Goal: Task Accomplishment & Management: Manage account settings

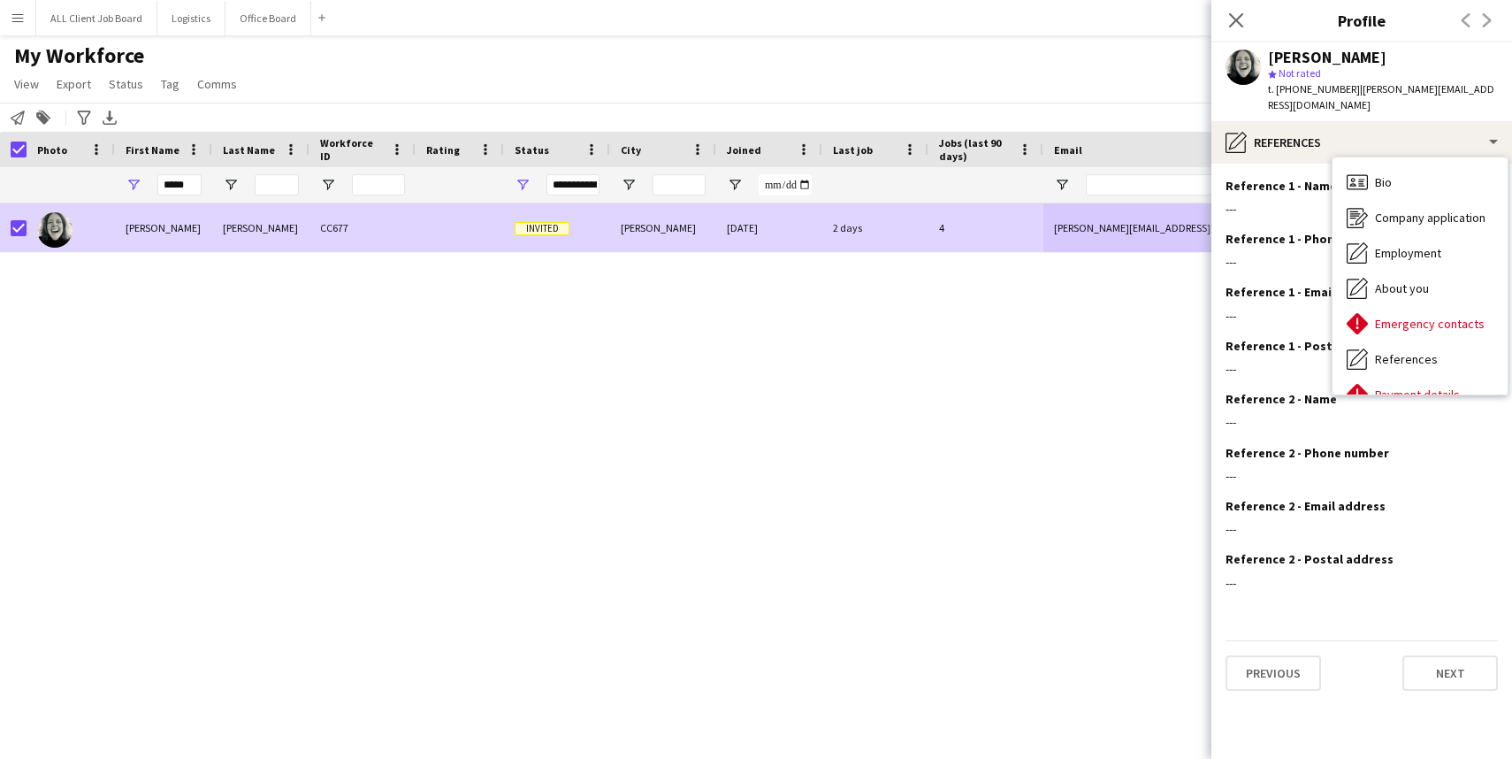
scroll to position [149, 0]
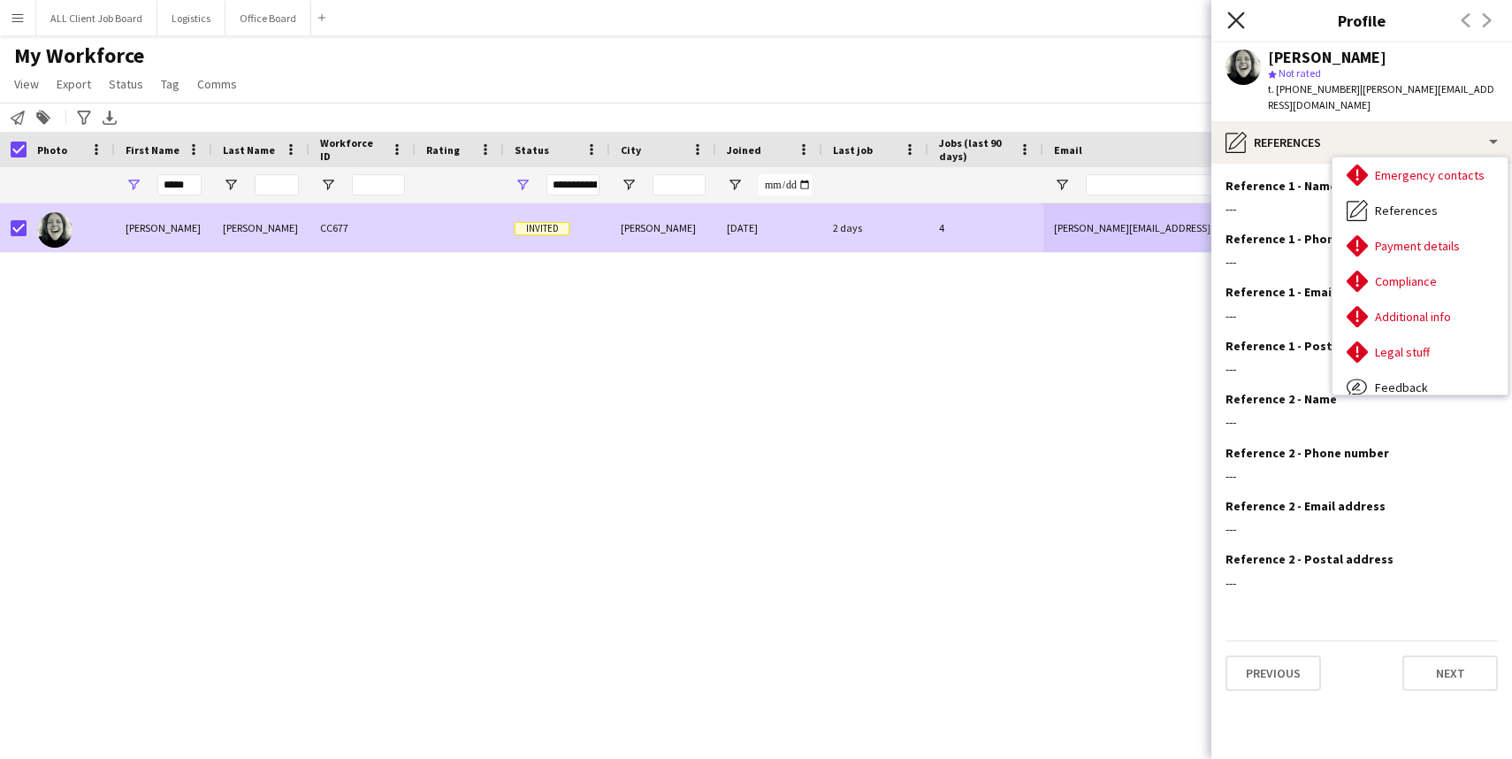
click at [1235, 19] on icon at bounding box center [1235, 19] width 17 height 17
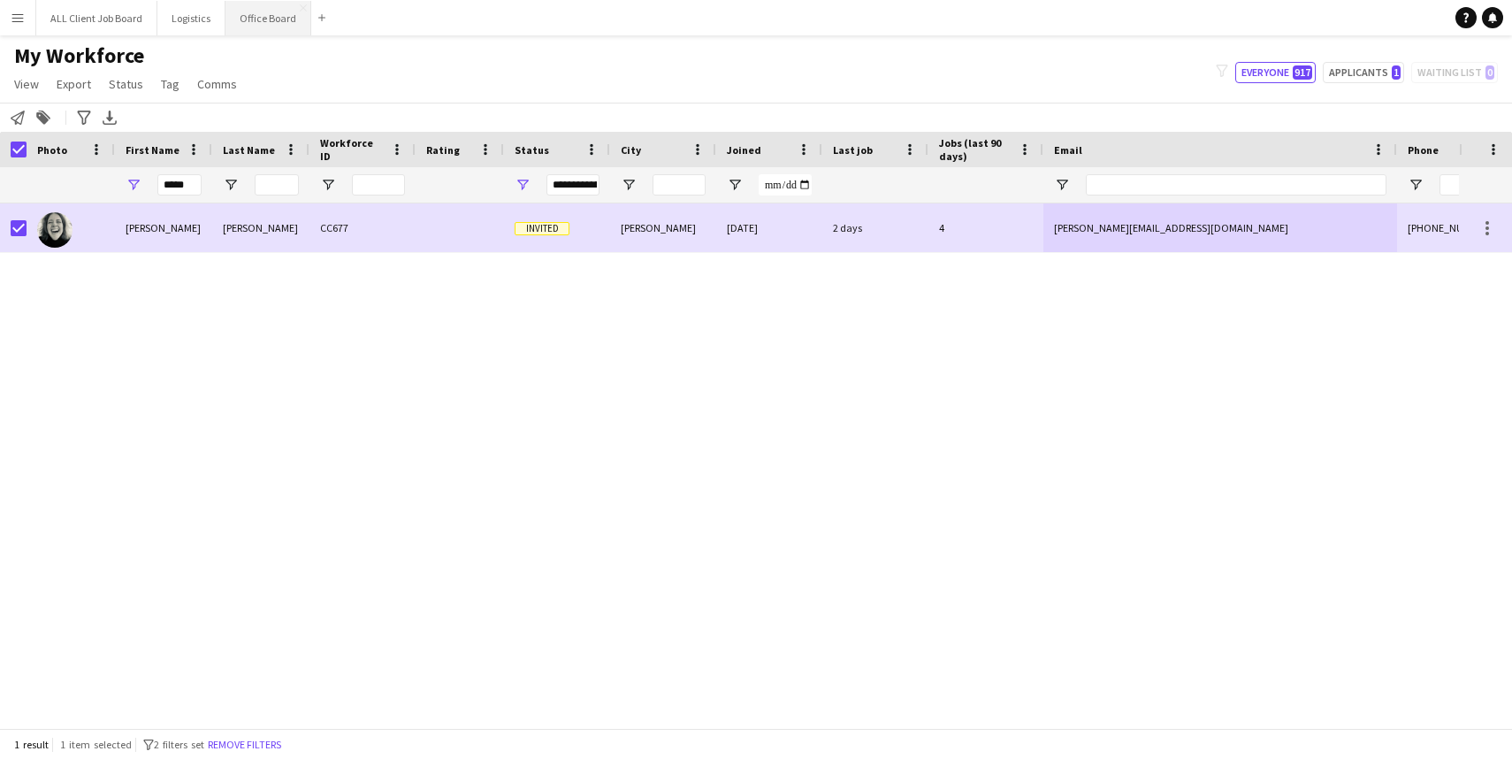
click at [273, 25] on button "Office Board Close" at bounding box center [268, 18] width 86 height 34
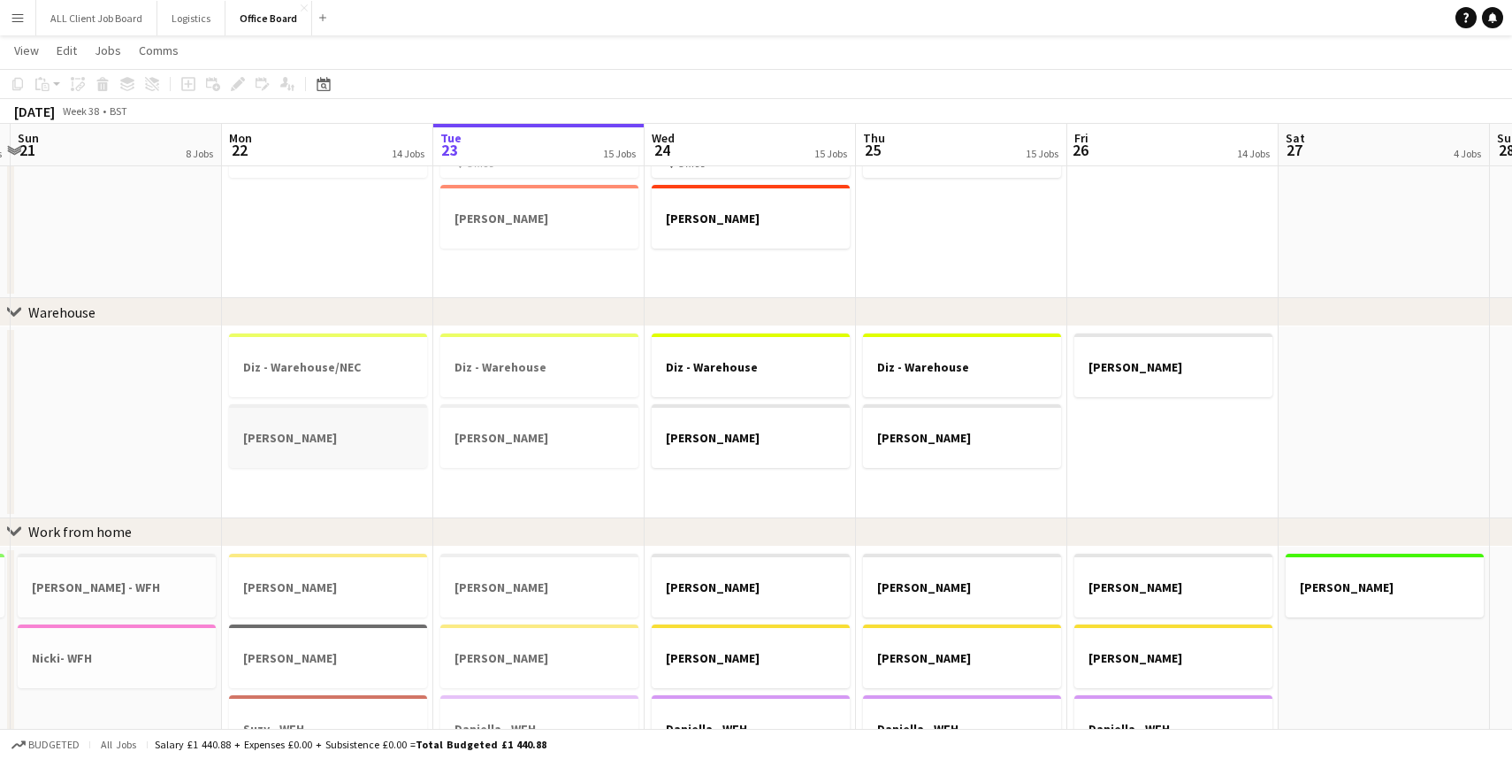
click at [327, 433] on h3 "[PERSON_NAME]" at bounding box center [328, 438] width 198 height 16
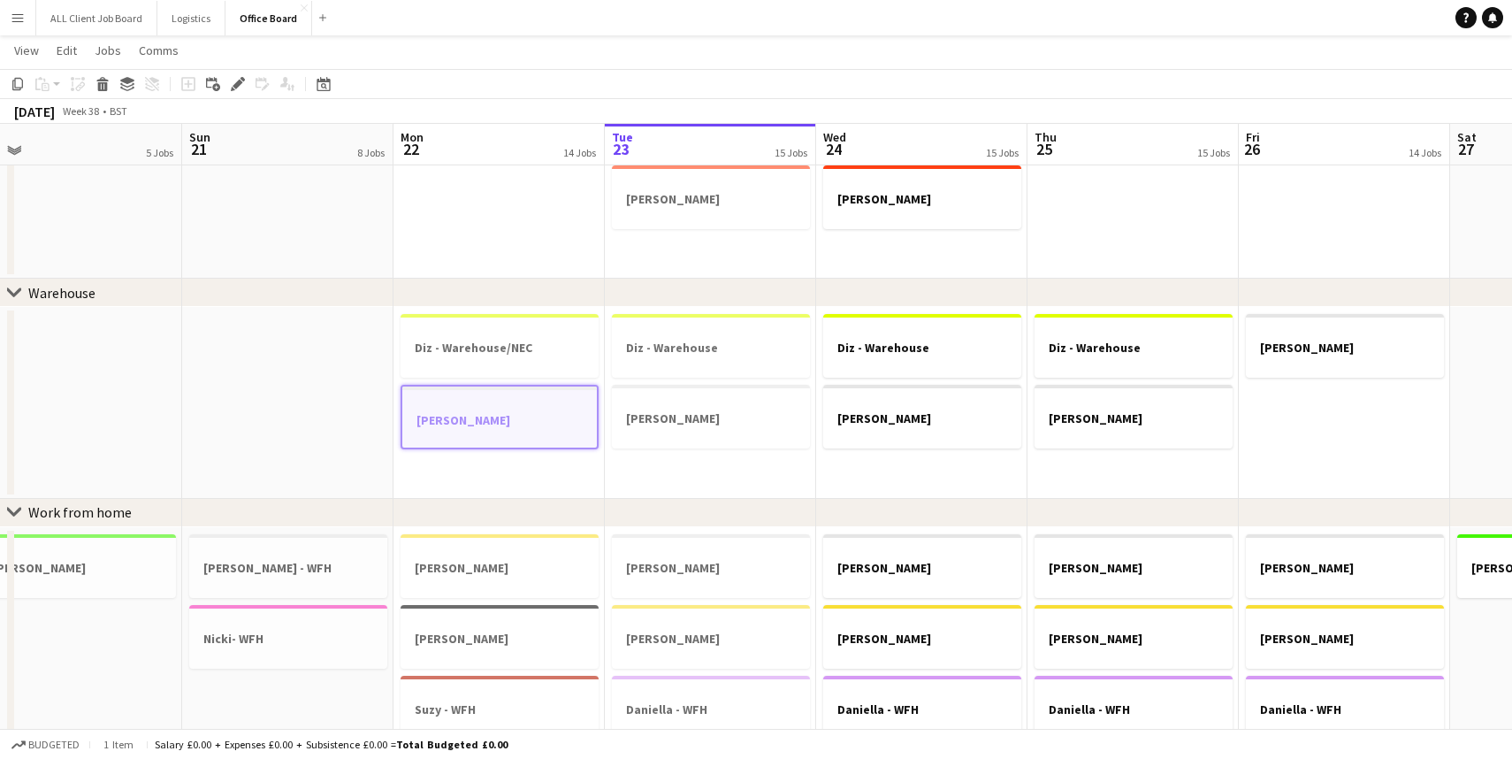
scroll to position [474, 0]
drag, startPoint x: 514, startPoint y: 433, endPoint x: 469, endPoint y: 412, distance: 49.0
click at [469, 412] on app-job-card "[PERSON_NAME]" at bounding box center [500, 417] width 198 height 65
click at [469, 412] on h3 "[PERSON_NAME]" at bounding box center [500, 419] width 198 height 16
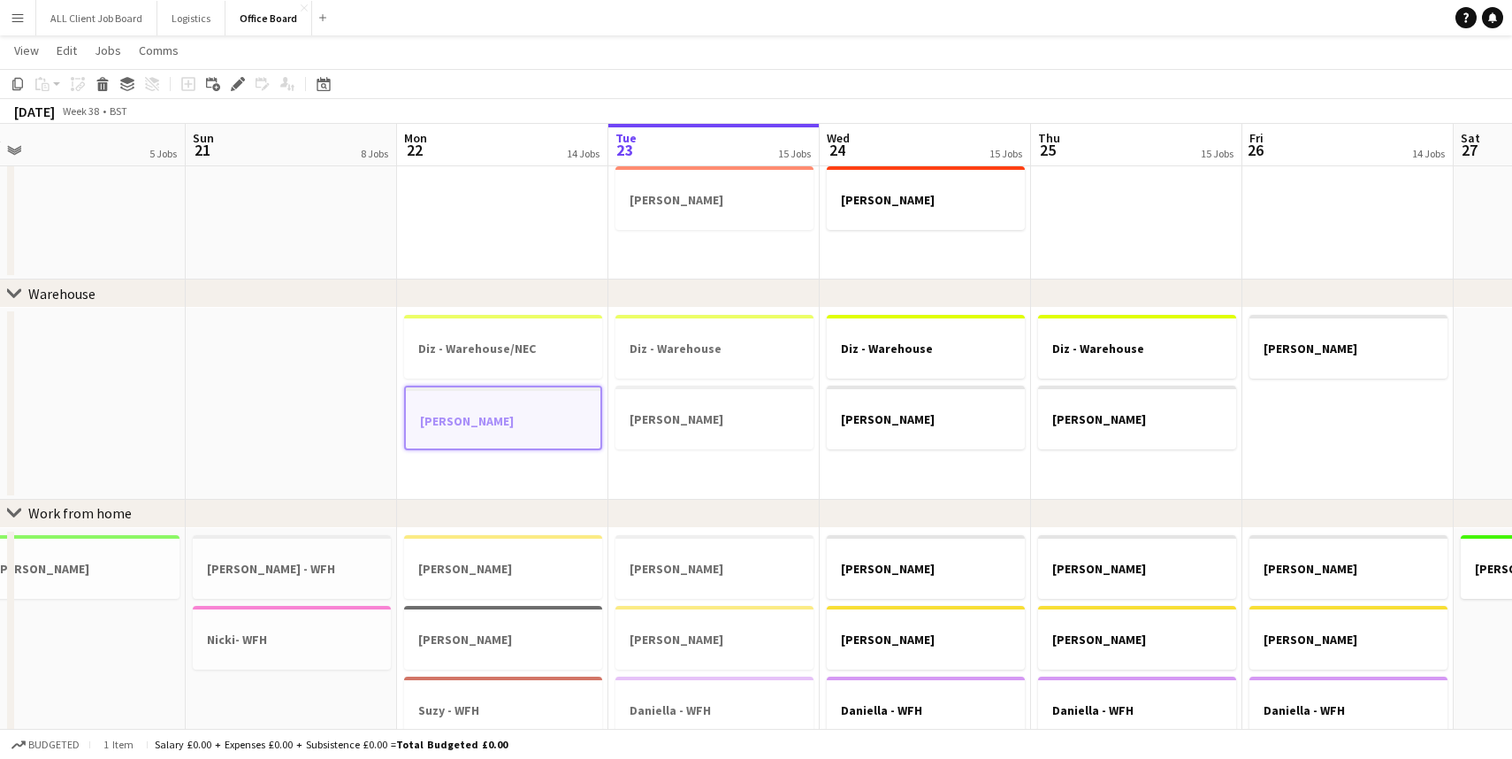
click at [469, 413] on h3 "[PERSON_NAME]" at bounding box center [503, 421] width 195 height 16
click at [469, 412] on h3 "[PERSON_NAME]" at bounding box center [503, 419] width 198 height 16
click at [504, 423] on h3 "[PERSON_NAME]" at bounding box center [503, 421] width 195 height 16
click at [504, 423] on h3 "[PERSON_NAME]" at bounding box center [503, 419] width 198 height 16
click at [561, 426] on h3 "[PERSON_NAME]" at bounding box center [503, 421] width 195 height 16
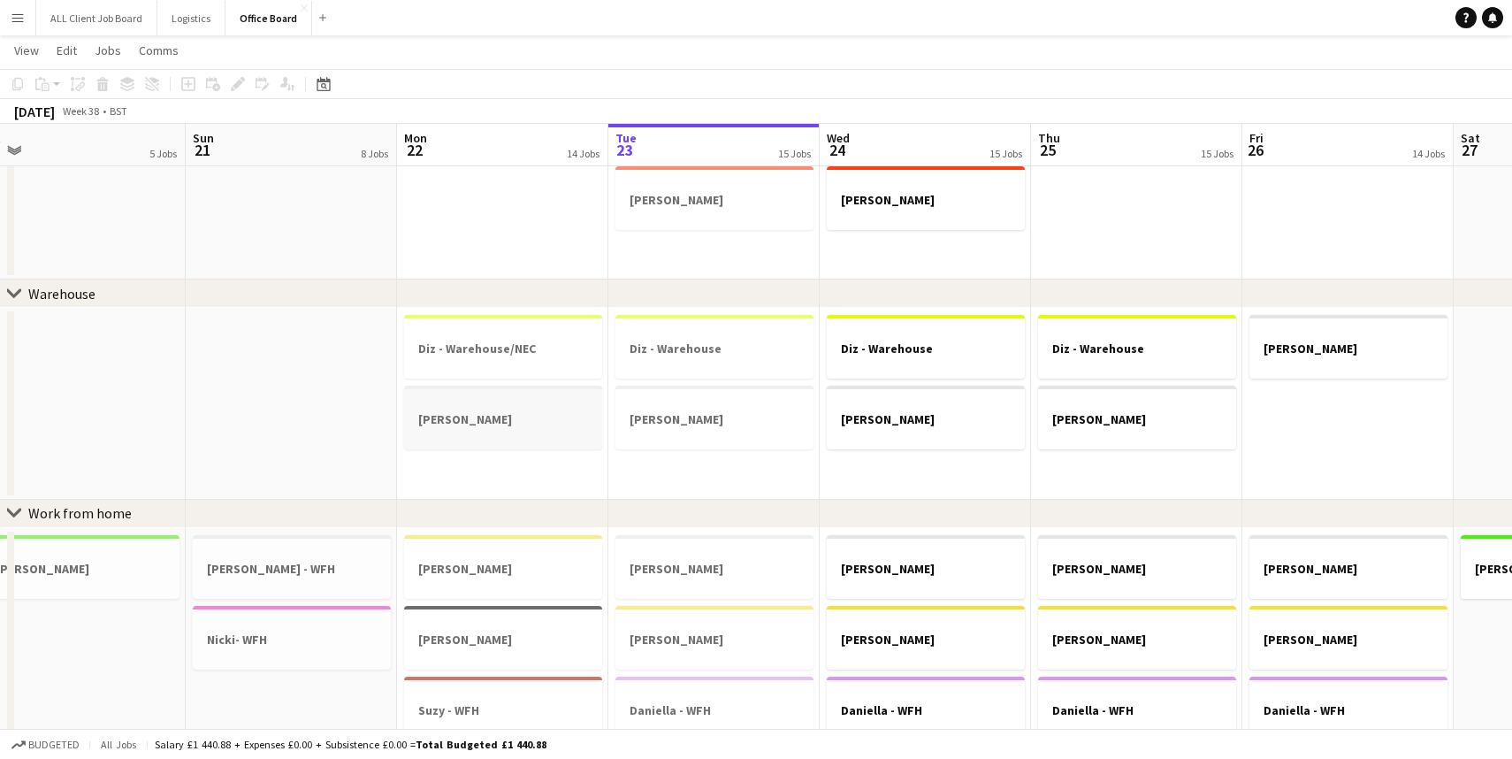
click at [561, 427] on div at bounding box center [503, 434] width 198 height 14
drag, startPoint x: 561, startPoint y: 426, endPoint x: 525, endPoint y: 423, distance: 35.5
click at [561, 426] on h3 "[PERSON_NAME]" at bounding box center [503, 421] width 195 height 16
click at [511, 424] on h3 "[PERSON_NAME]" at bounding box center [503, 419] width 198 height 16
drag, startPoint x: 511, startPoint y: 424, endPoint x: 451, endPoint y: 415, distance: 60.9
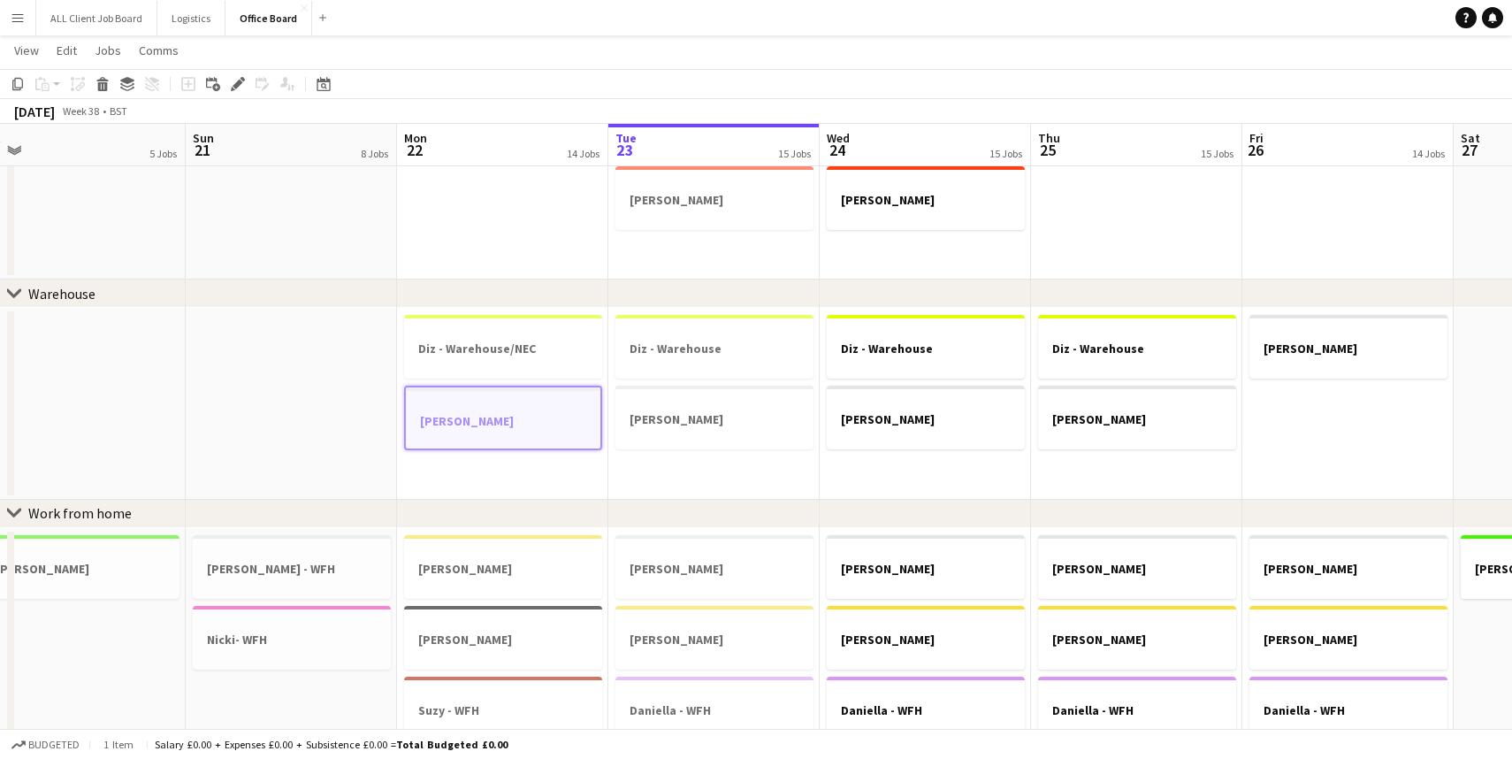
click at [511, 424] on h3 "[PERSON_NAME]" at bounding box center [503, 421] width 195 height 16
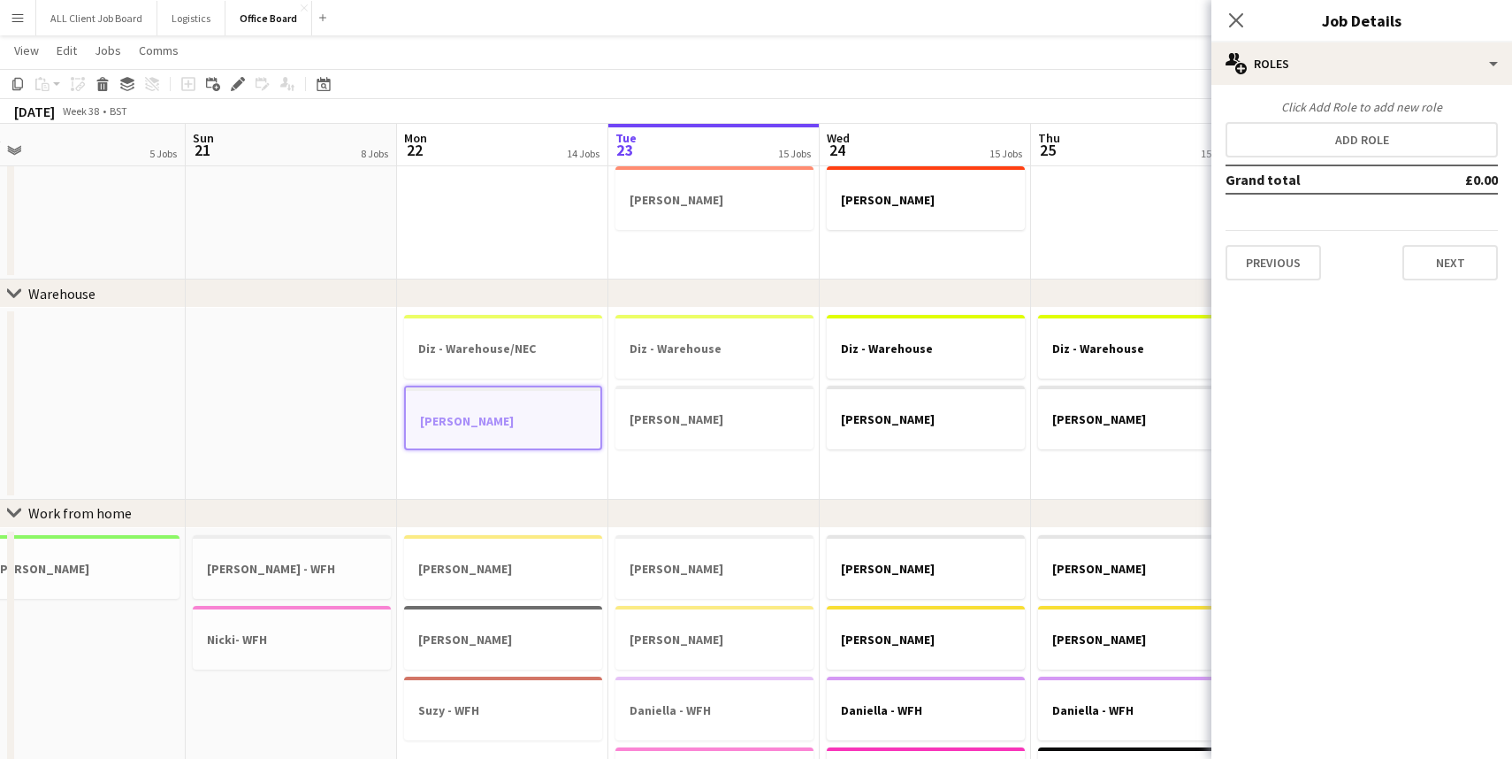
click at [451, 415] on h3 "[PERSON_NAME]" at bounding box center [503, 421] width 195 height 16
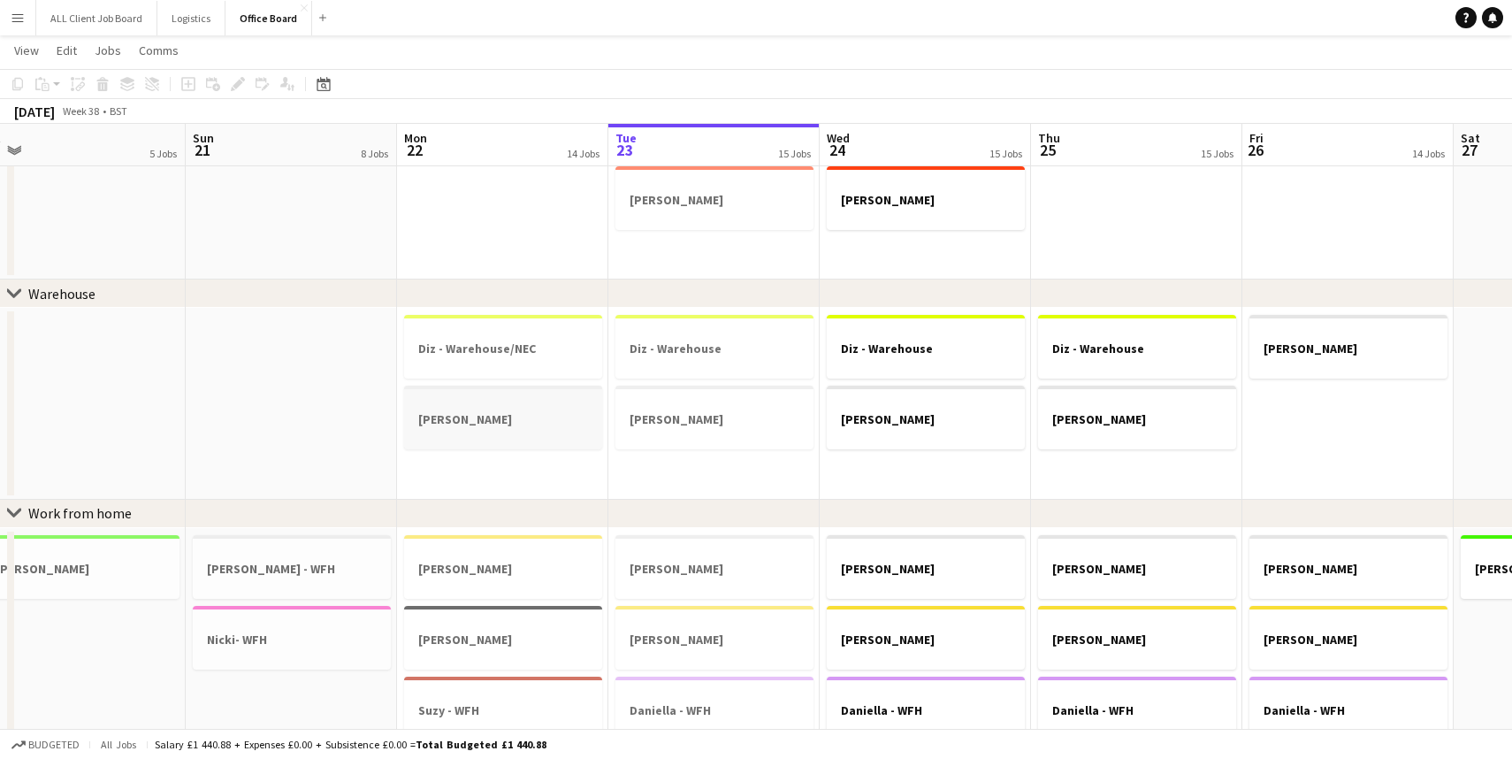
click at [490, 416] on h3 "[PERSON_NAME]" at bounding box center [503, 419] width 198 height 16
click at [490, 416] on h3 "[PERSON_NAME]" at bounding box center [503, 421] width 195 height 16
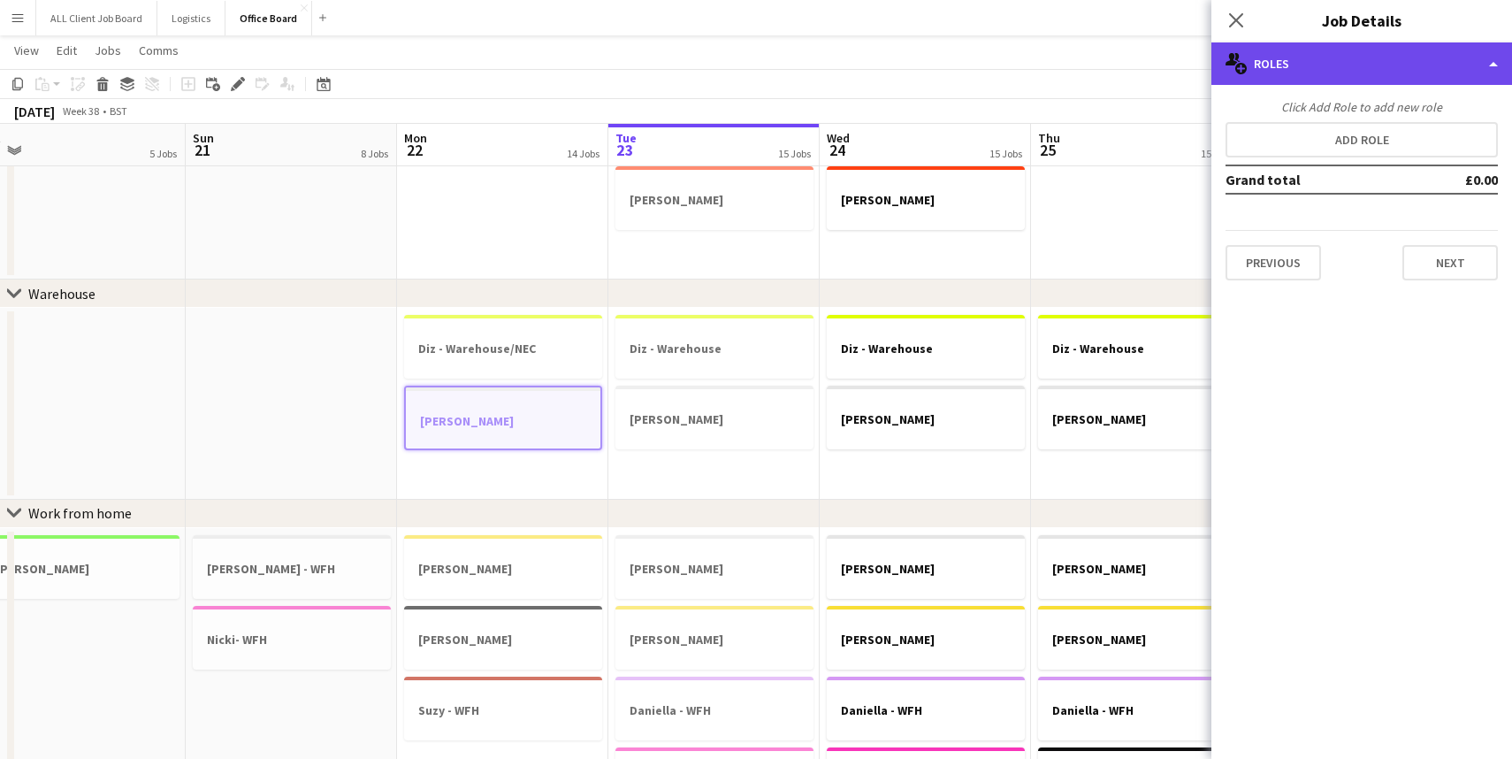
click at [1491, 62] on div "multiple-users-add Roles" at bounding box center [1361, 63] width 301 height 42
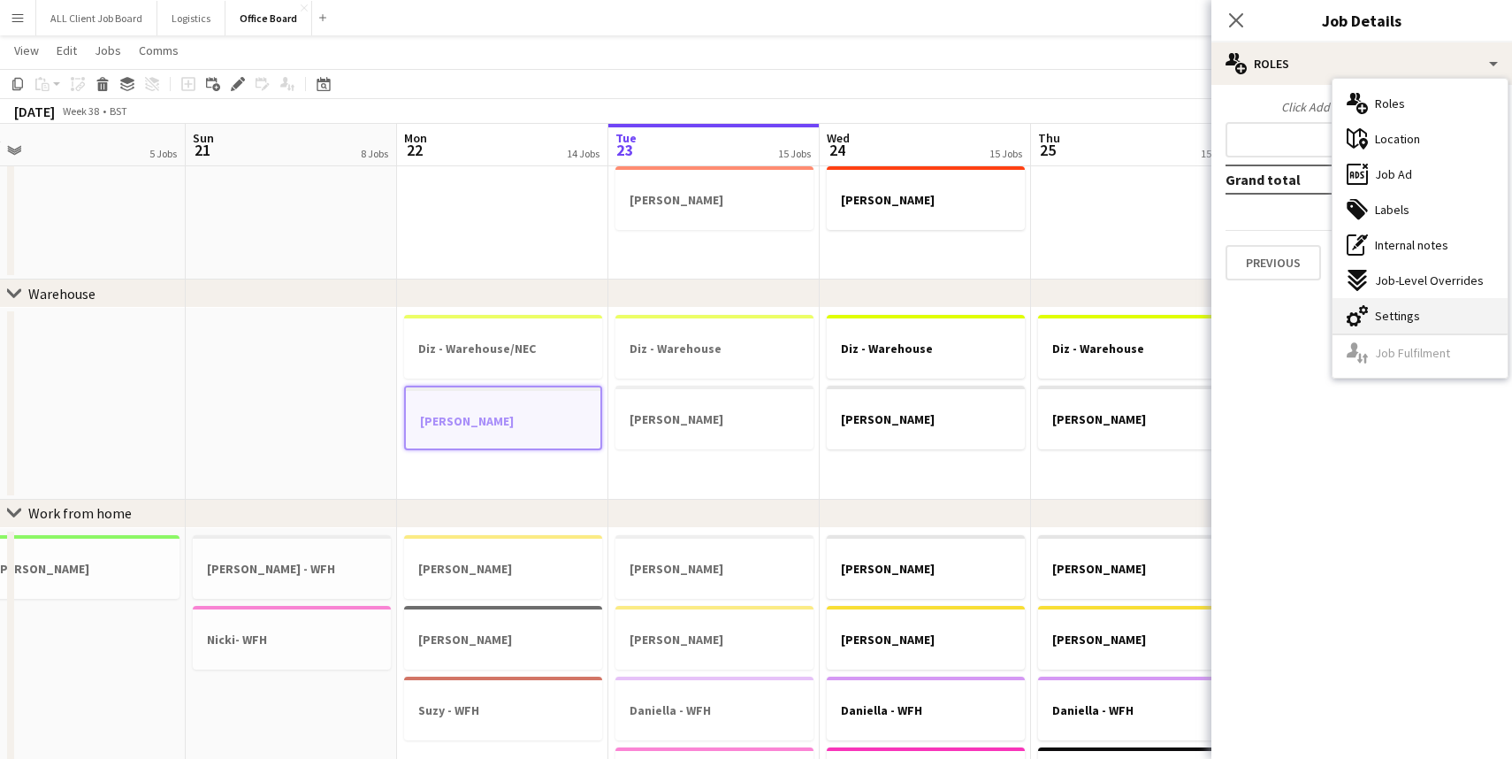
click at [1407, 308] on span "Settings" at bounding box center [1397, 316] width 45 height 16
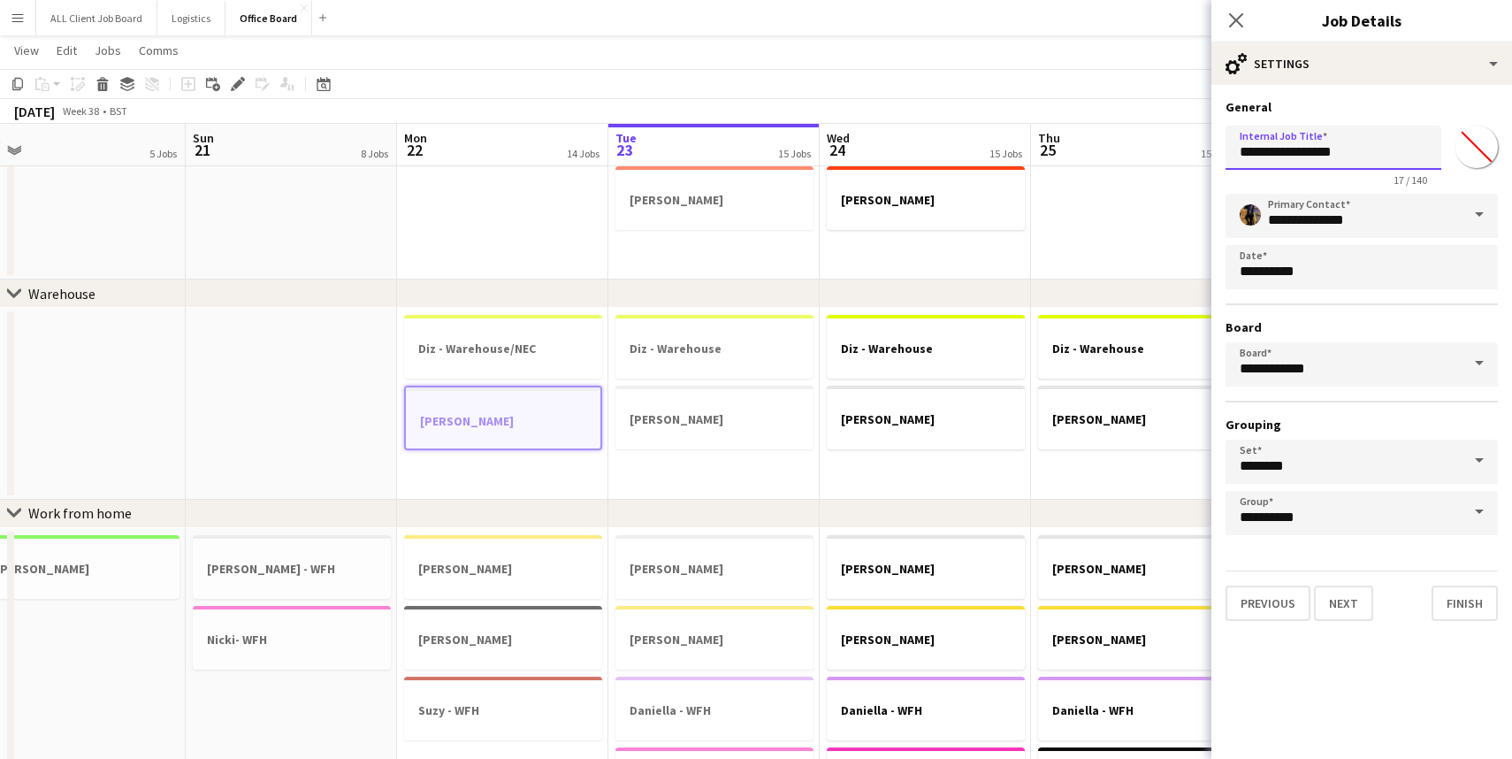
click at [1348, 156] on input "**********" at bounding box center [1333, 148] width 216 height 44
click at [1407, 151] on input "**********" at bounding box center [1333, 148] width 216 height 44
type input "**********"
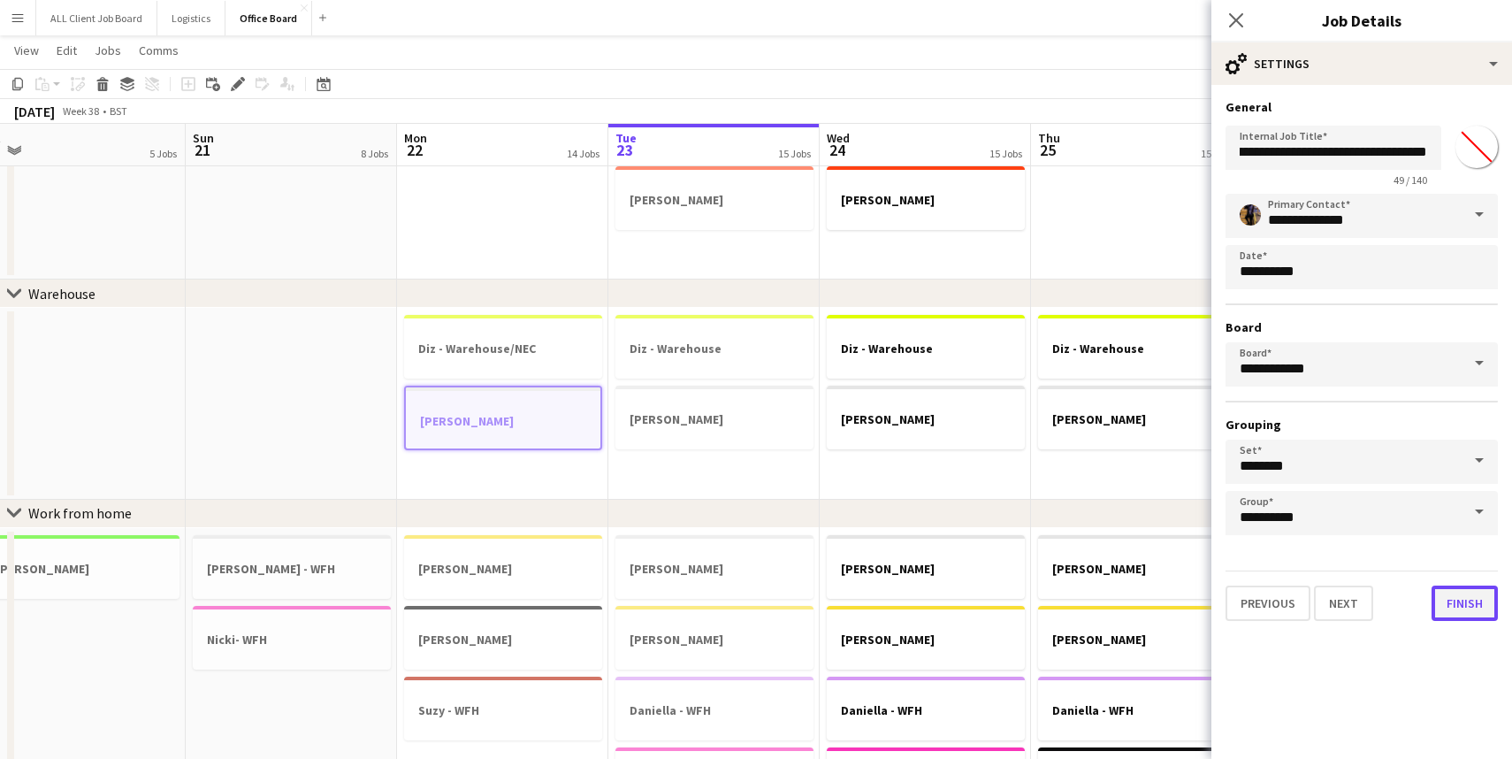
scroll to position [0, 0]
click at [1456, 605] on button "Finish" at bounding box center [1464, 602] width 66 height 35
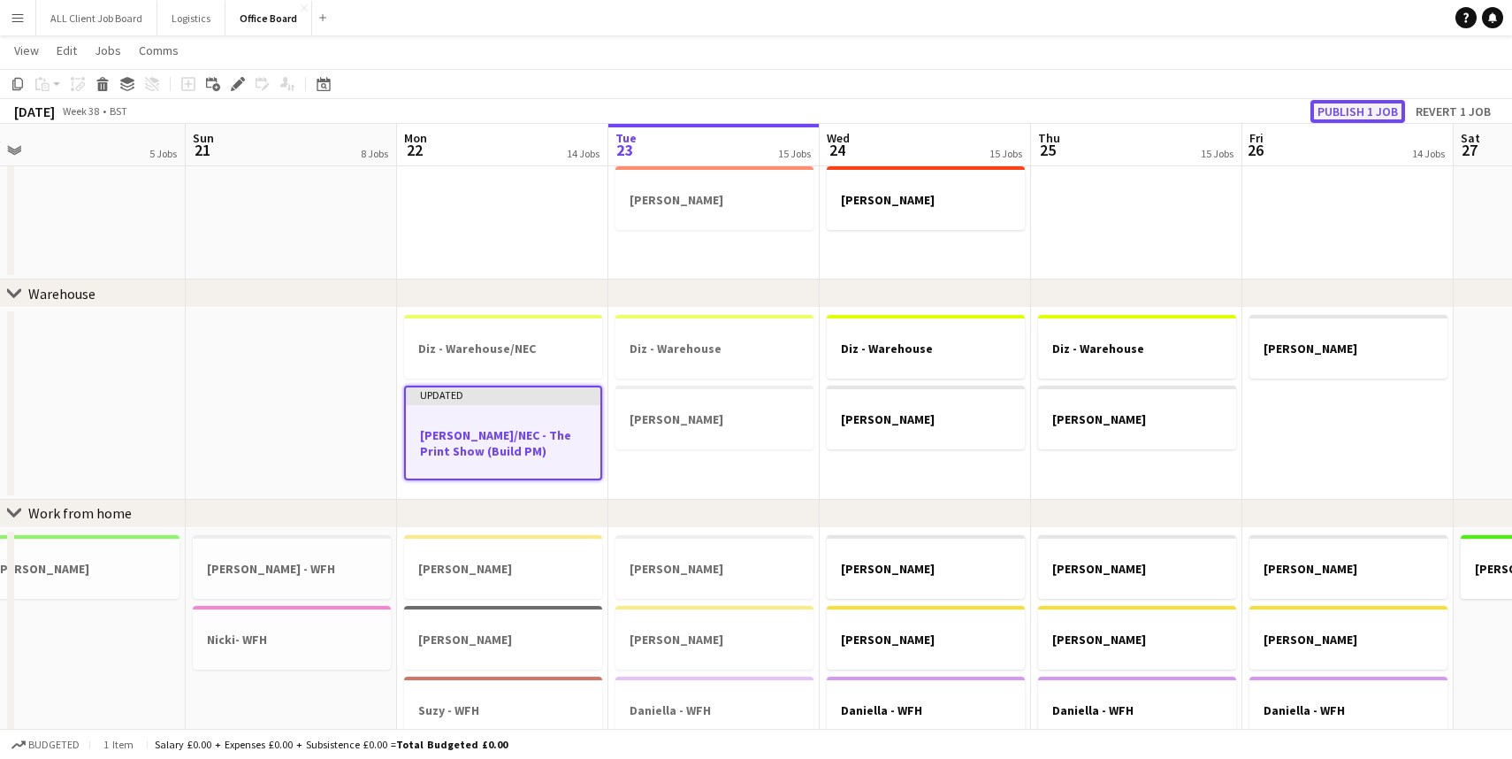
click at [1362, 113] on button "Publish 1 job" at bounding box center [1357, 111] width 95 height 23
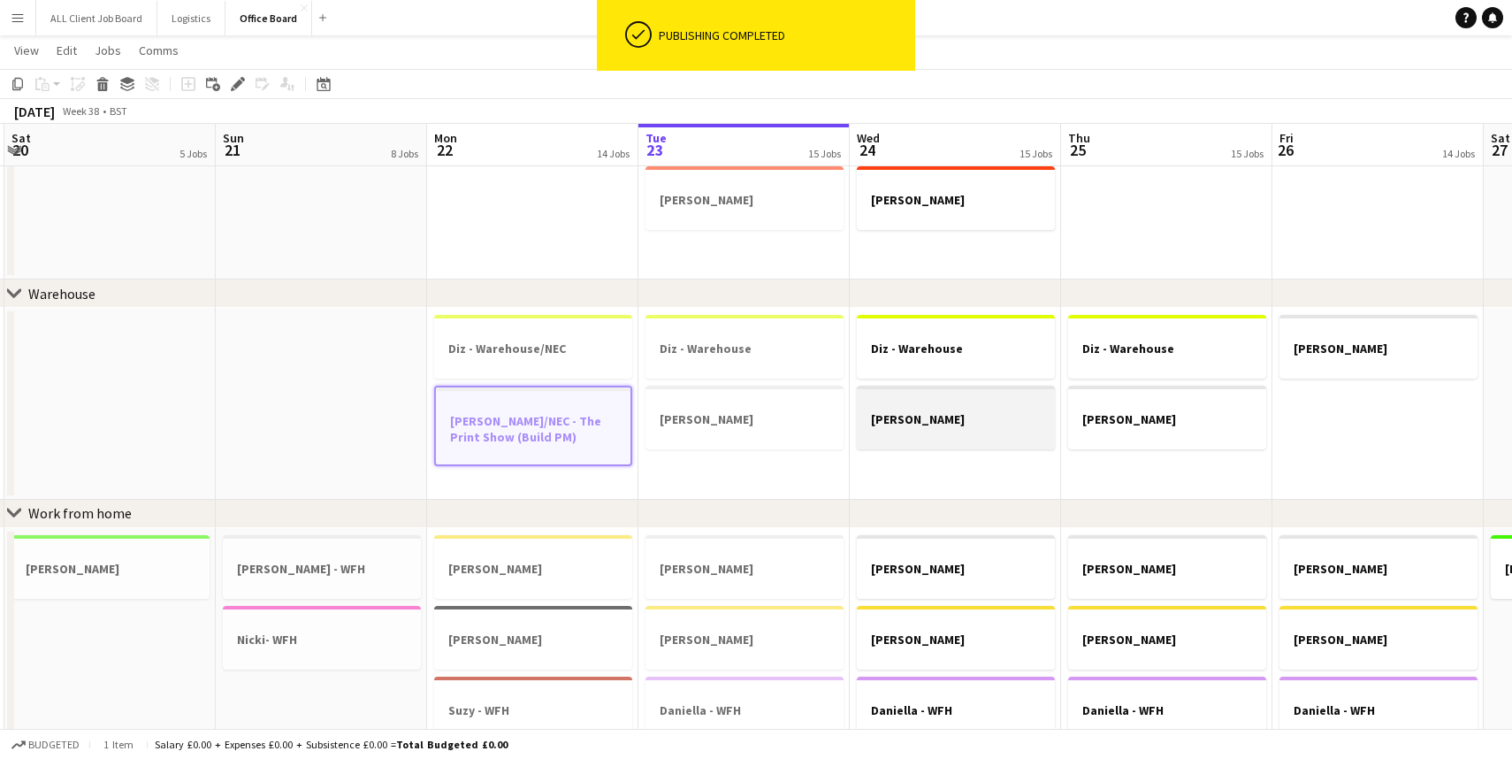
scroll to position [0, 632]
click at [925, 424] on h3 "[PERSON_NAME]" at bounding box center [953, 419] width 198 height 16
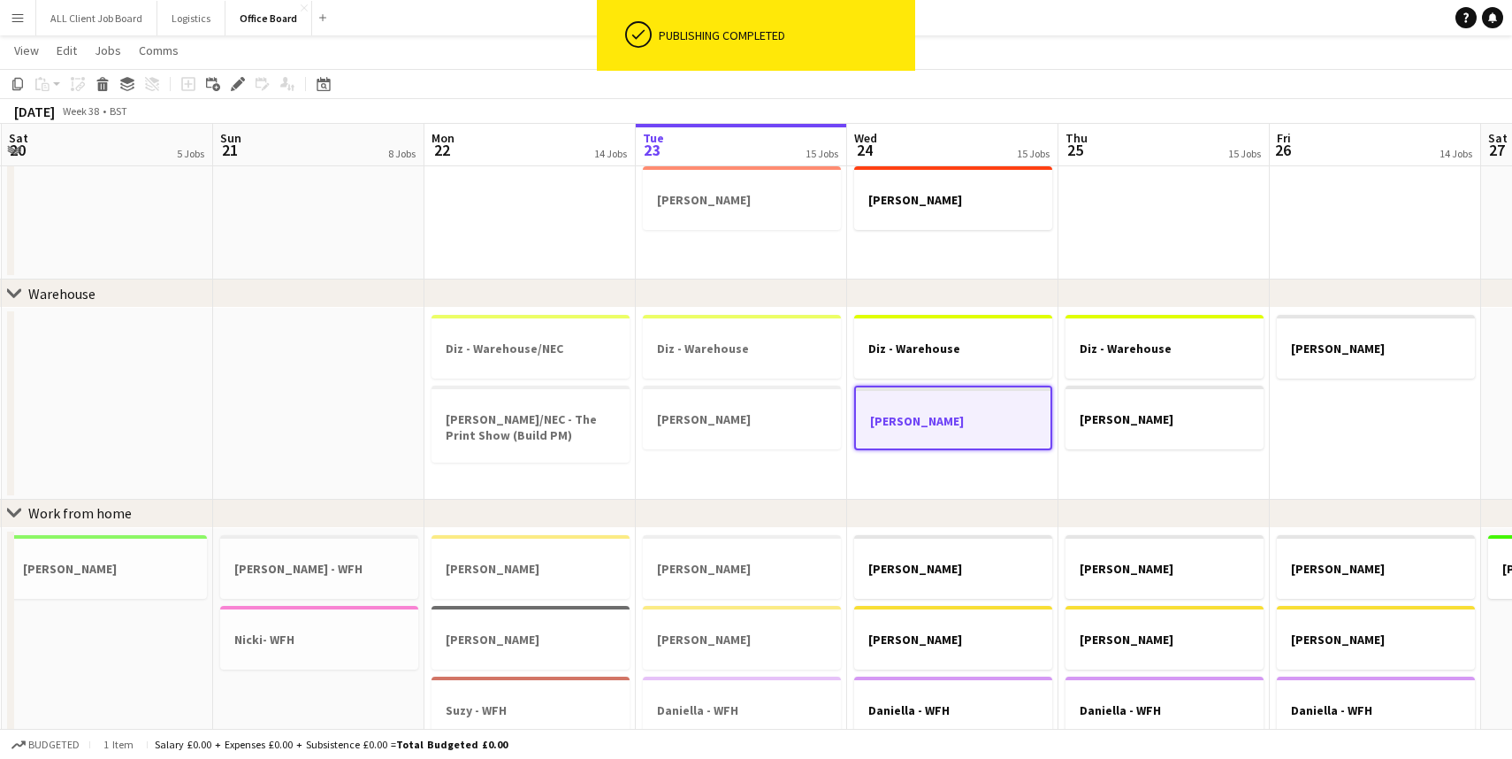
click at [925, 424] on h3 "[PERSON_NAME]" at bounding box center [953, 421] width 195 height 16
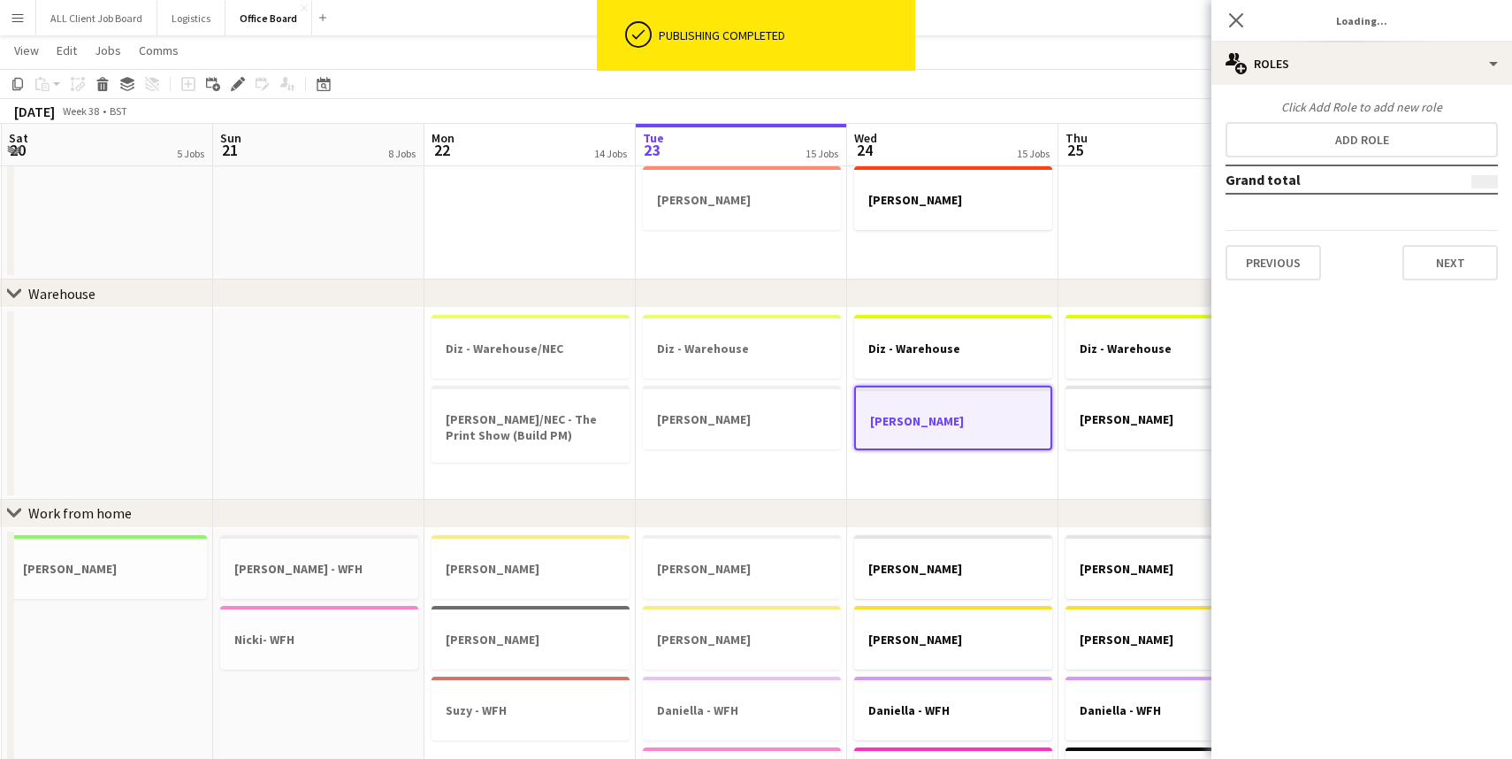
type input "*******"
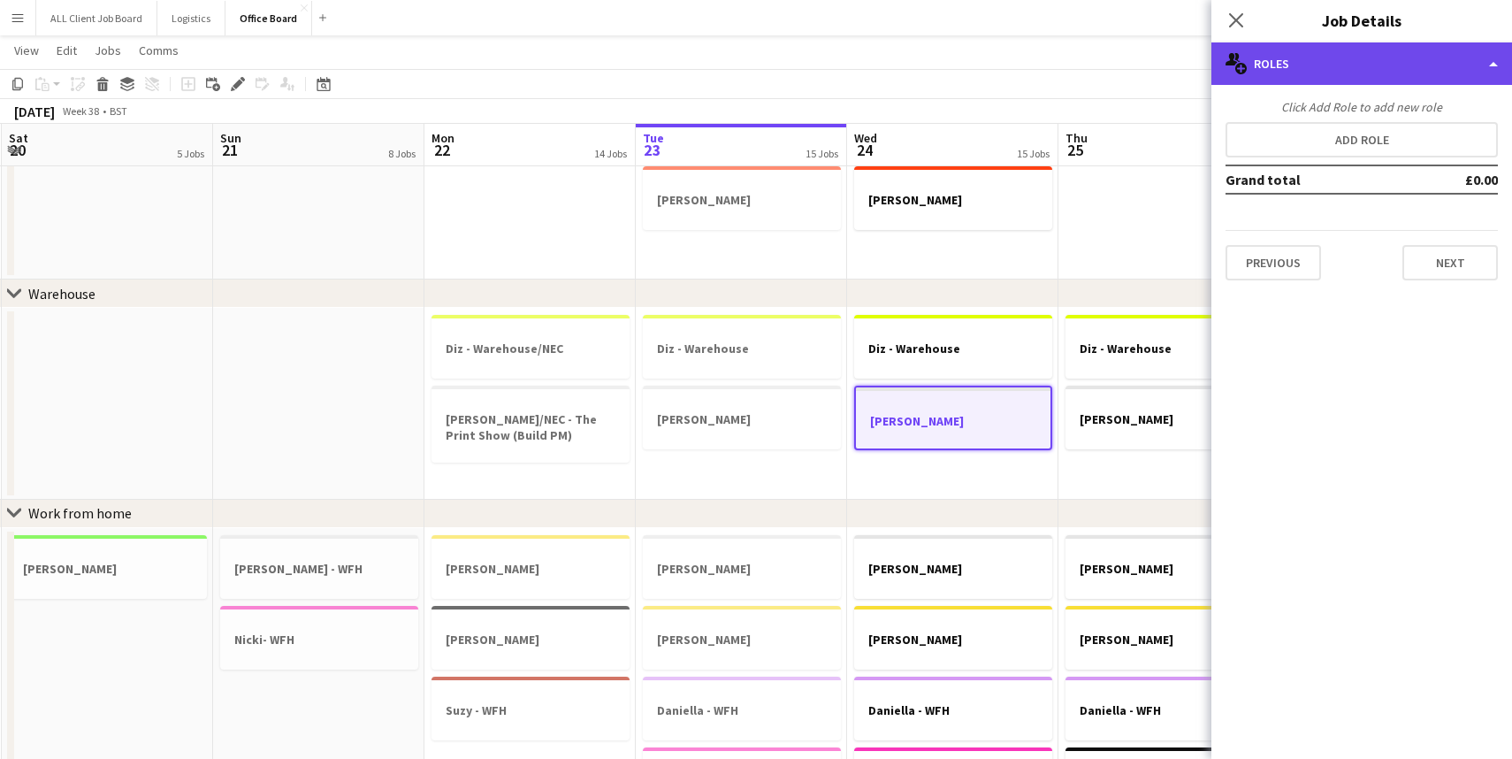
click at [1495, 66] on div "multiple-users-add Roles" at bounding box center [1361, 63] width 301 height 42
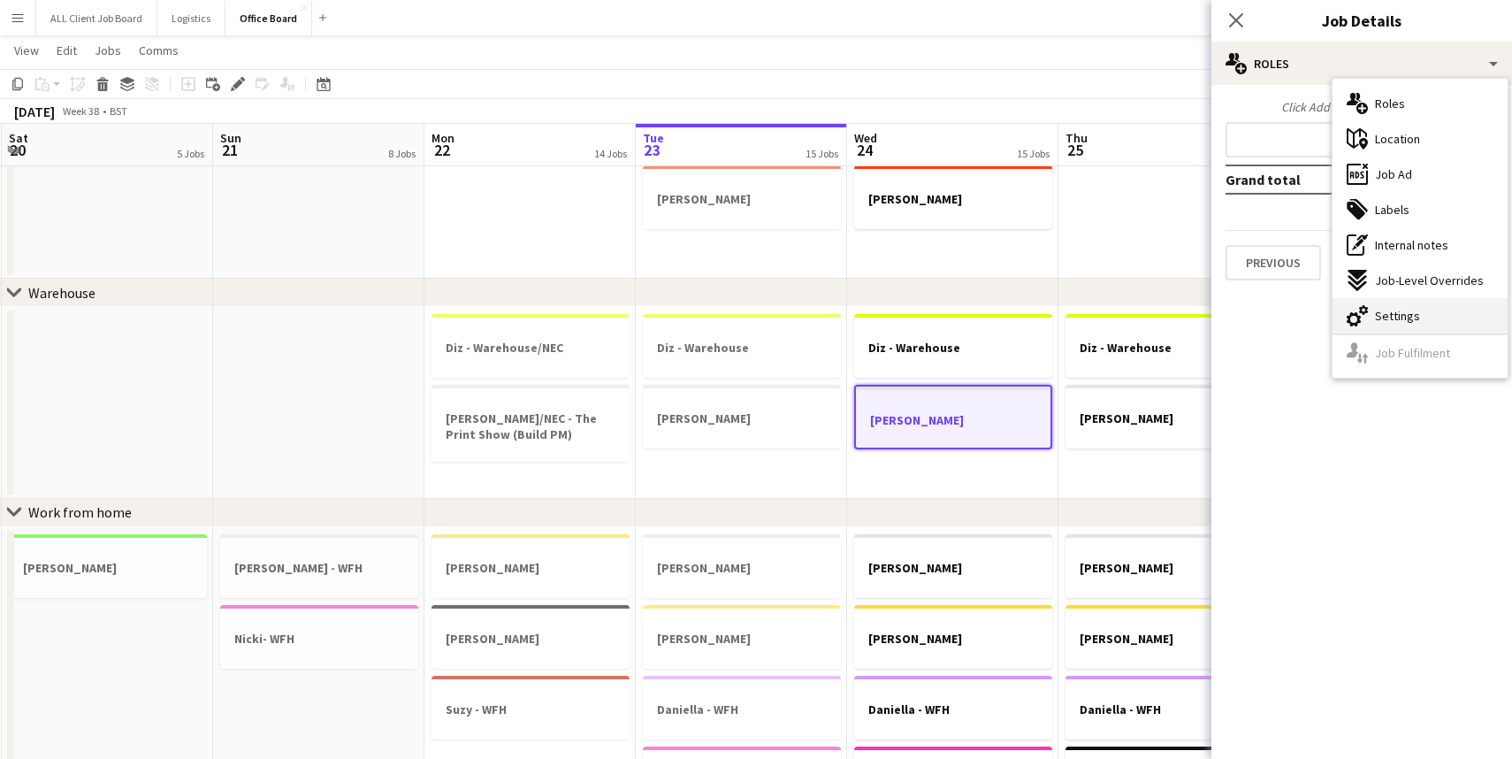
click at [1400, 311] on span "Settings" at bounding box center [1397, 316] width 45 height 16
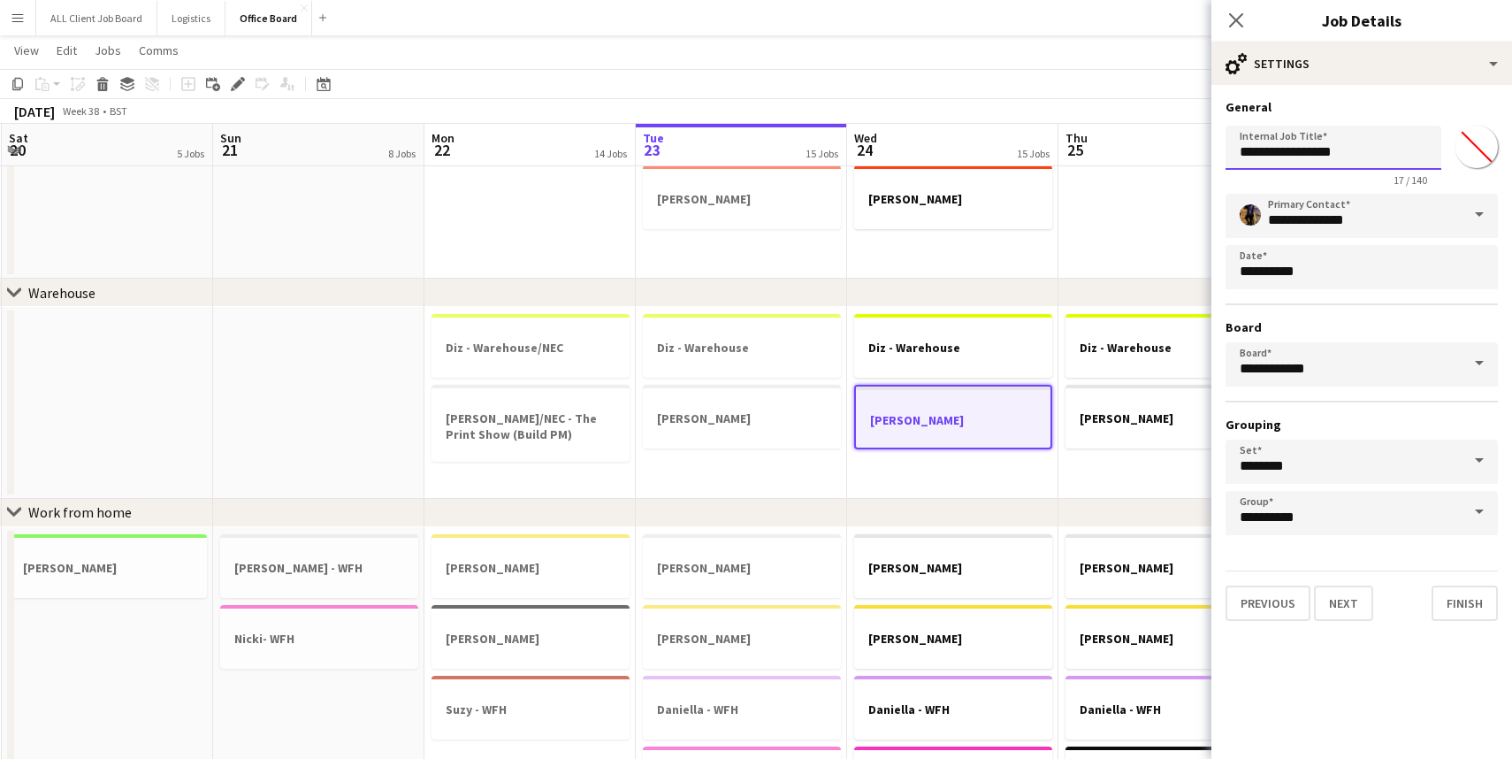
click at [1283, 149] on input "**********" at bounding box center [1333, 148] width 216 height 44
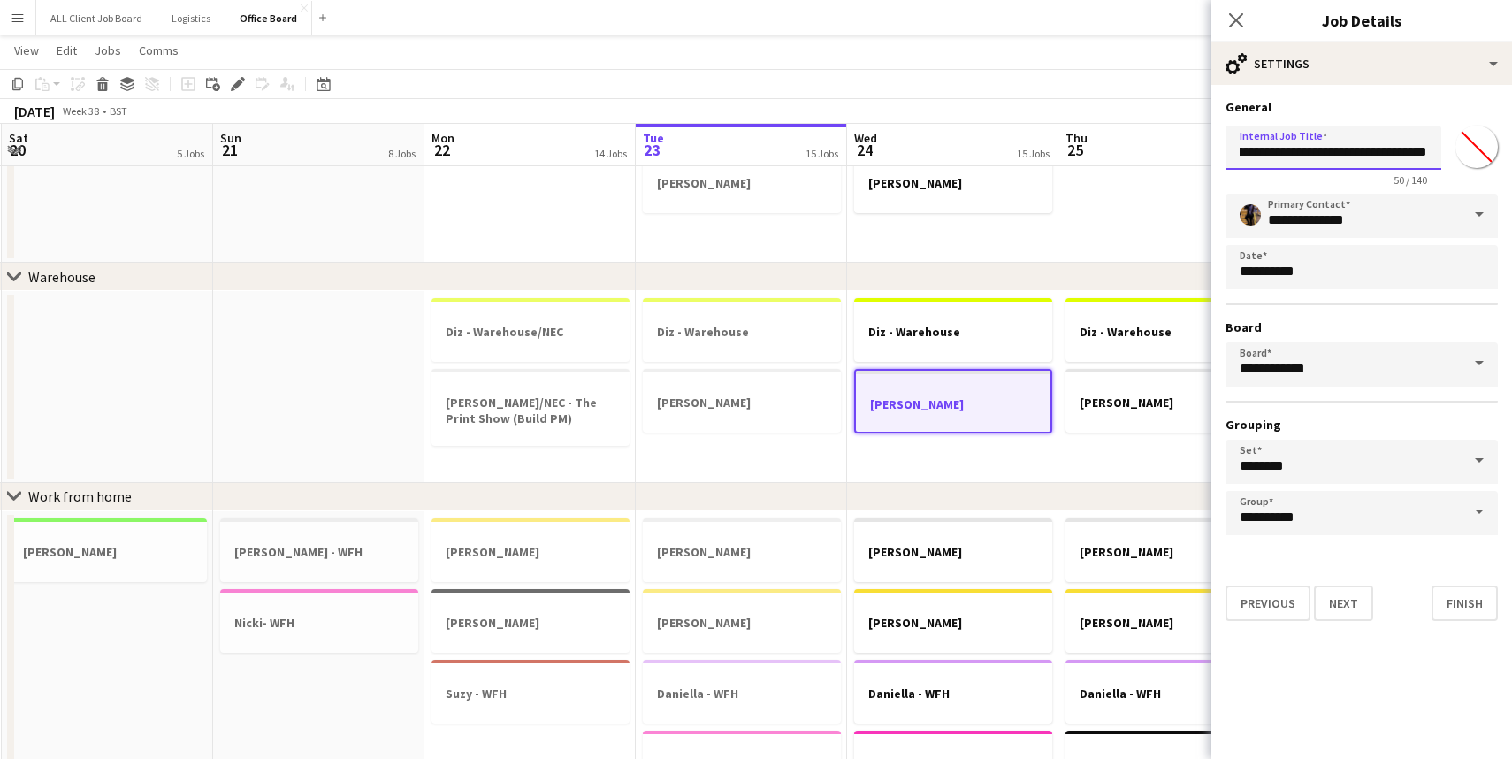
scroll to position [0, 106]
type input "**********"
click at [1236, 15] on icon "Close pop-in" at bounding box center [1235, 19] width 17 height 17
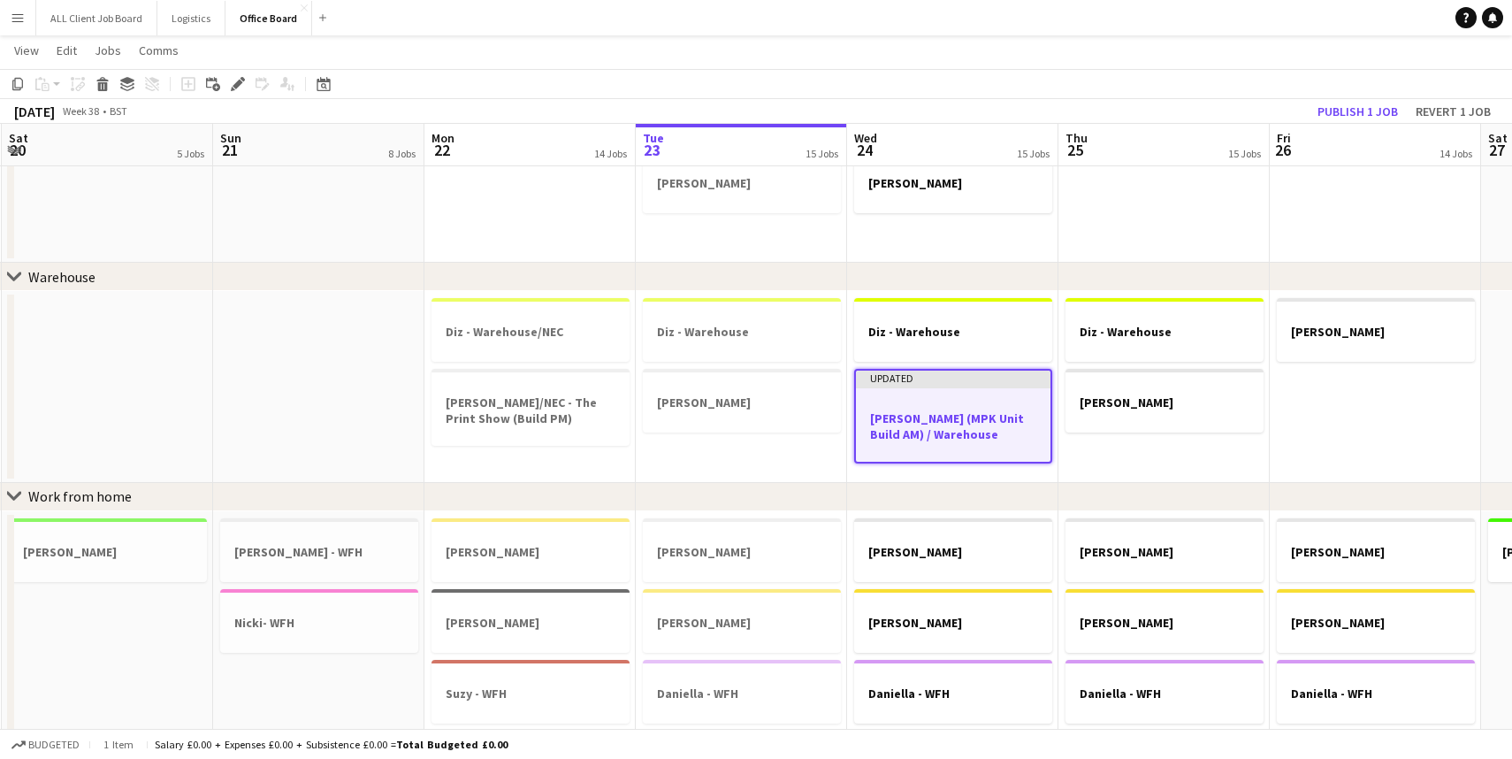
scroll to position [504, 0]
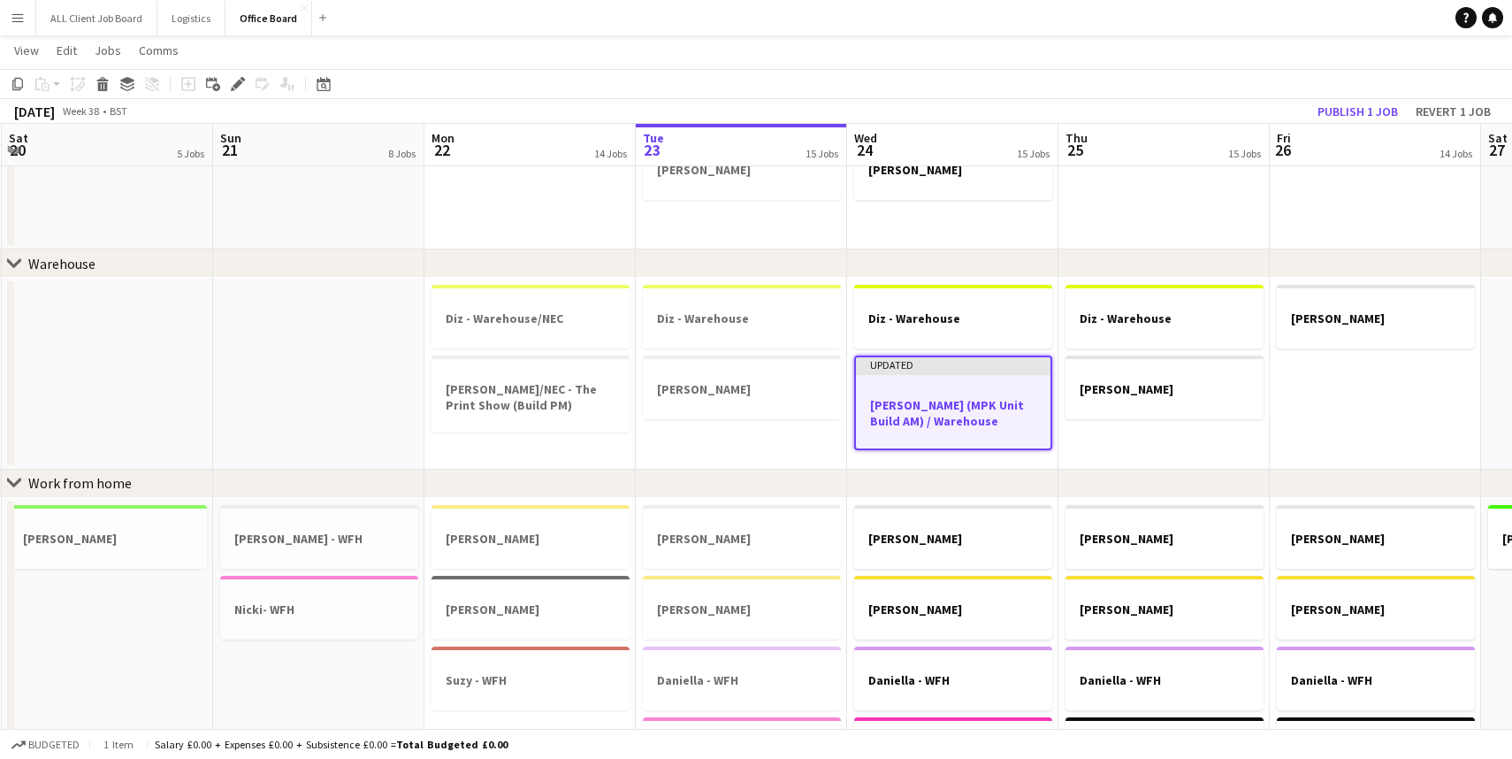
click at [951, 431] on div at bounding box center [953, 436] width 195 height 14
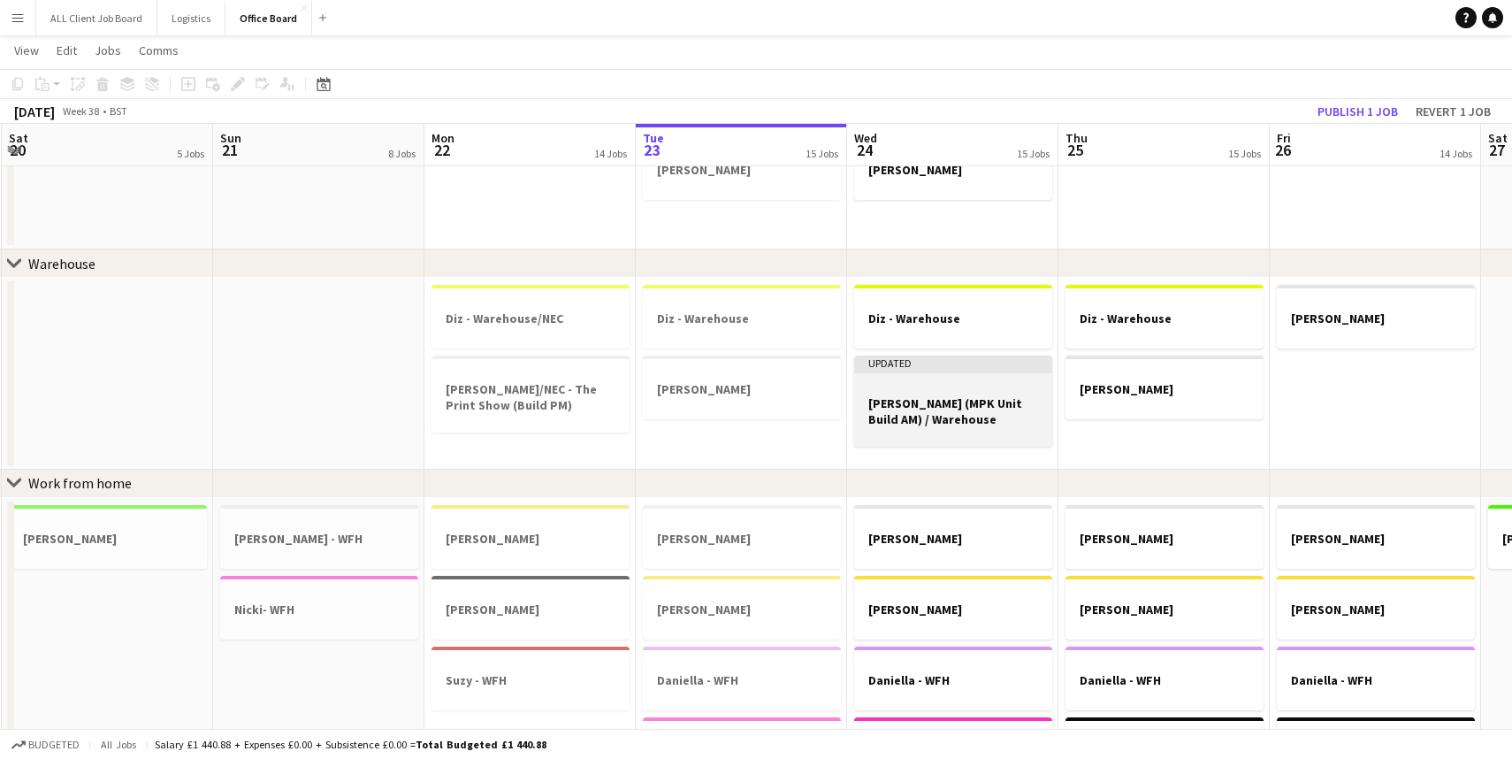
click at [951, 431] on div at bounding box center [953, 434] width 198 height 14
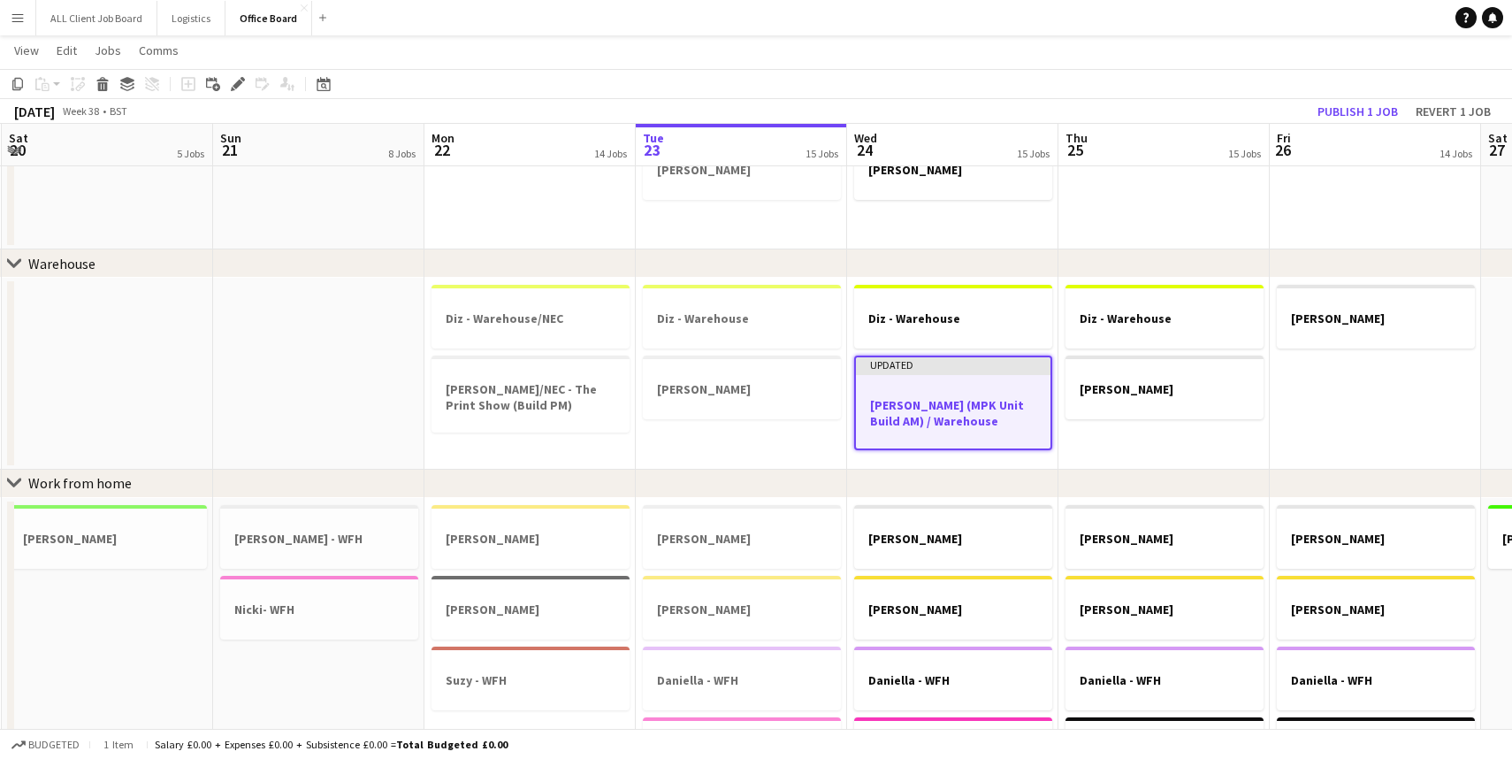
click at [935, 418] on h3 "[PERSON_NAME] (MPK Unit Build AM) / Warehouse" at bounding box center [953, 413] width 195 height 32
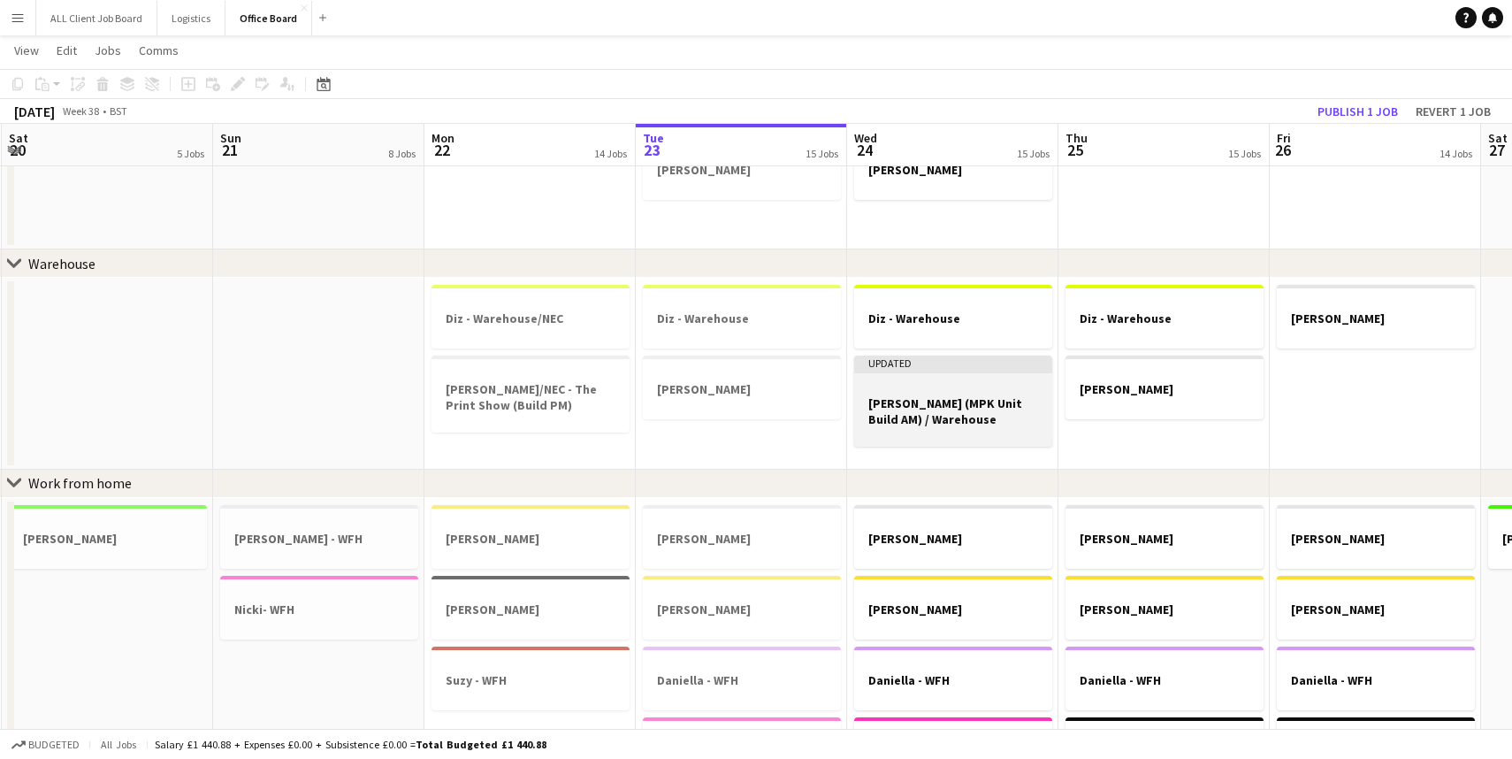
click at [935, 418] on h3 "[PERSON_NAME] (MPK Unit Build AM) / Warehouse" at bounding box center [953, 411] width 198 height 32
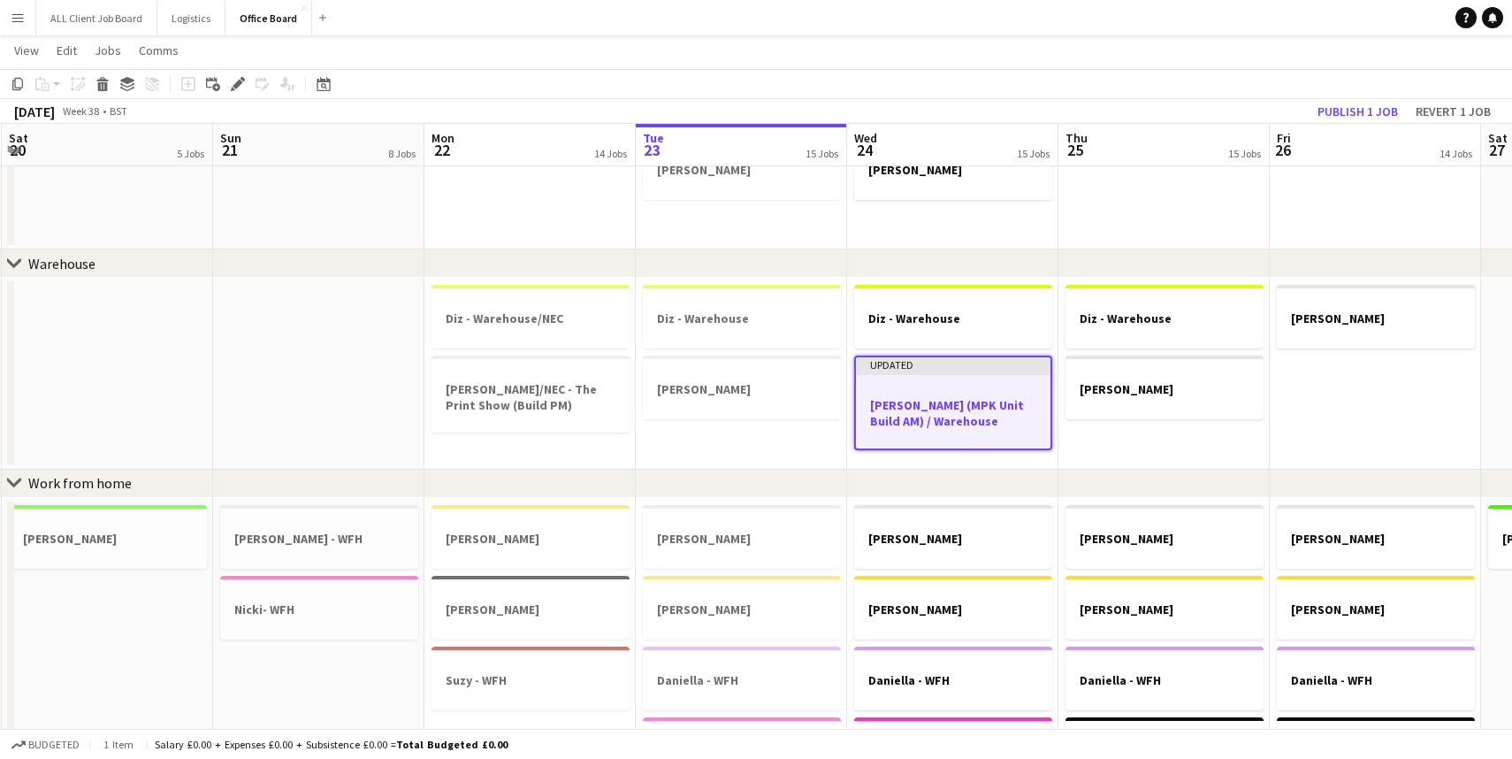
click at [947, 417] on h3 "[PERSON_NAME] (MPK Unit Build AM) / Warehouse" at bounding box center [953, 413] width 195 height 32
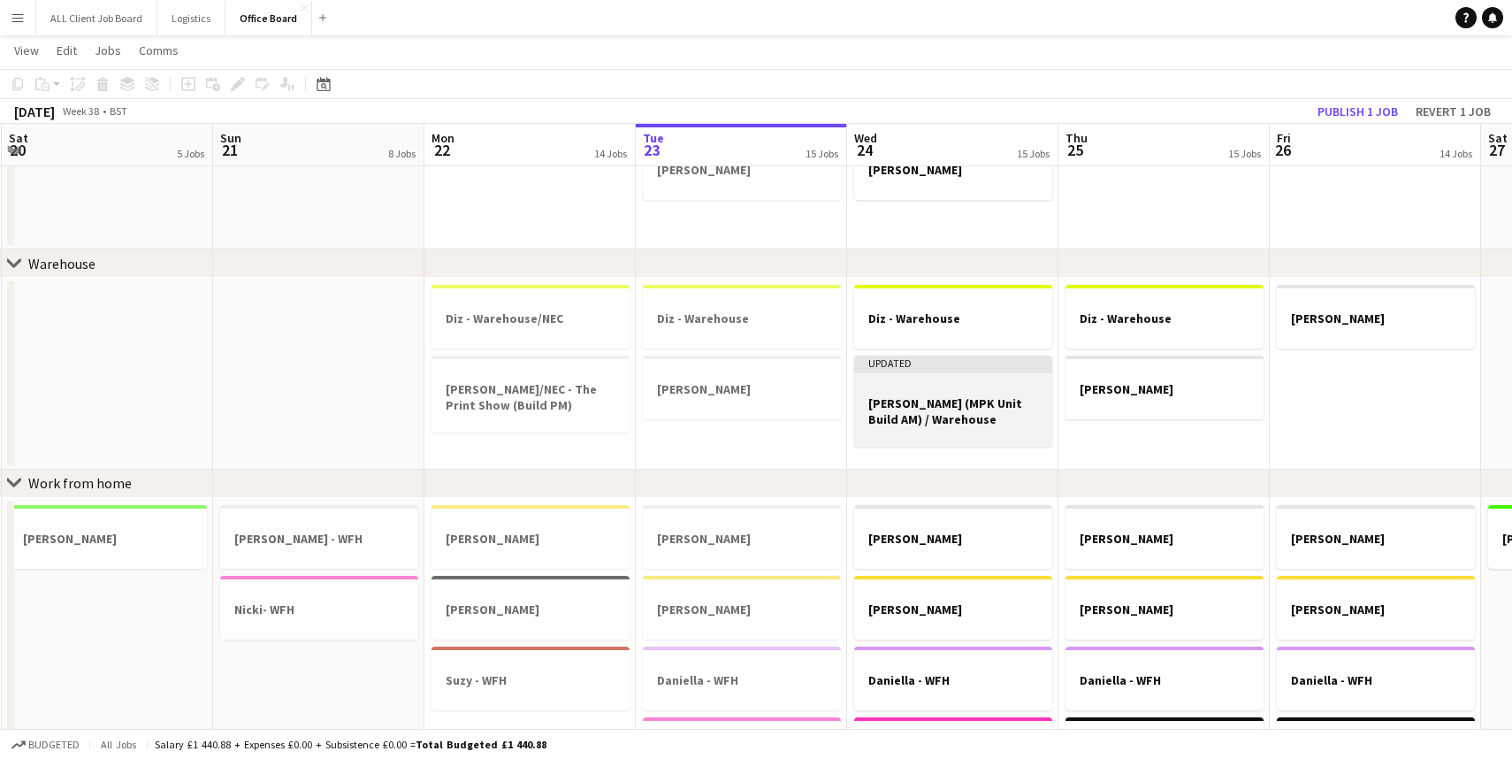
click at [1024, 437] on div at bounding box center [953, 434] width 198 height 14
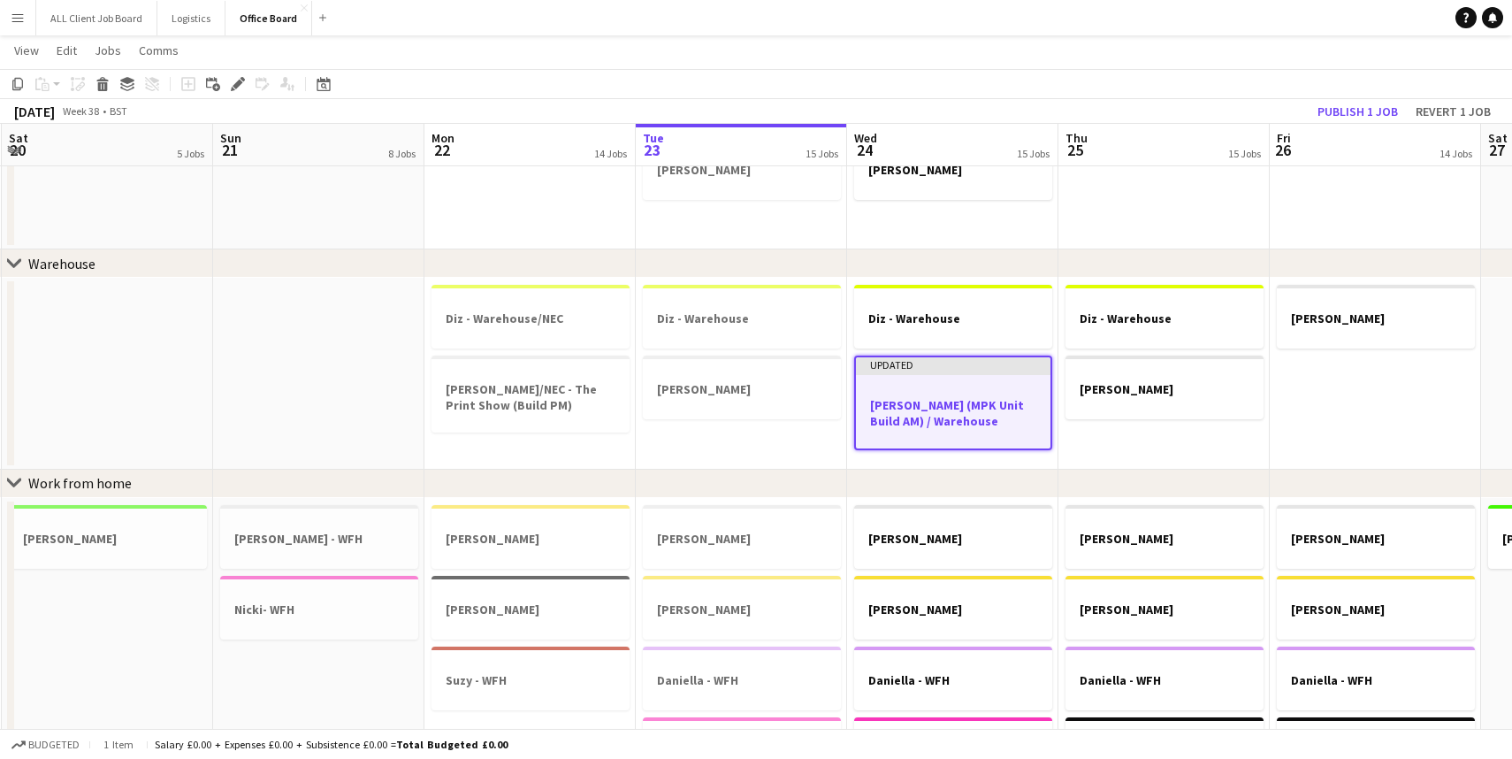
click at [1024, 437] on div at bounding box center [953, 436] width 195 height 14
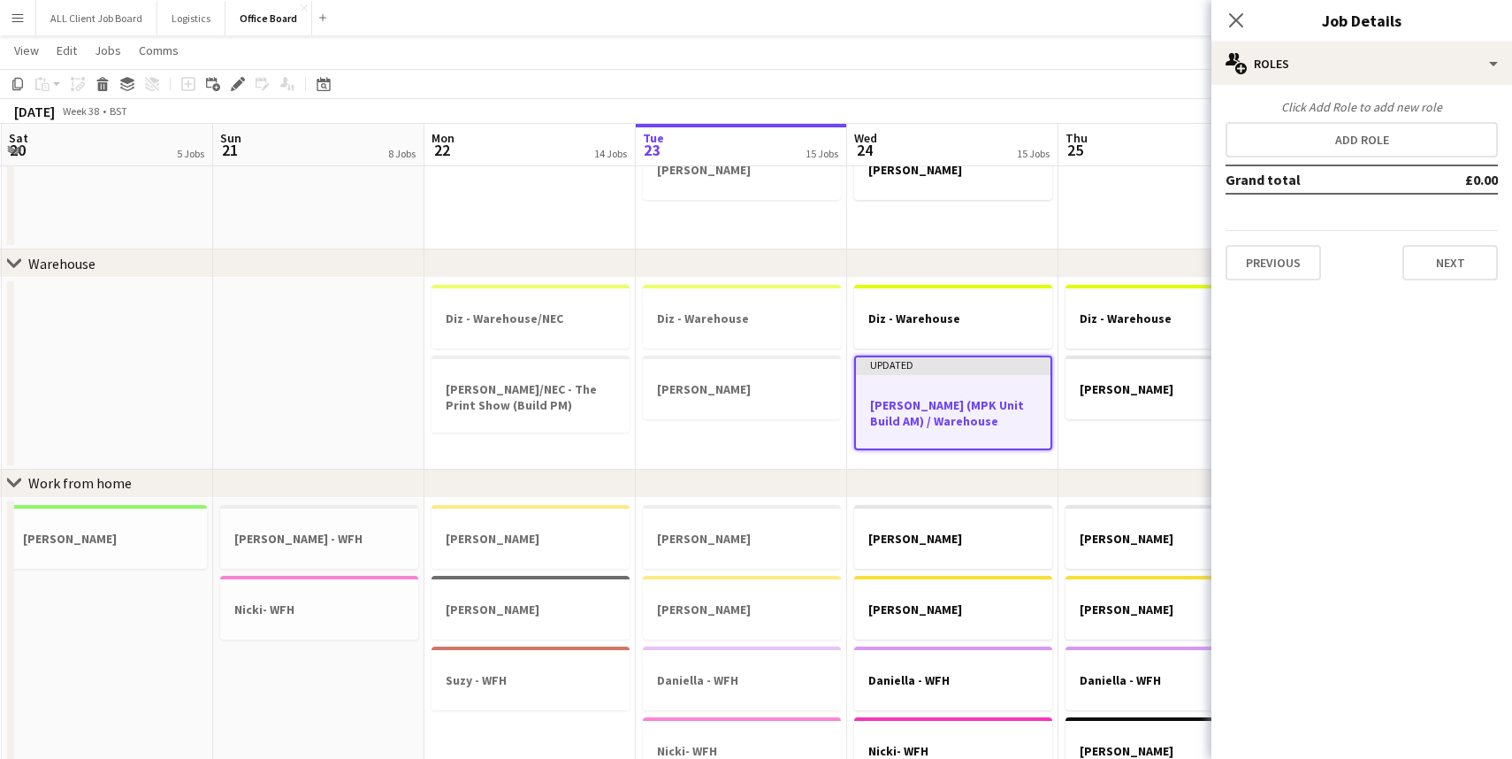
click at [1024, 437] on div at bounding box center [953, 436] width 195 height 14
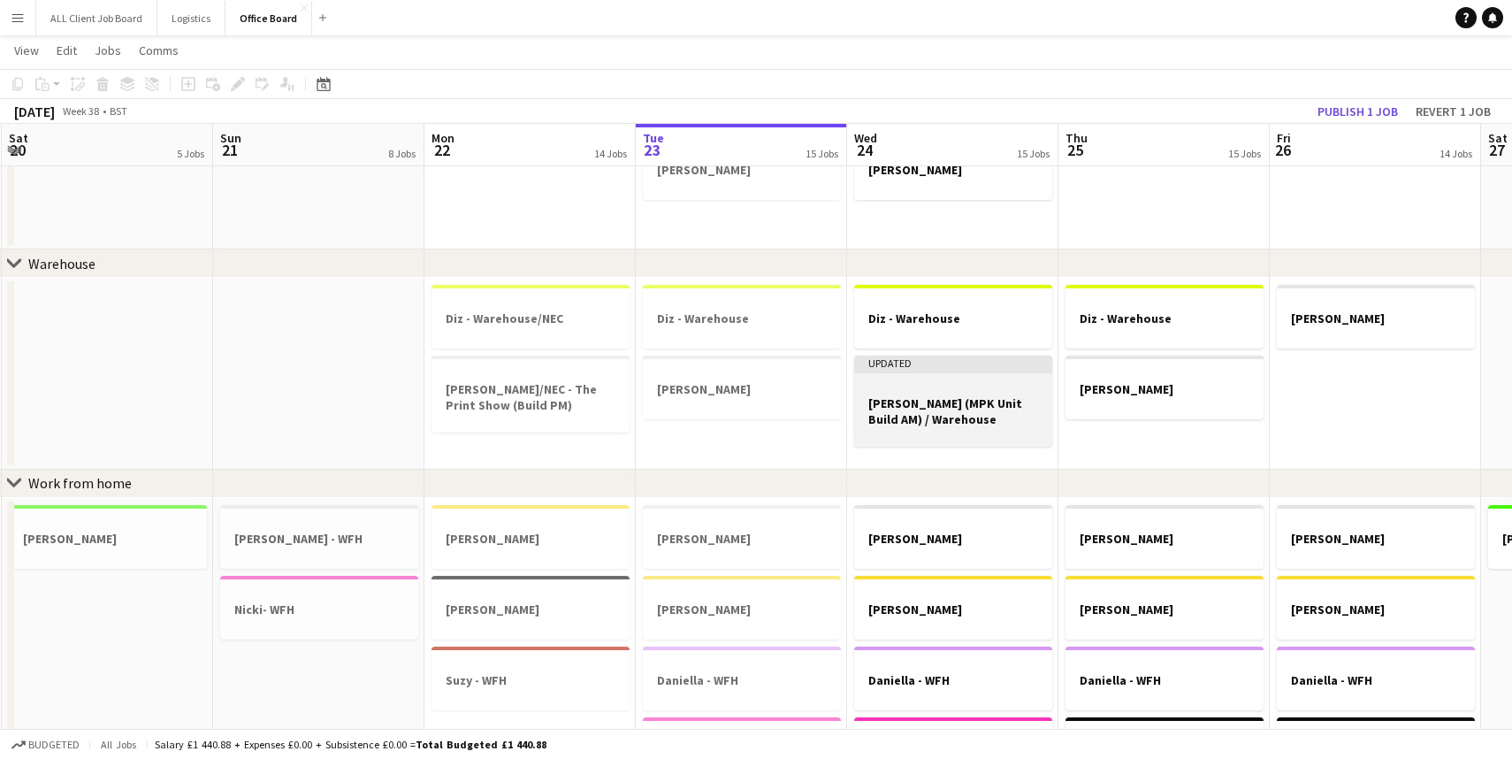
click at [1028, 438] on div at bounding box center [953, 434] width 198 height 14
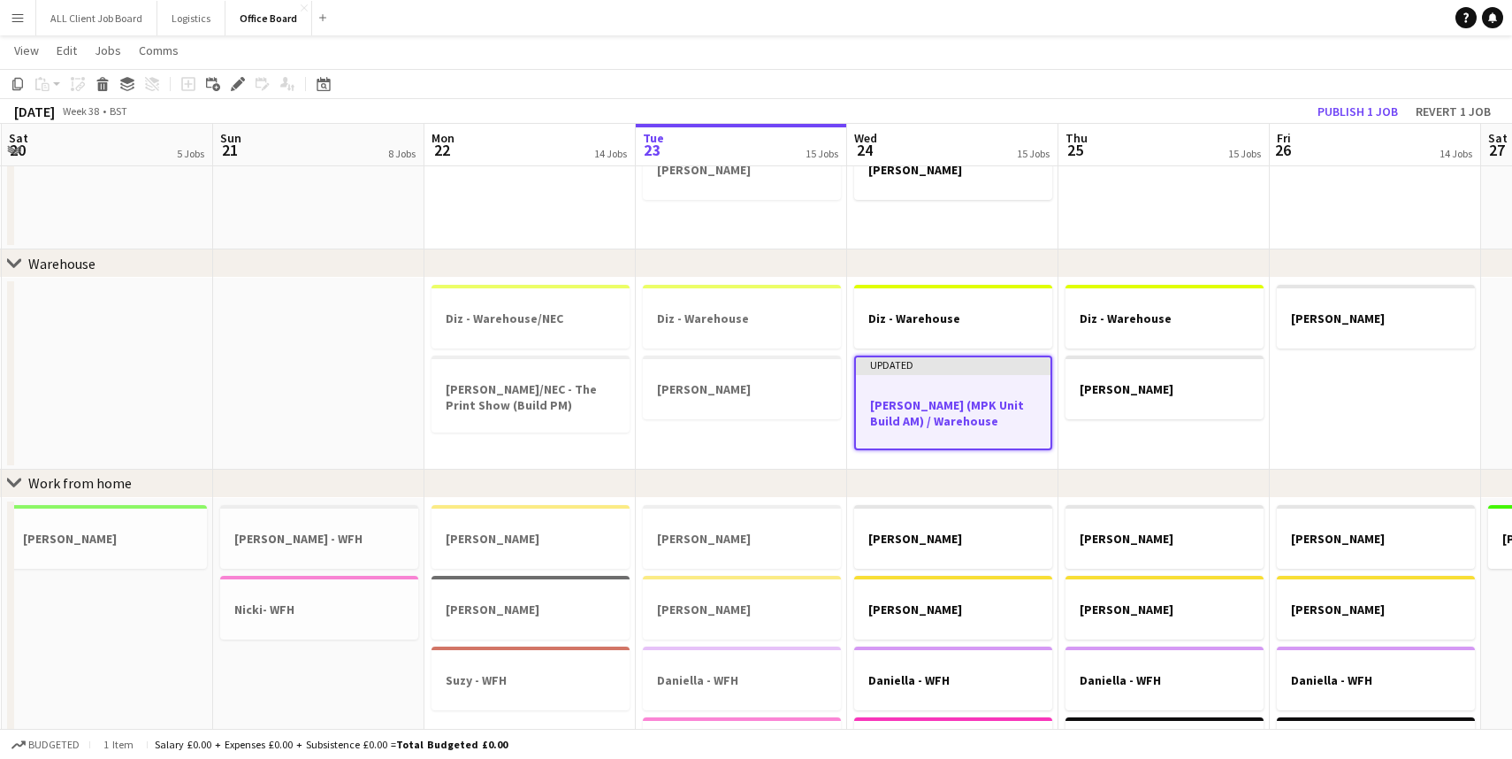
click at [1022, 443] on div at bounding box center [953, 436] width 195 height 14
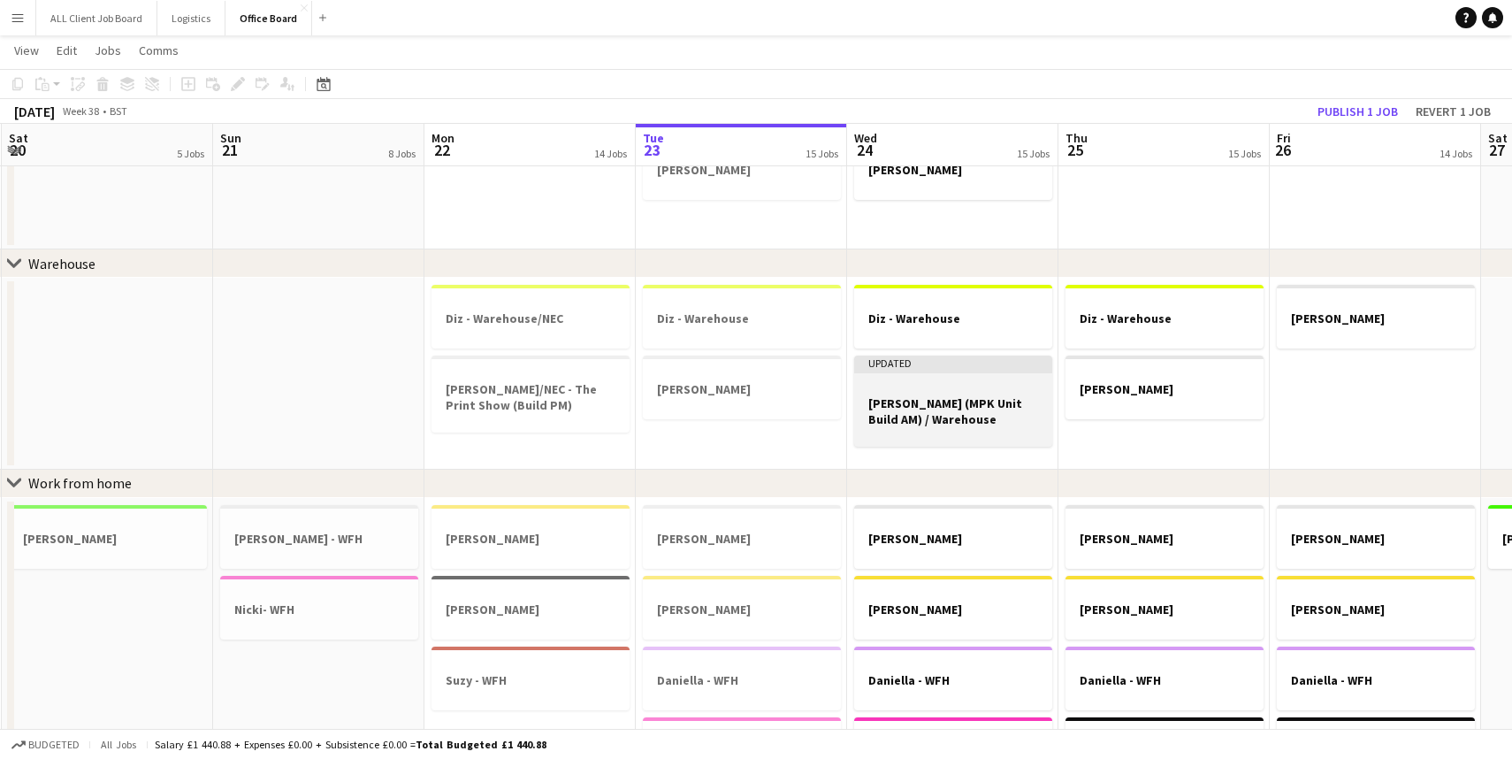
click at [1033, 421] on h3 "[PERSON_NAME] (MPK Unit Build AM) / Warehouse" at bounding box center [953, 411] width 198 height 32
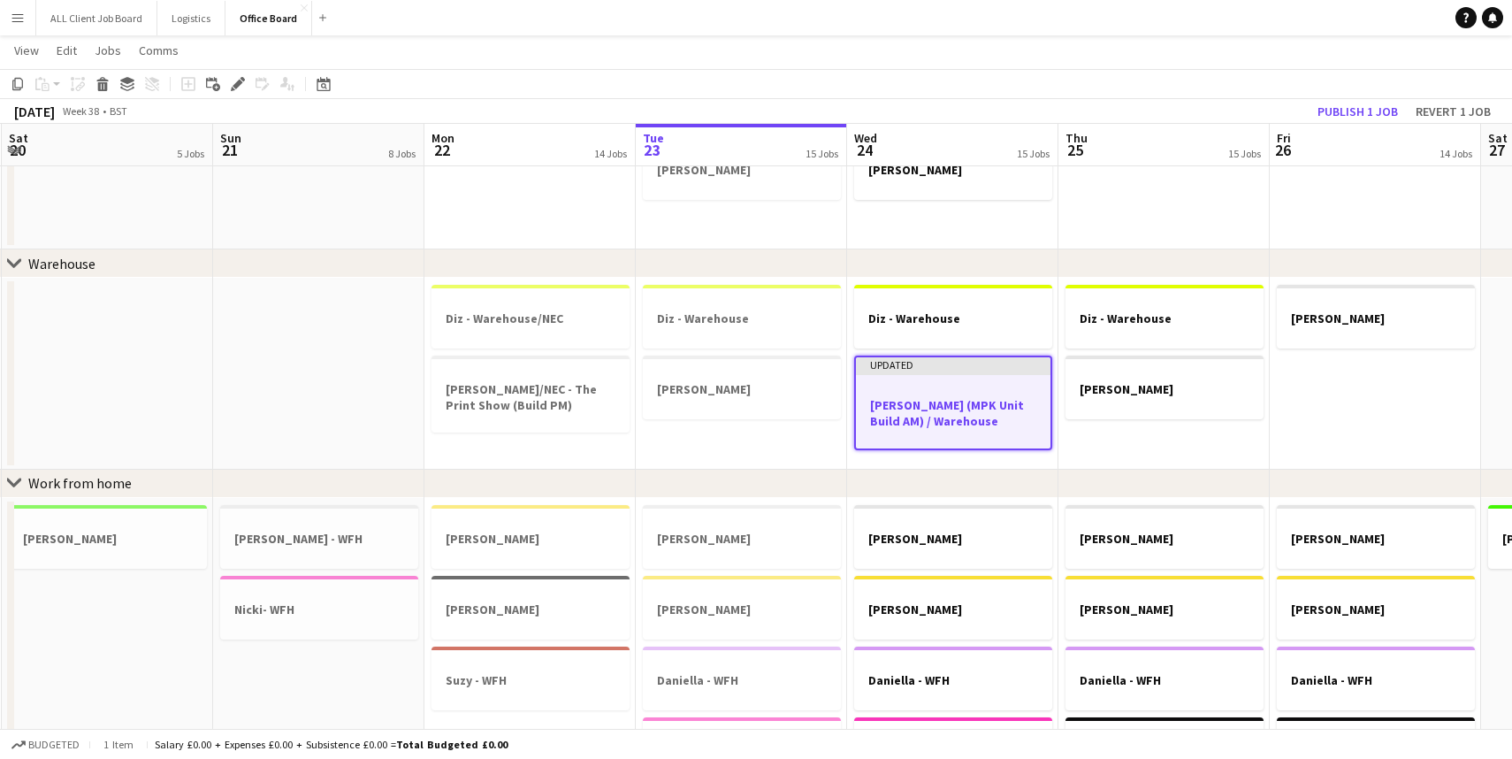
click at [1033, 421] on h3 "[PERSON_NAME] (MPK Unit Build AM) / Warehouse" at bounding box center [953, 413] width 195 height 32
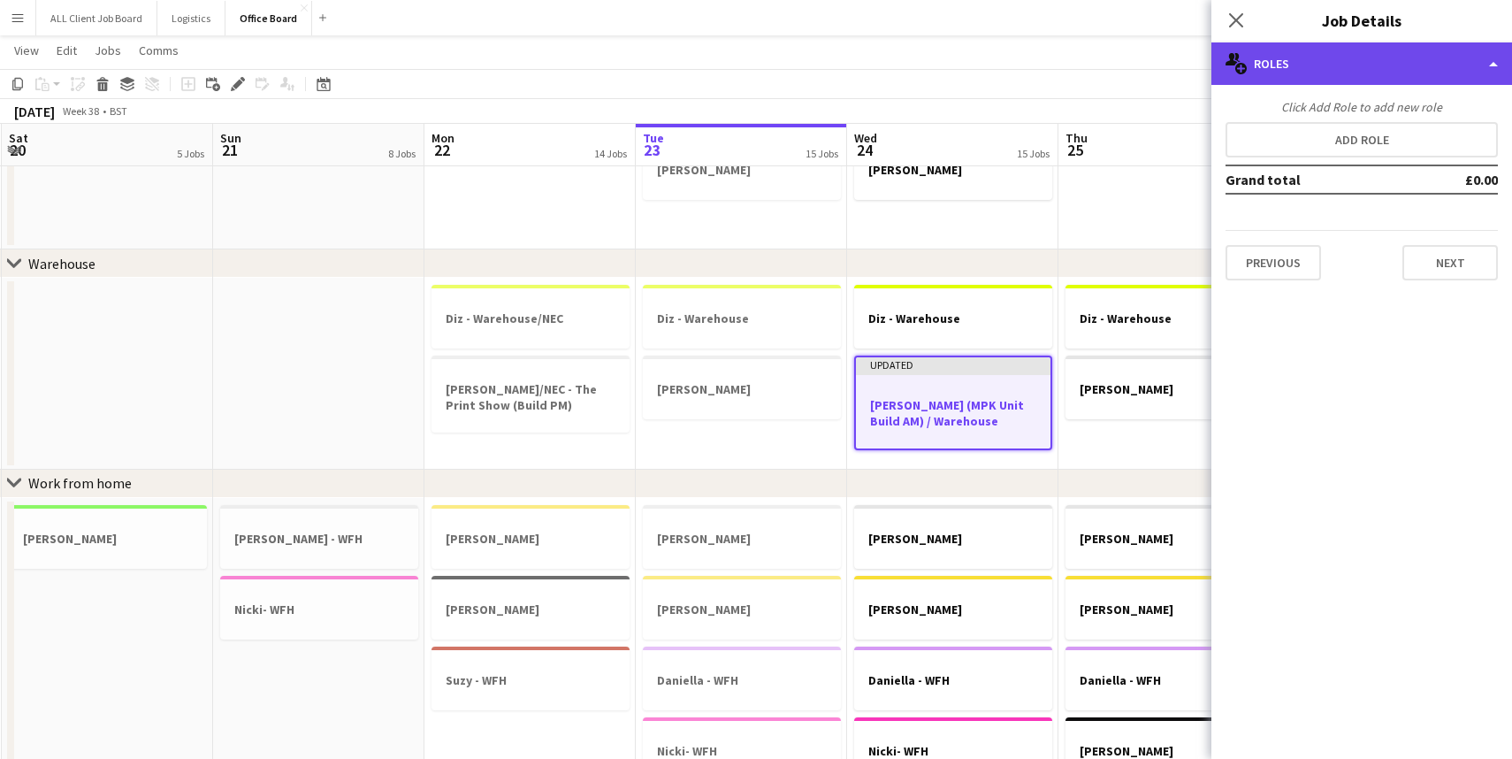
click at [1497, 62] on div "multiple-users-add Roles" at bounding box center [1361, 63] width 301 height 42
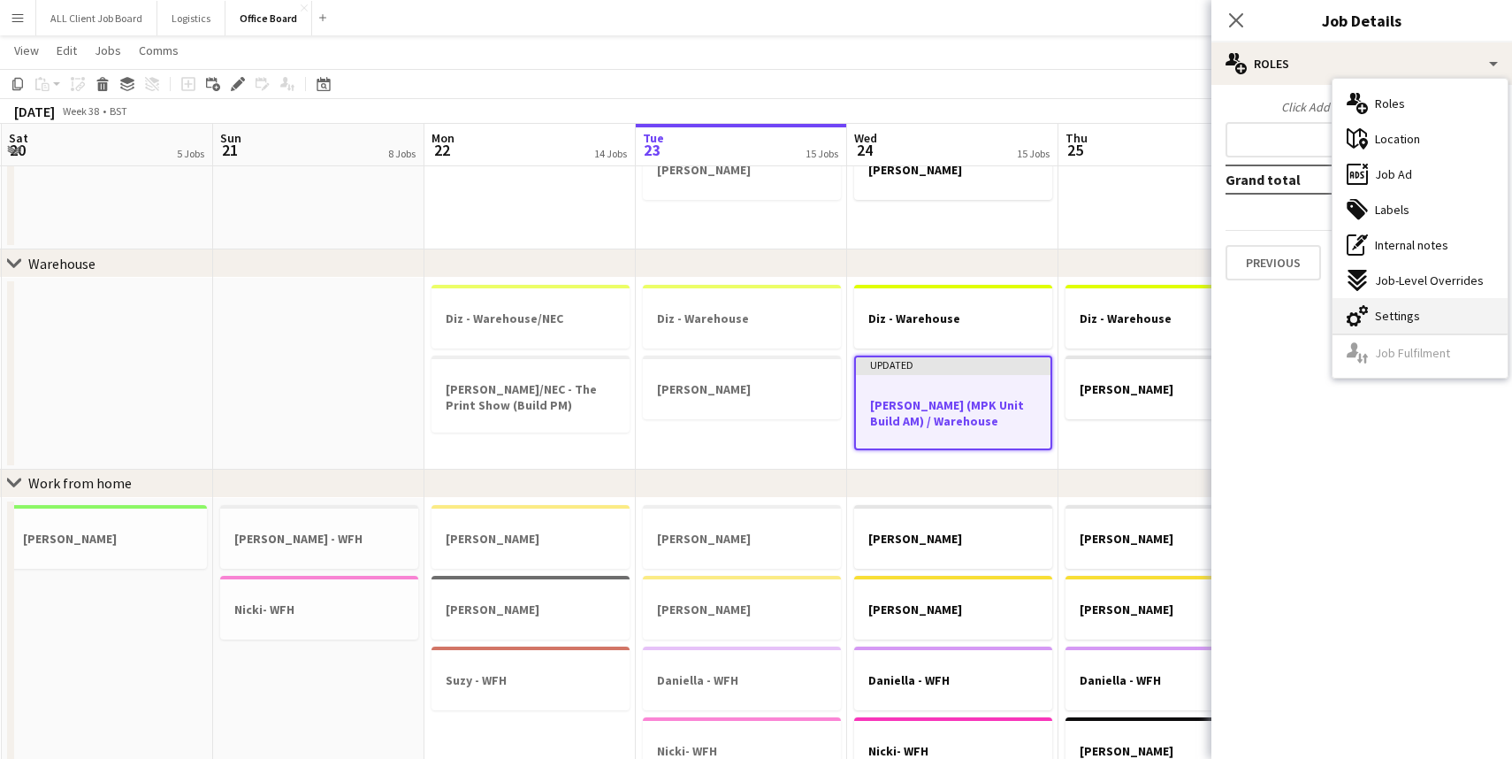
click at [1395, 311] on span "Settings" at bounding box center [1397, 316] width 45 height 16
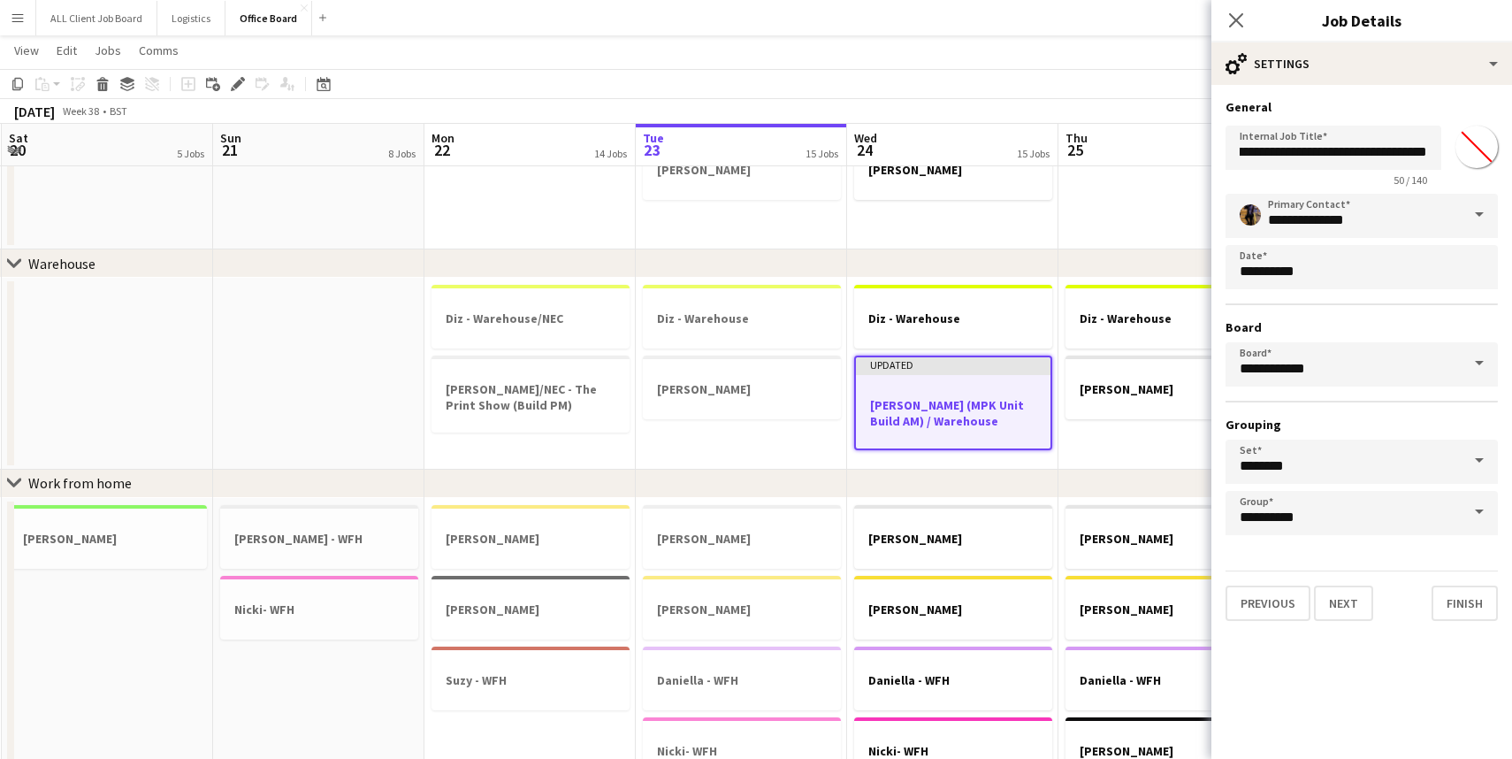
scroll to position [0, 120]
click at [1352, 153] on input "**********" at bounding box center [1333, 148] width 216 height 44
type input "**********"
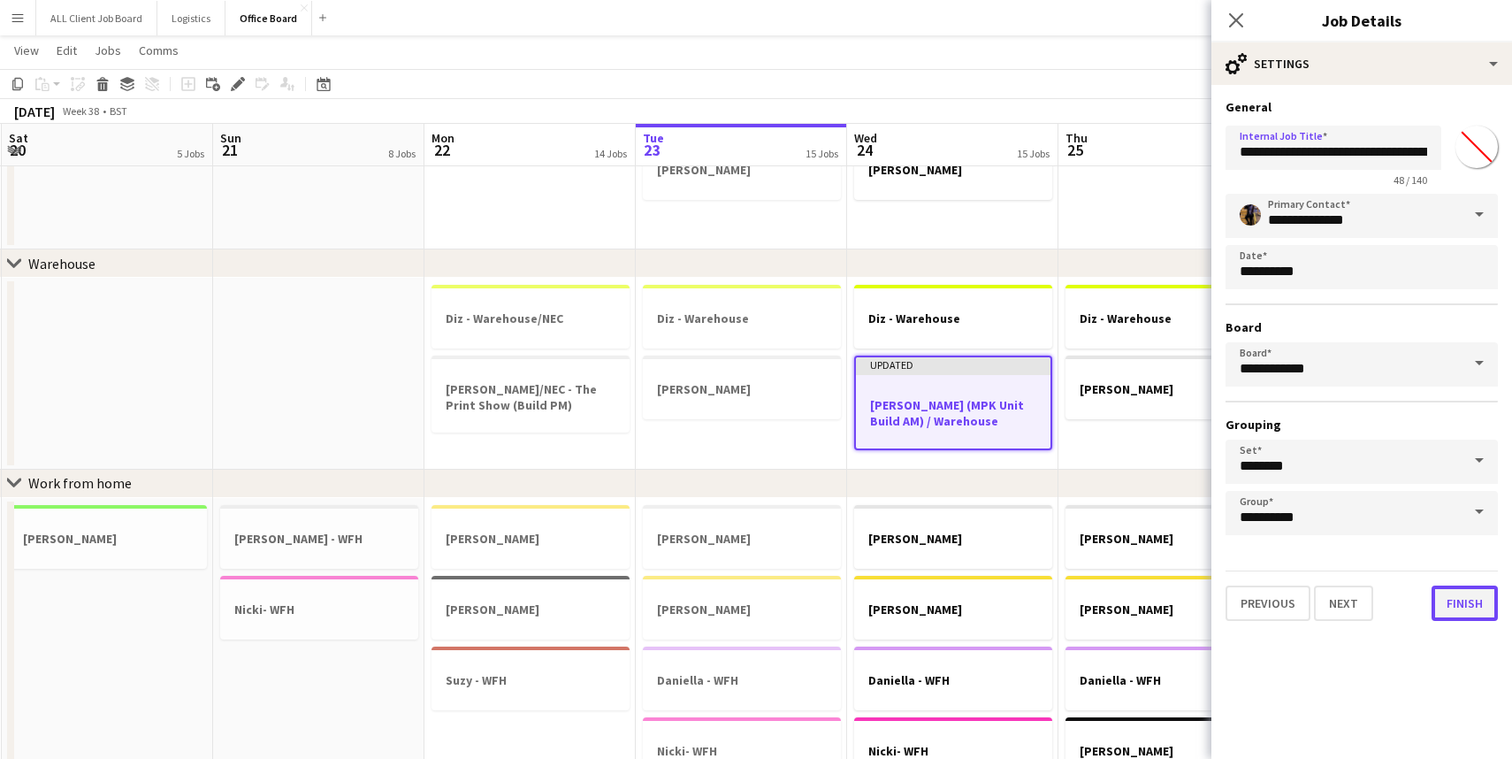
click at [1471, 606] on button "Finish" at bounding box center [1464, 602] width 66 height 35
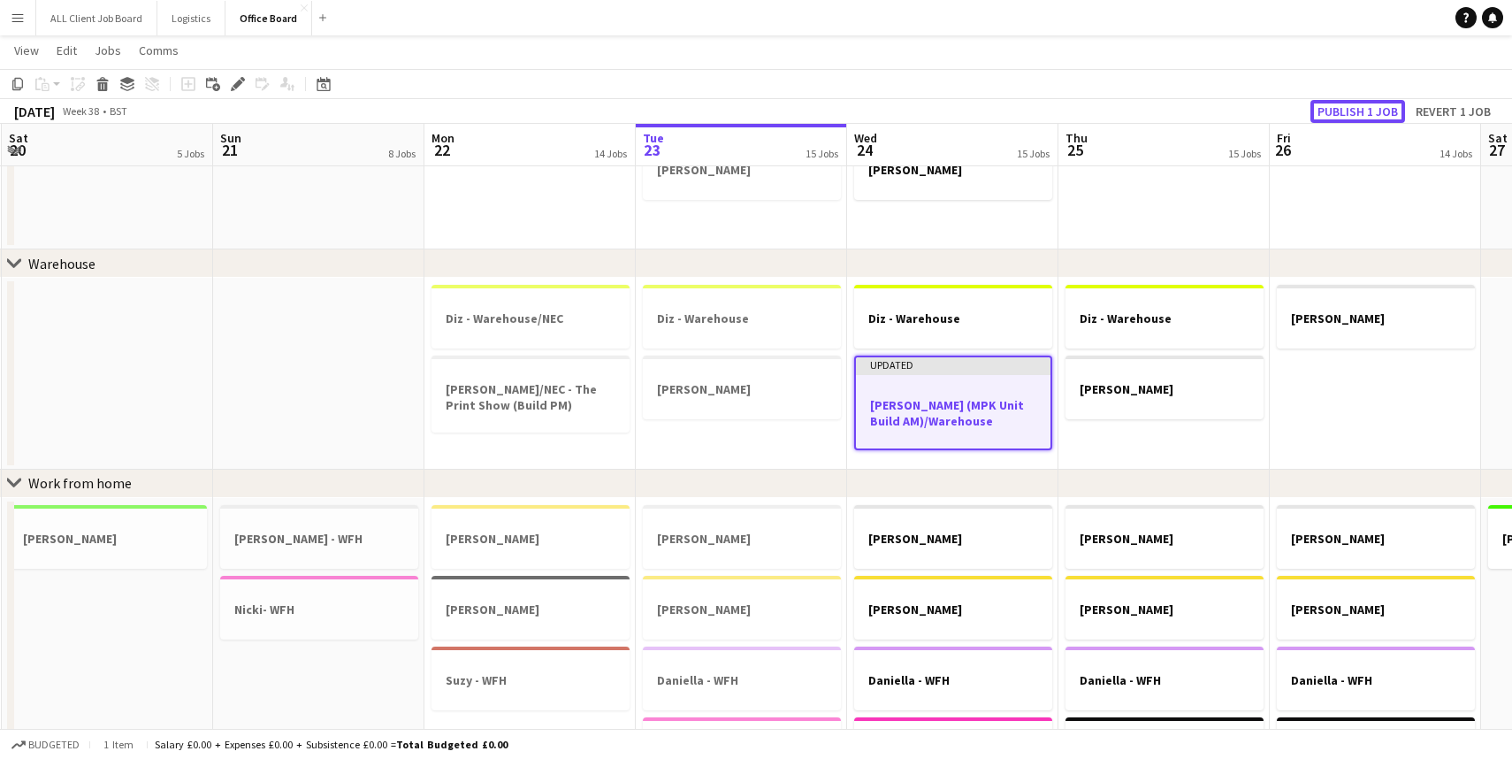
click at [1344, 111] on button "Publish 1 job" at bounding box center [1357, 111] width 95 height 23
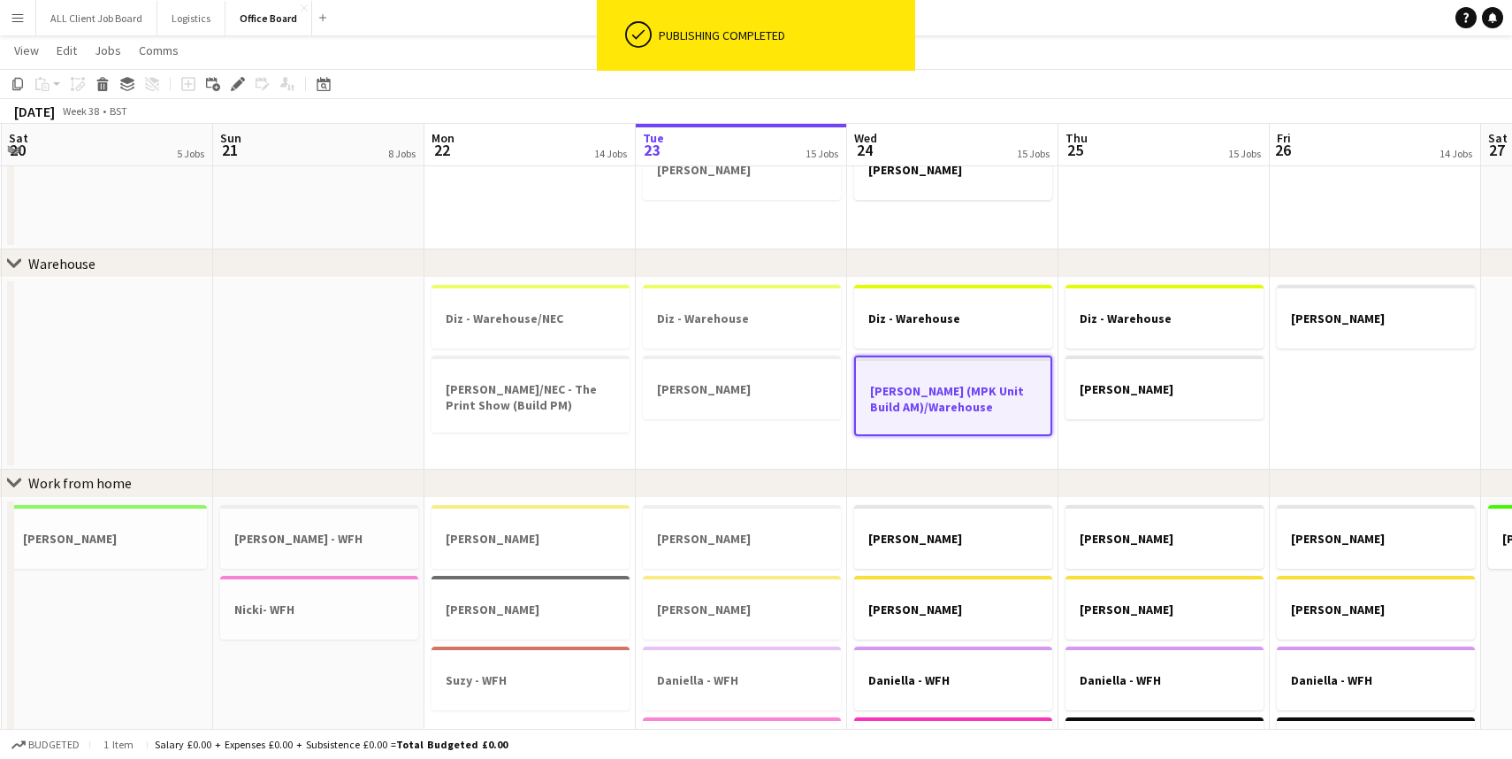
click at [1011, 463] on app-date-cell "Diz - Warehouse [PERSON_NAME] (MPK Unit Build AM)/Warehouse" at bounding box center [952, 373] width 211 height 191
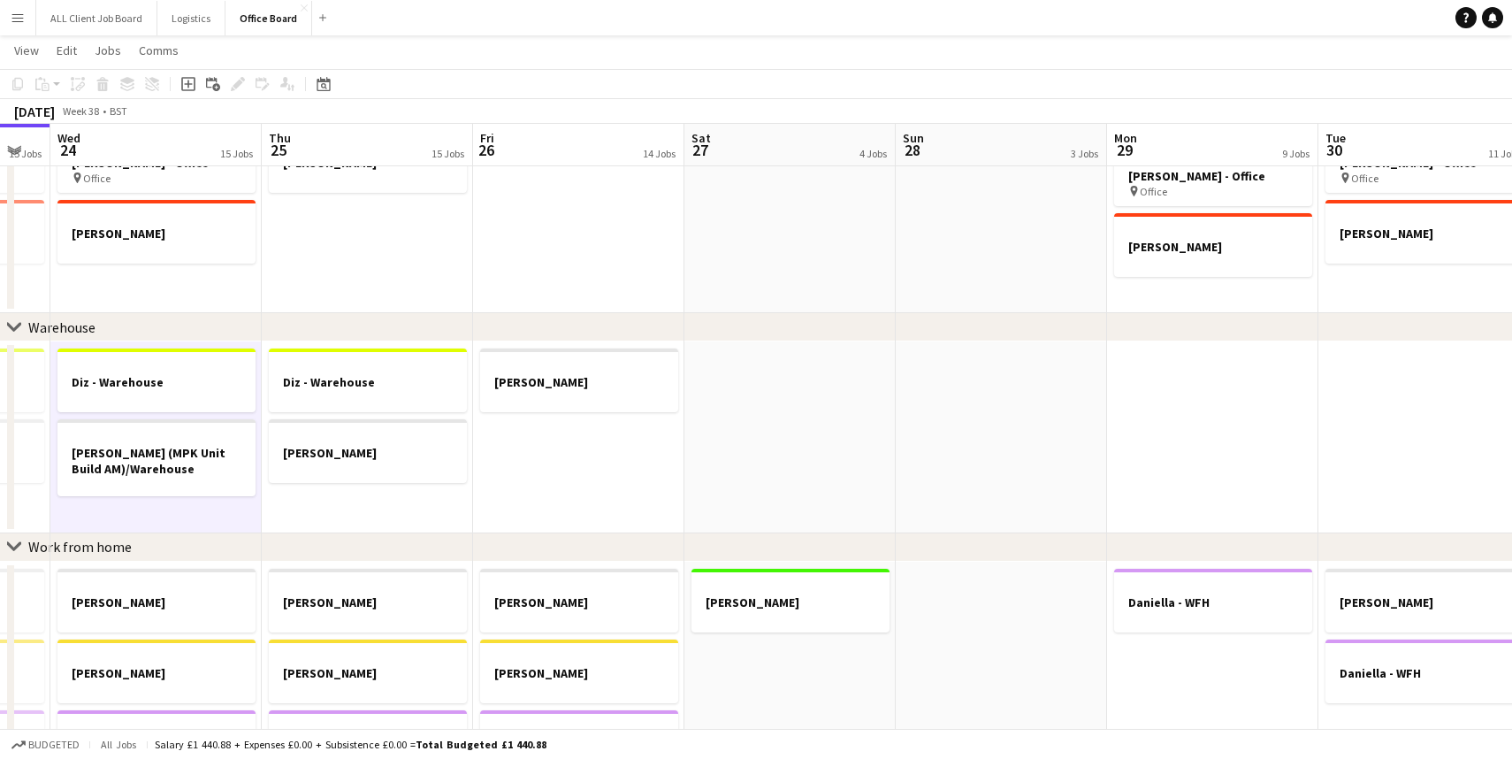
scroll to position [0, 851]
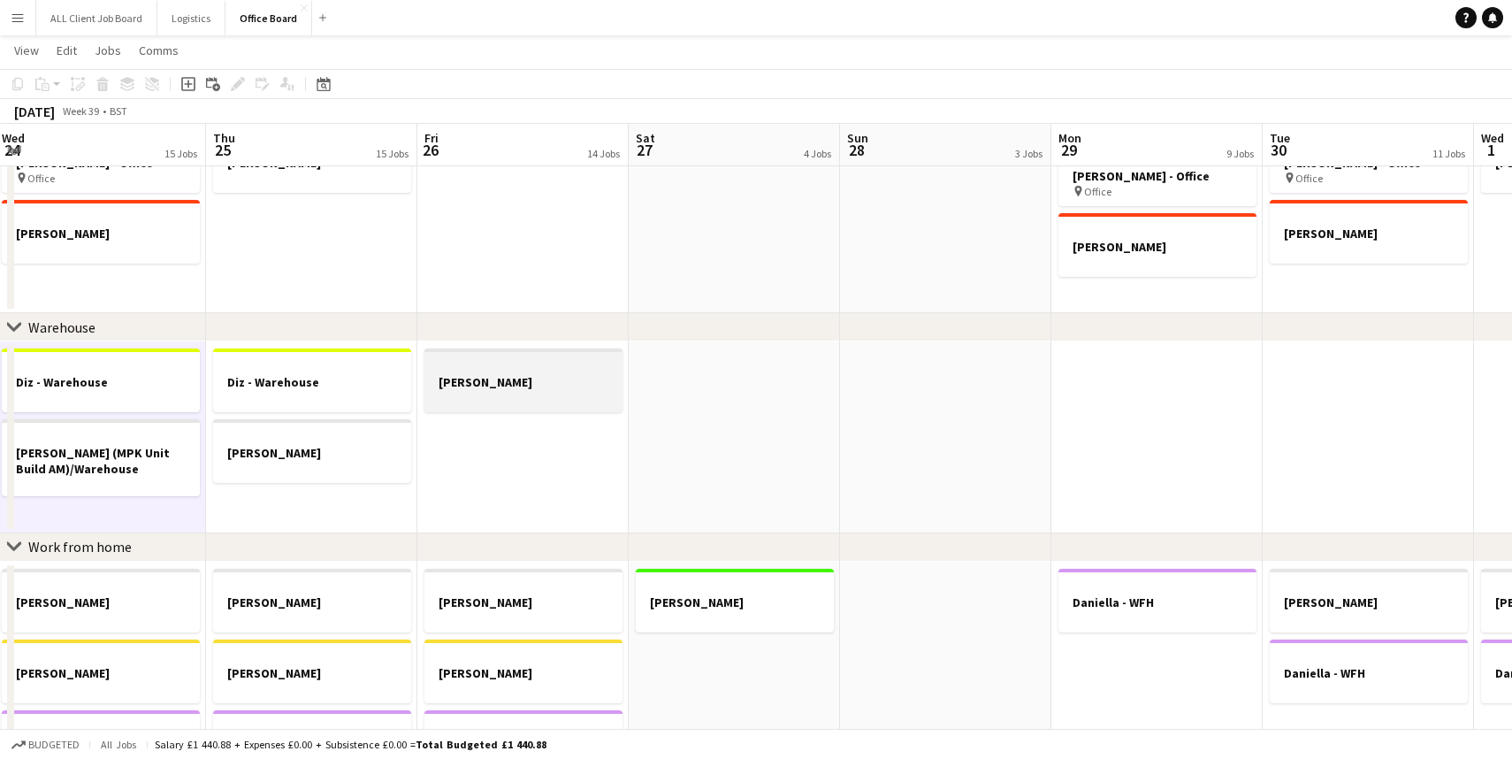
drag, startPoint x: 540, startPoint y: 384, endPoint x: 619, endPoint y: 398, distance: 79.9
click at [540, 384] on h3 "[PERSON_NAME]" at bounding box center [523, 382] width 198 height 16
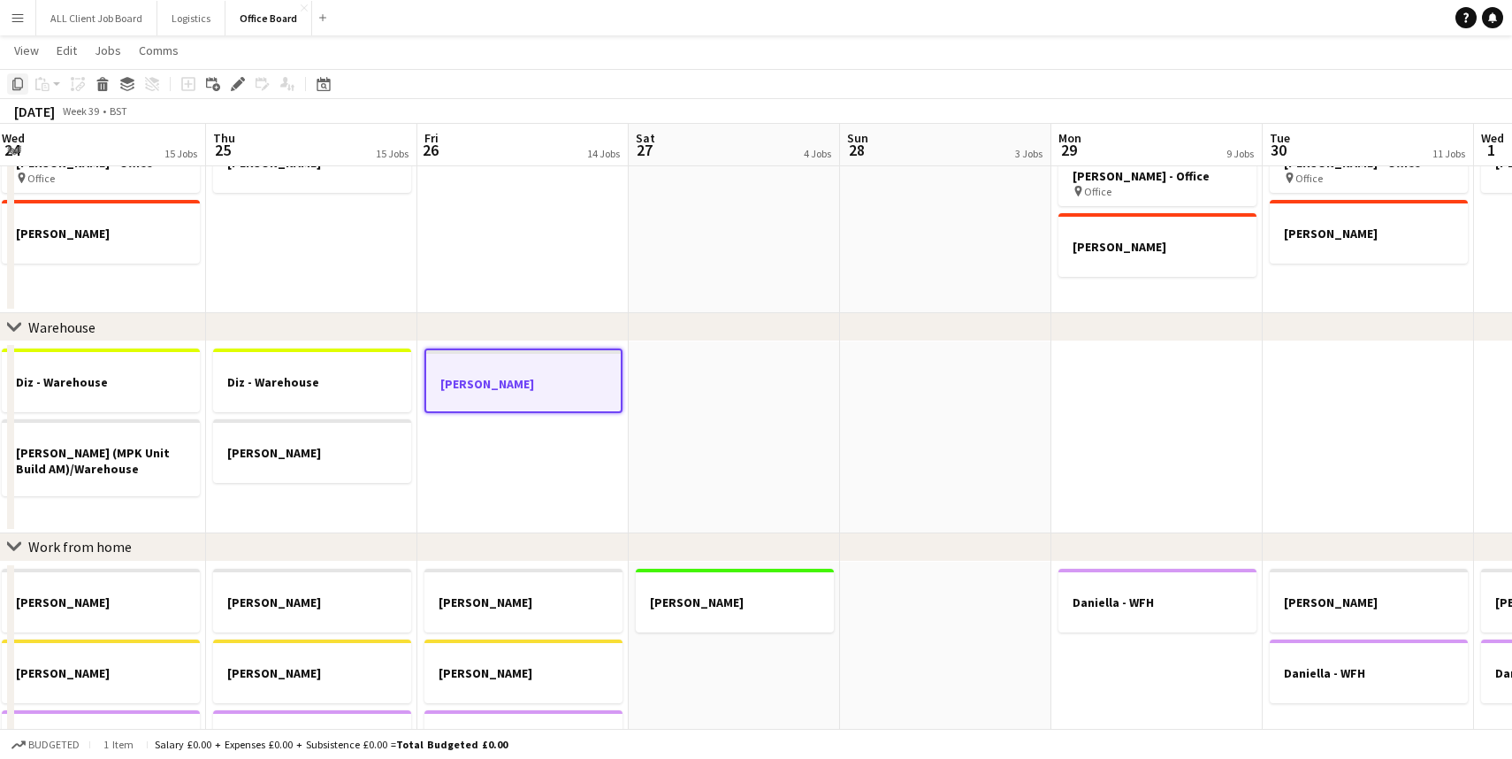
click at [15, 81] on icon at bounding box center [17, 84] width 11 height 12
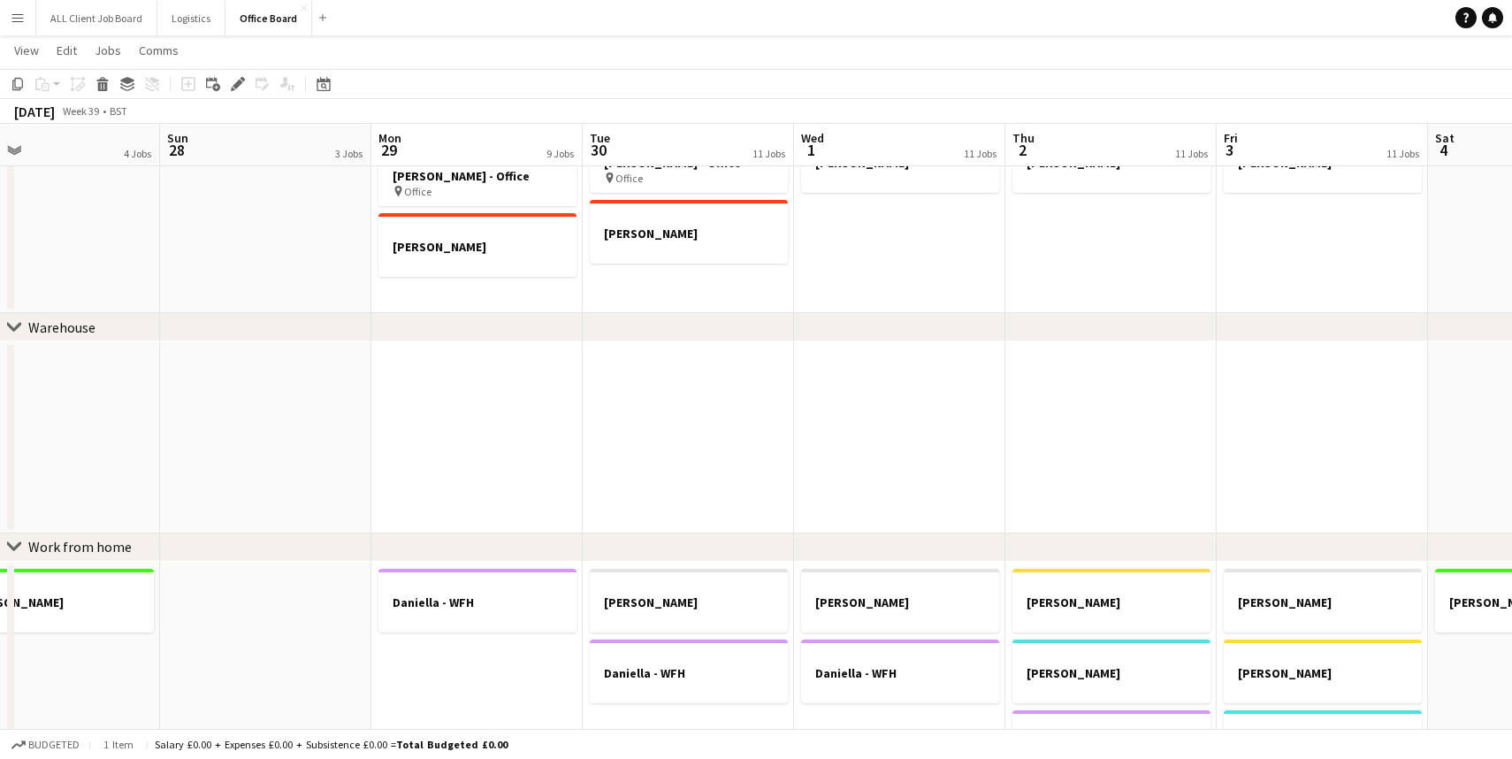
scroll to position [0, 754]
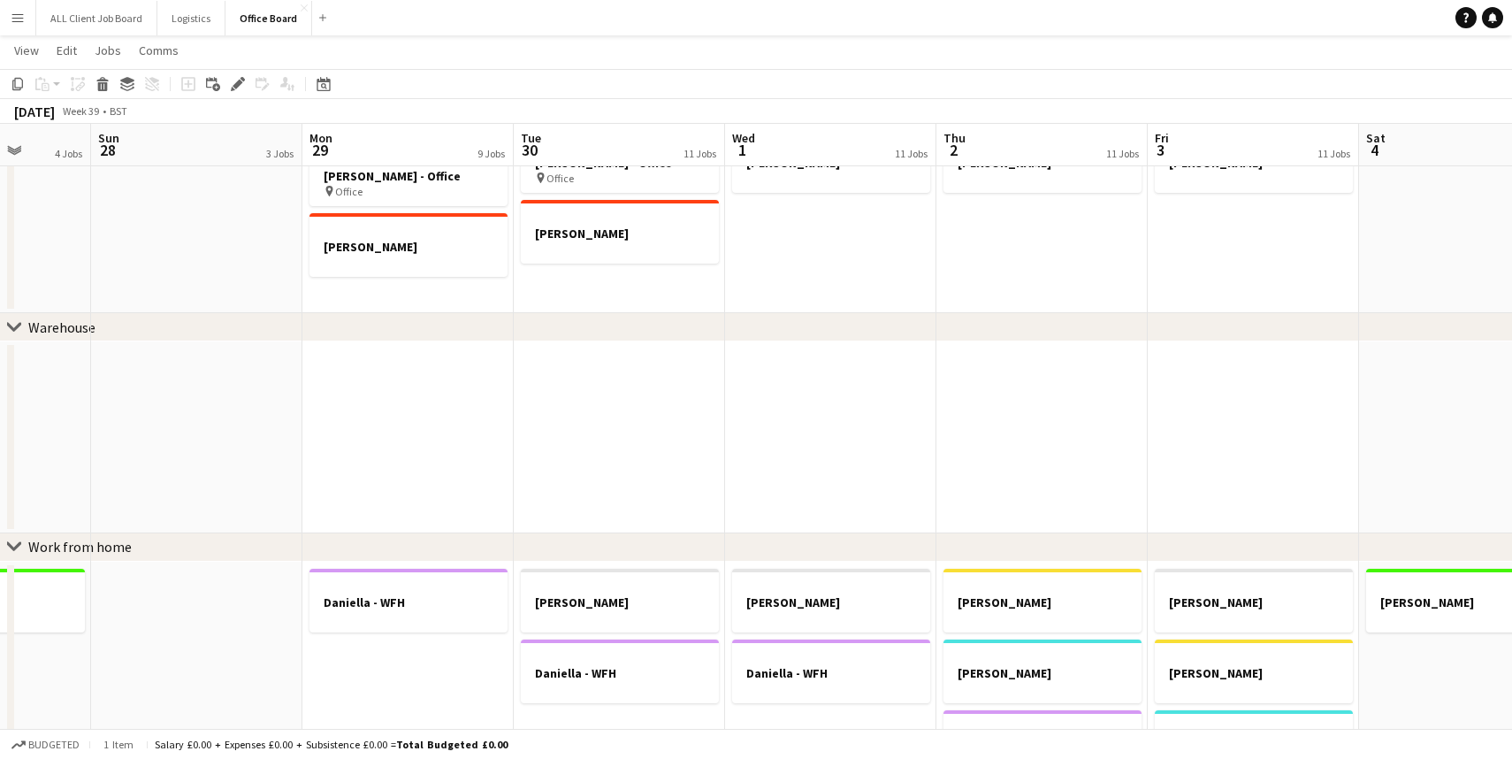
click at [430, 374] on app-date-cell at bounding box center [407, 436] width 211 height 191
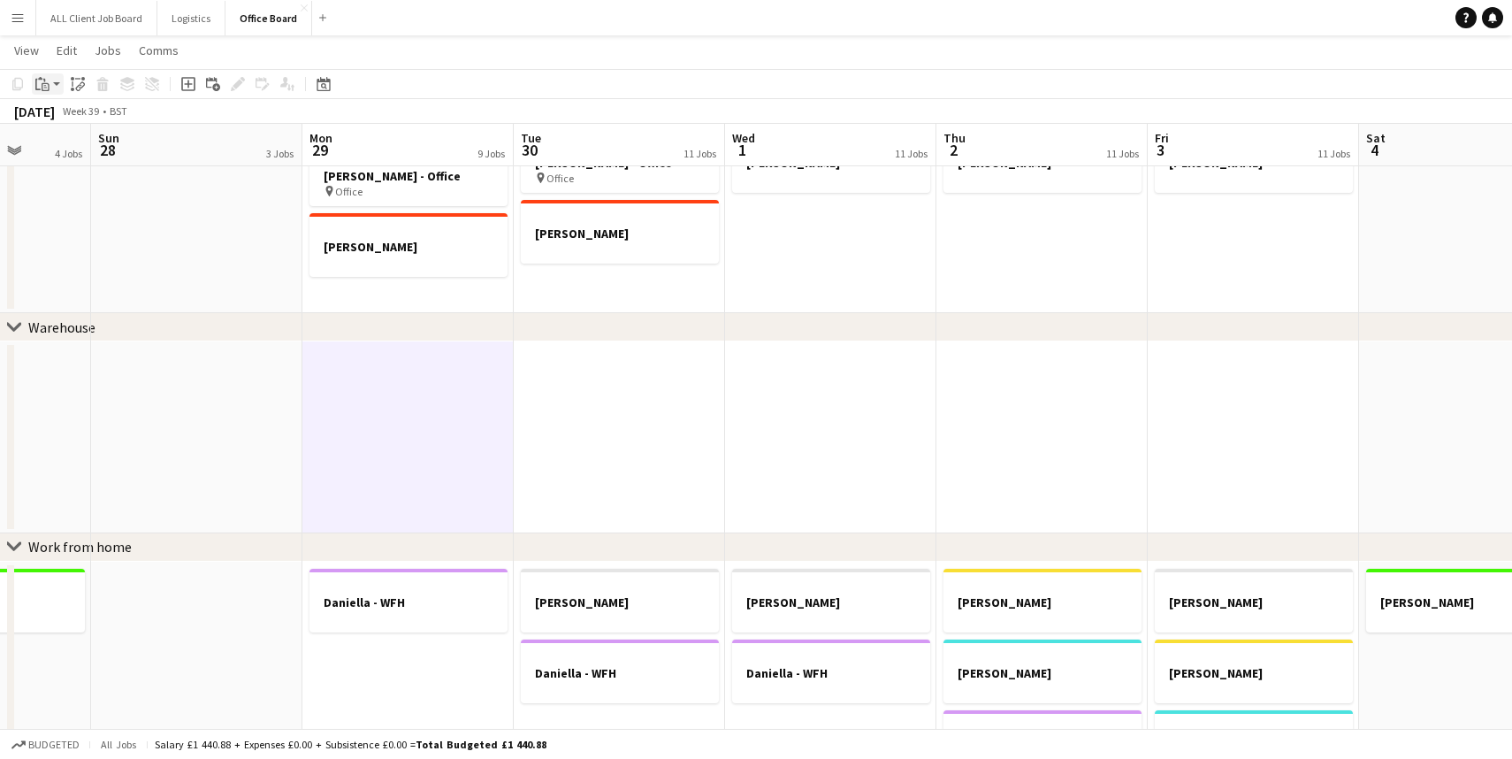
click at [54, 78] on app-action-btn "Paste" at bounding box center [48, 83] width 32 height 21
click at [87, 149] on link "Paste with crew Command Shift V" at bounding box center [117, 148] width 140 height 16
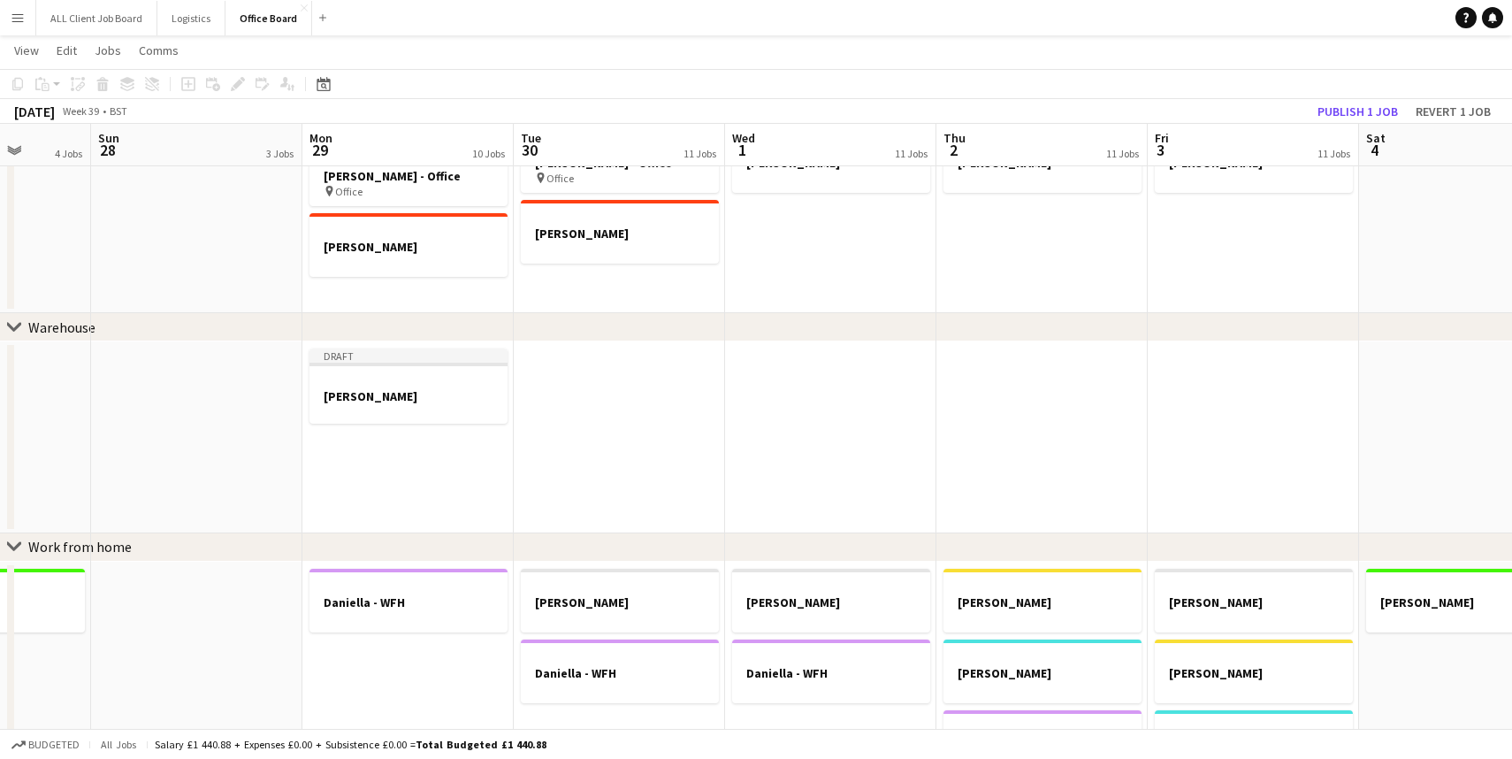
click at [636, 383] on app-date-cell at bounding box center [619, 436] width 211 height 191
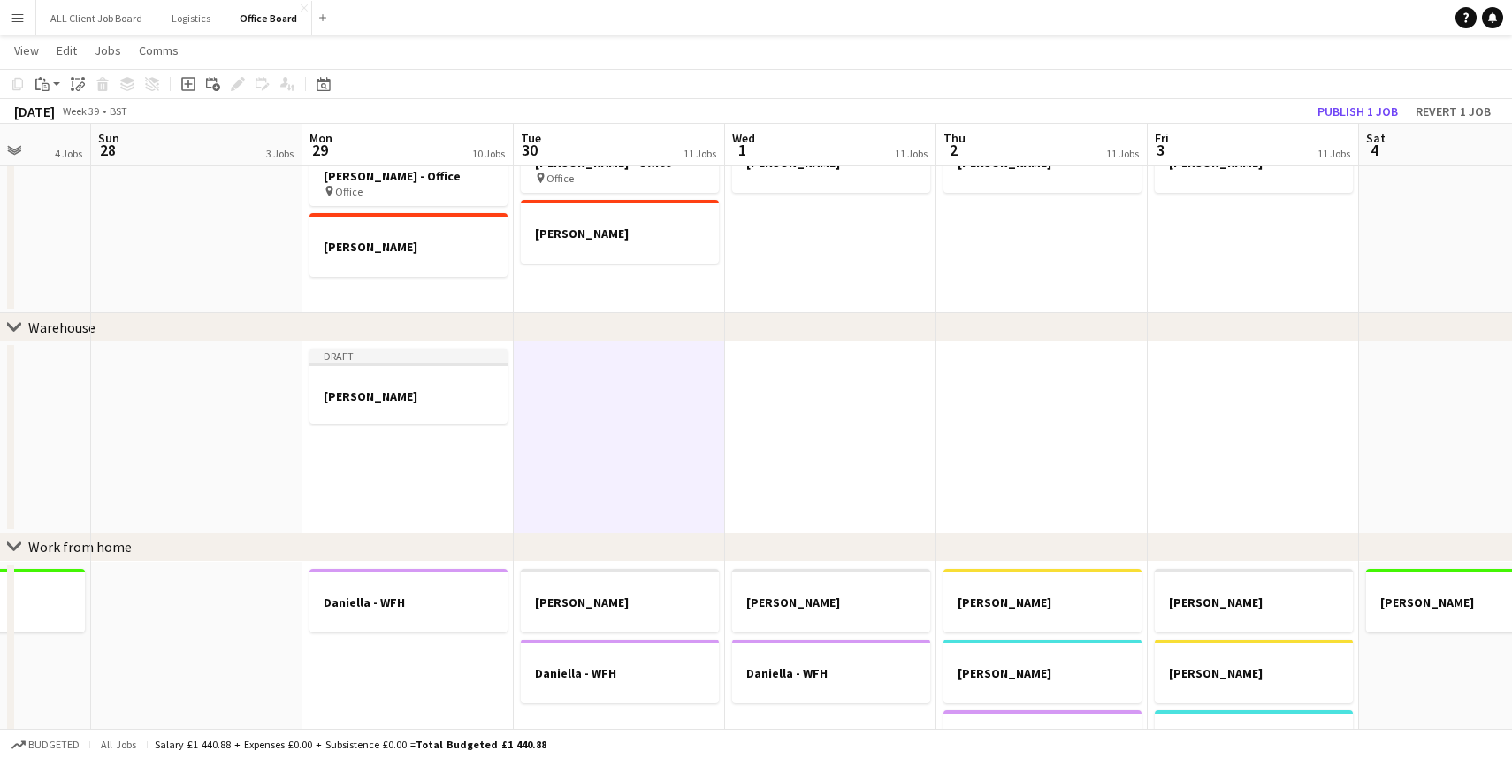
click at [805, 387] on app-date-cell at bounding box center [830, 436] width 211 height 191
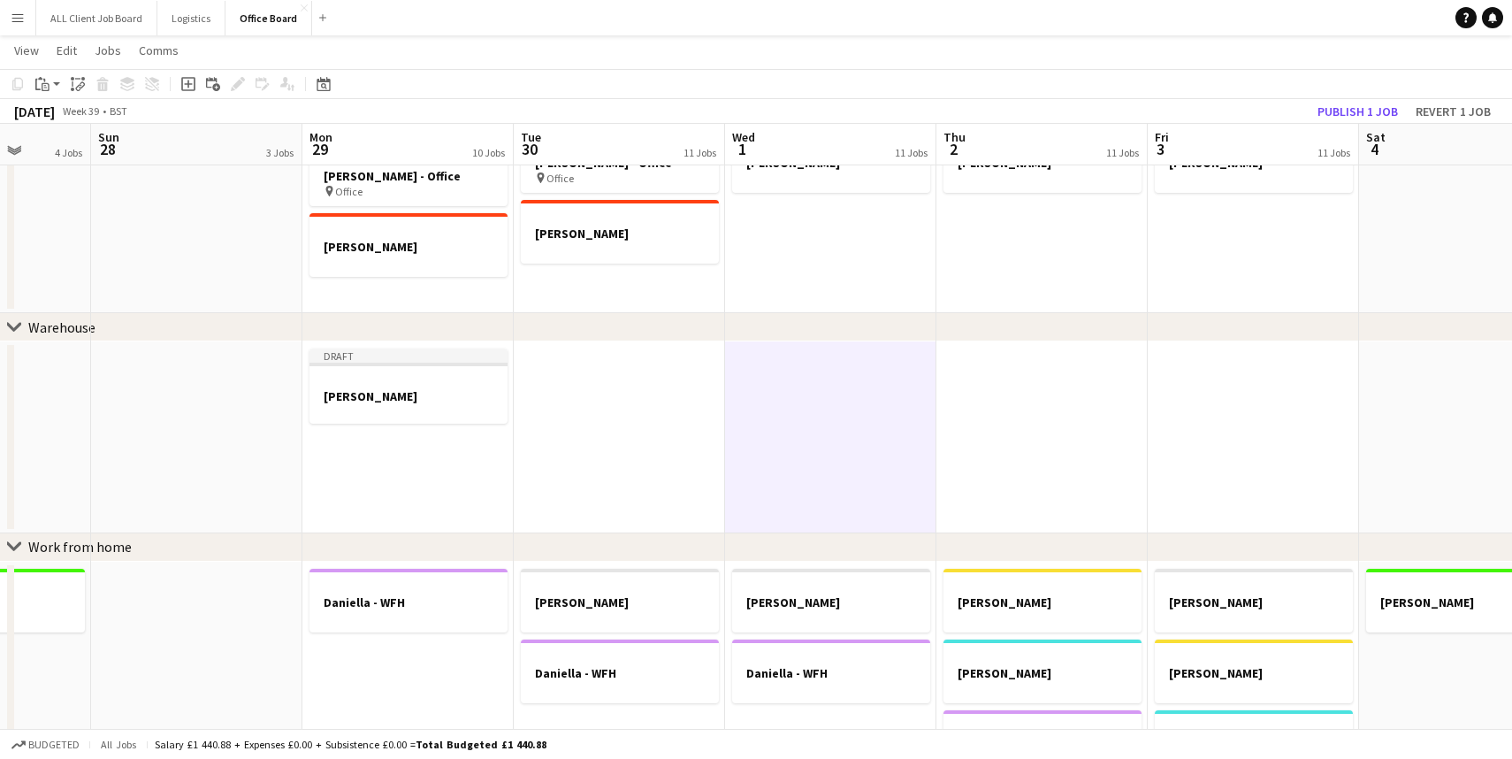
scroll to position [439, 0]
click at [57, 83] on app-action-btn "Paste" at bounding box center [48, 83] width 32 height 21
click at [109, 148] on link "Paste with crew Command Shift V" at bounding box center [117, 148] width 140 height 16
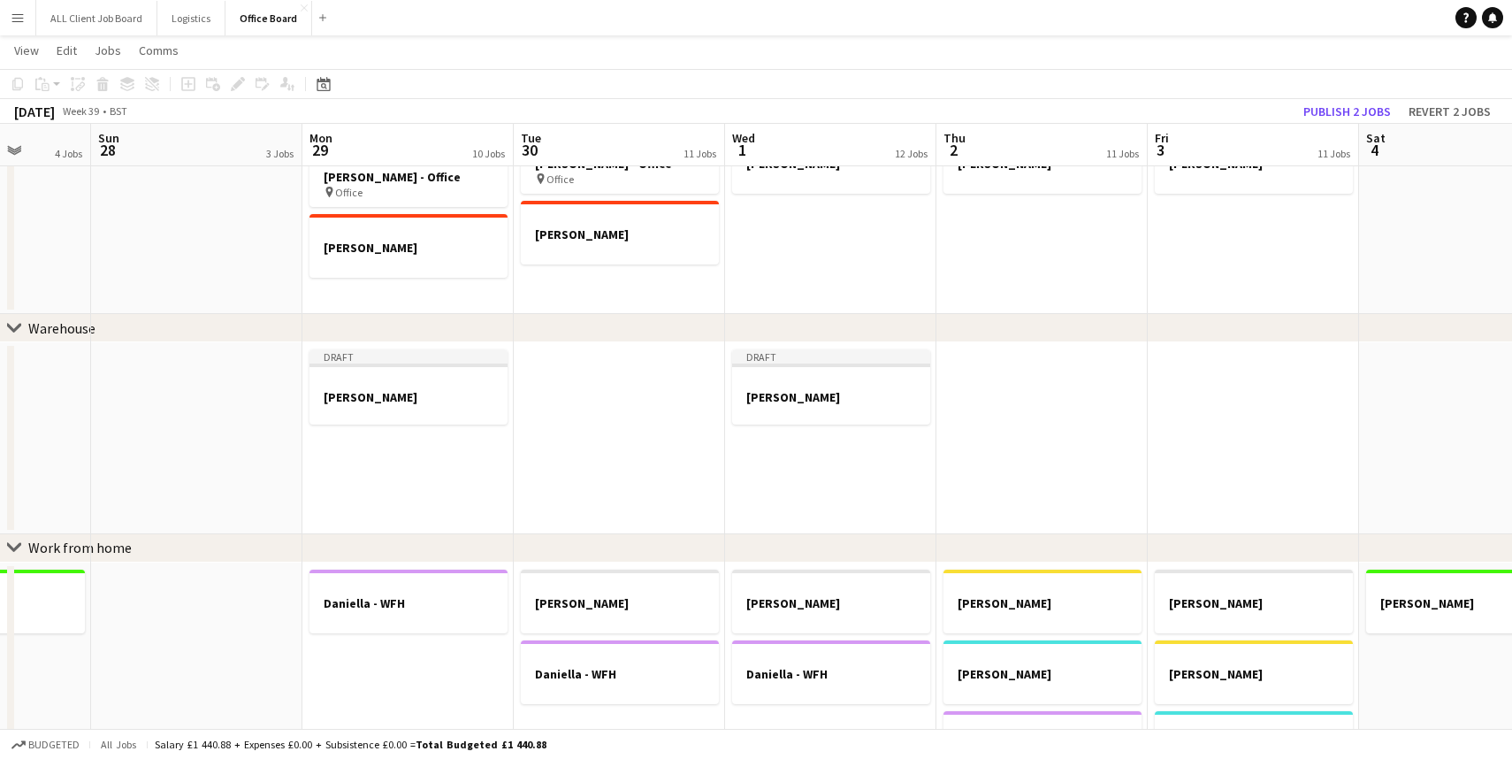
click at [1064, 405] on app-date-cell at bounding box center [1041, 437] width 211 height 191
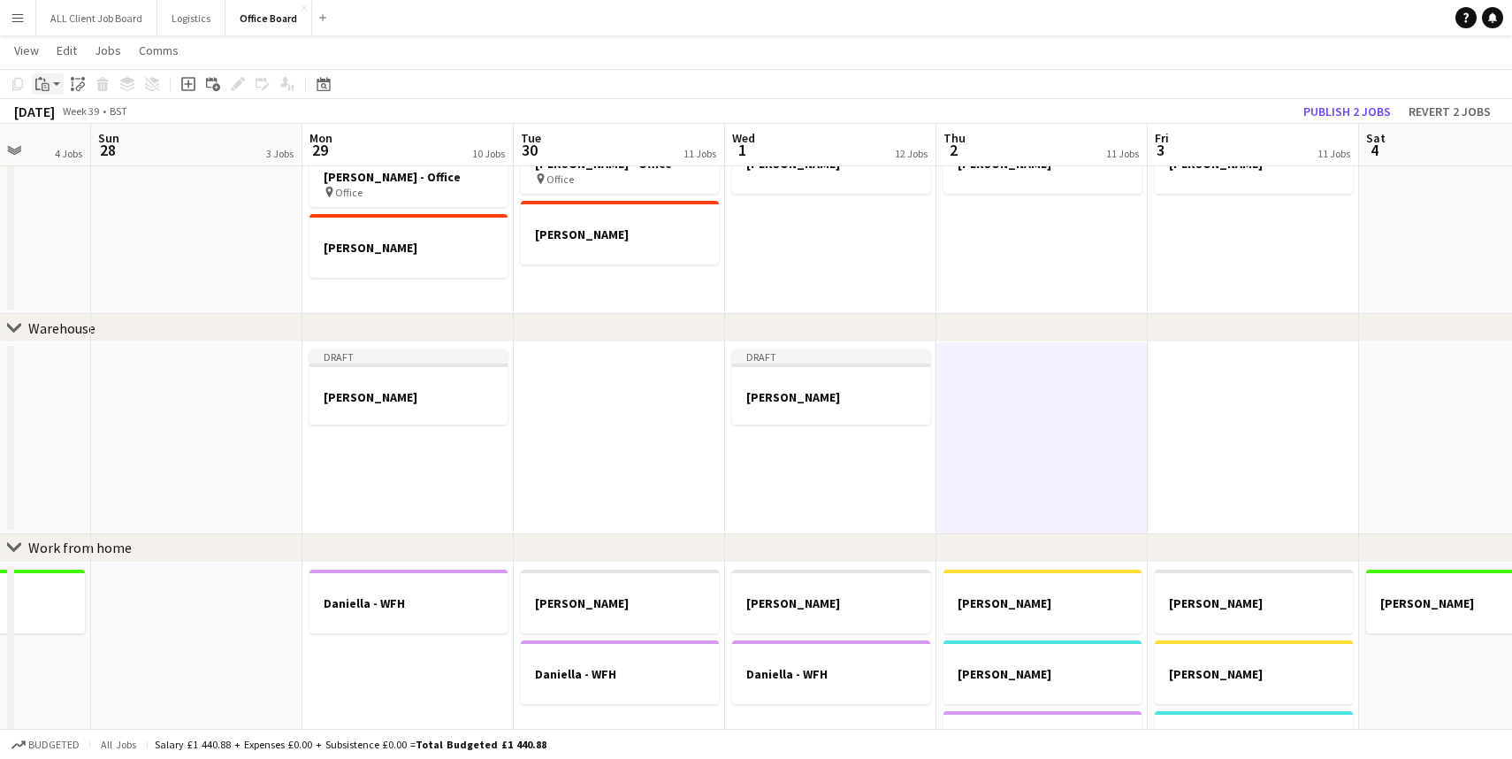
click at [57, 86] on app-action-btn "Paste" at bounding box center [48, 83] width 32 height 21
click at [76, 143] on link "Paste with crew Command Shift V" at bounding box center [117, 148] width 140 height 16
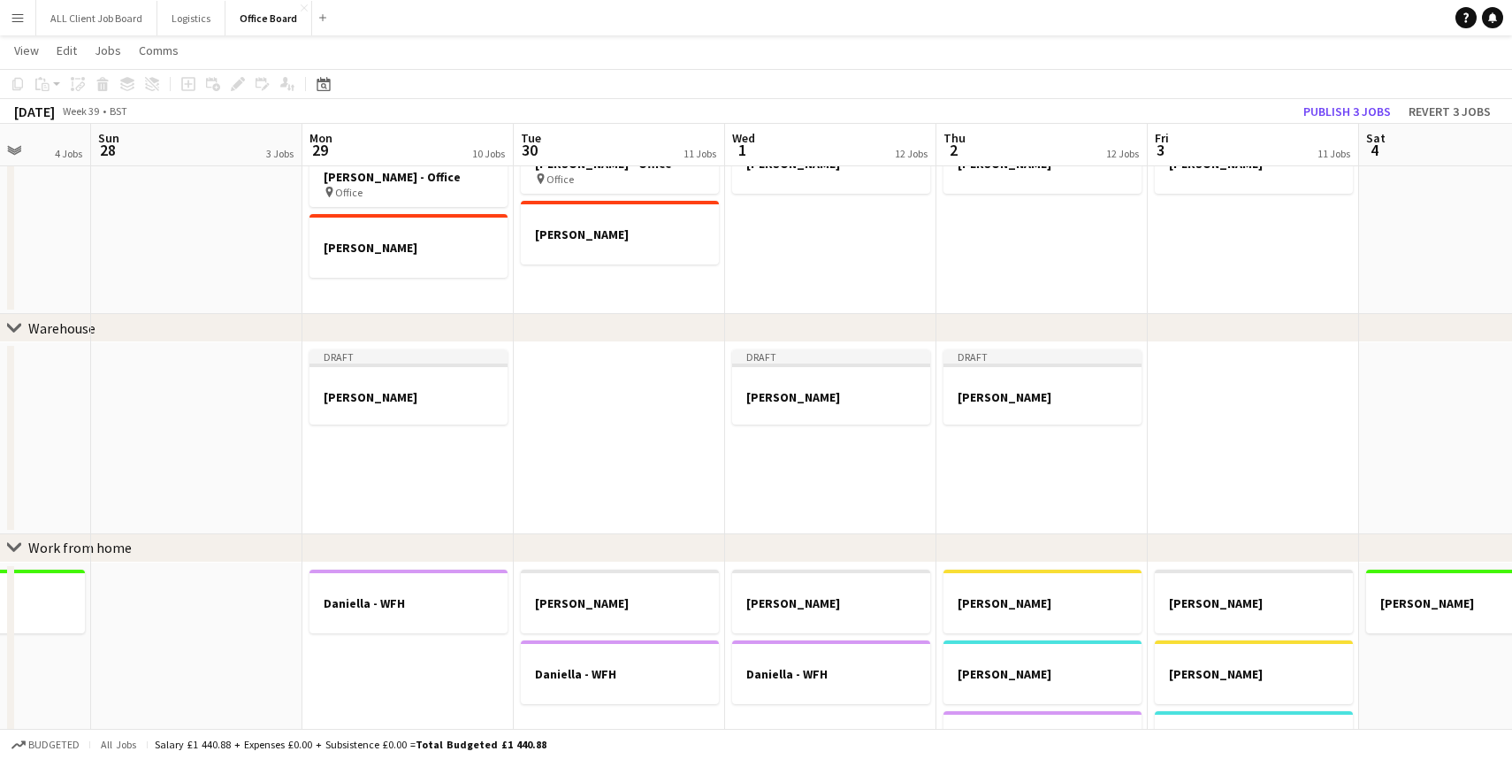
click at [1277, 455] on app-date-cell at bounding box center [1253, 437] width 211 height 191
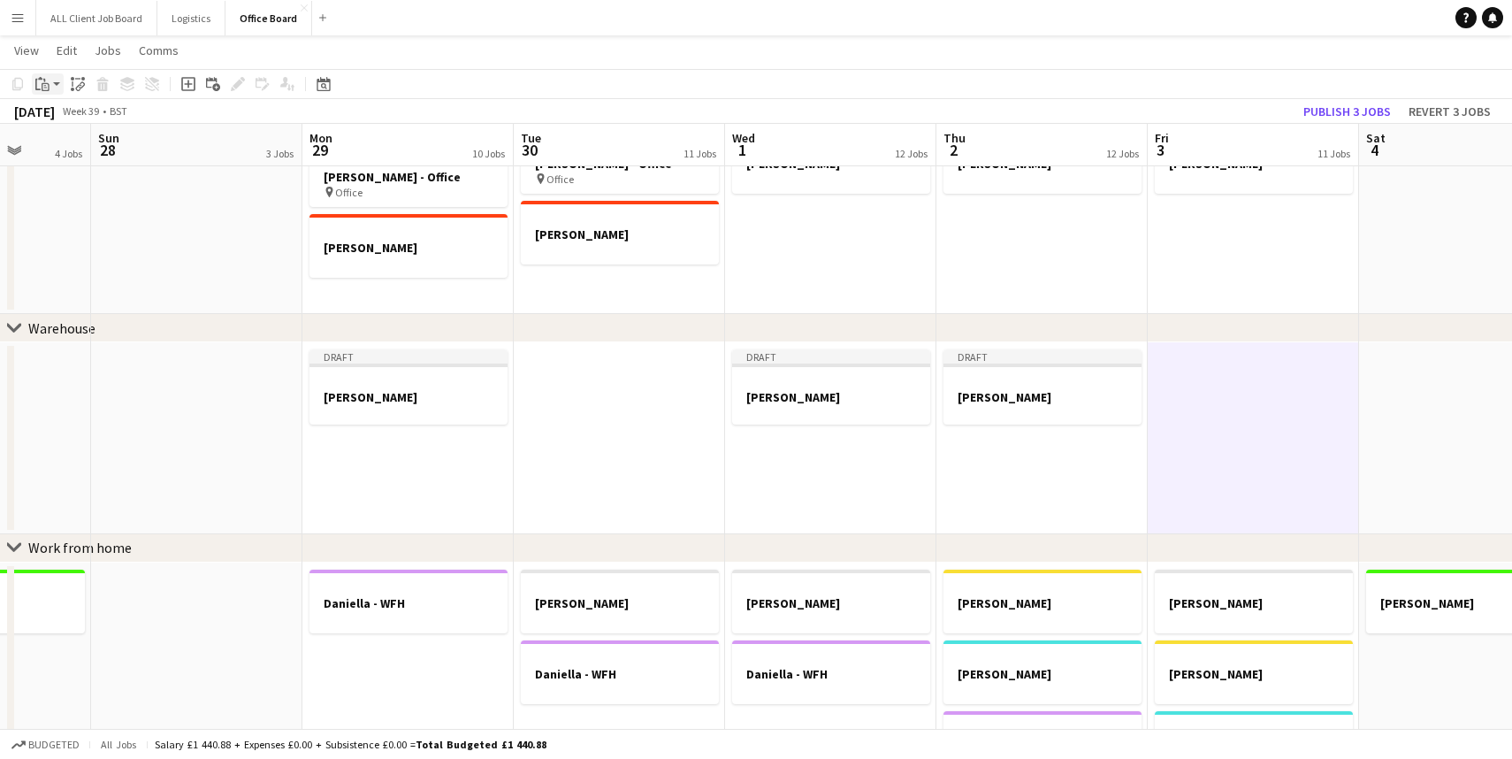
click at [60, 84] on app-action-btn "Paste" at bounding box center [48, 83] width 32 height 21
click at [85, 147] on link "Paste with crew Command Shift V" at bounding box center [117, 148] width 140 height 16
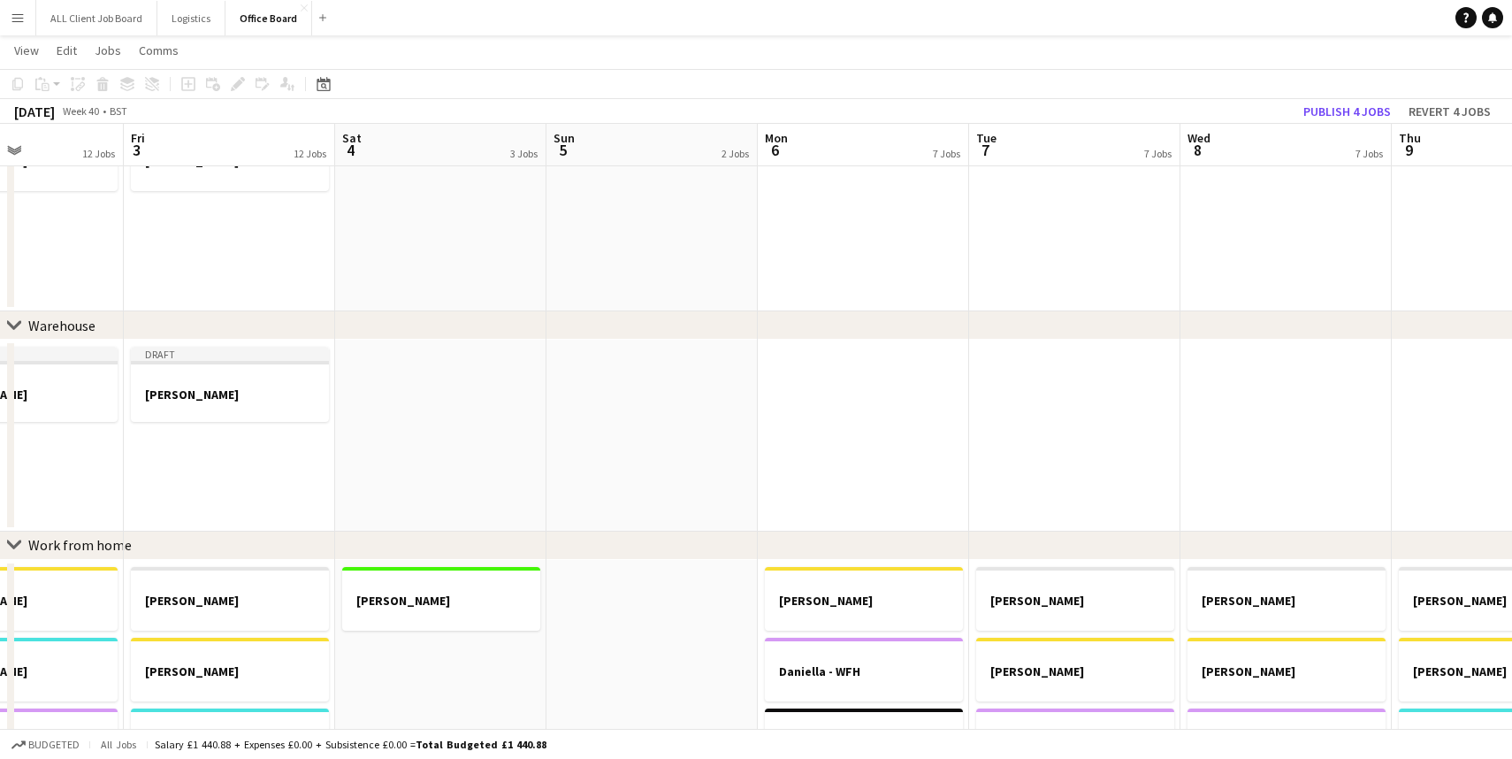
scroll to position [0, 509]
click at [854, 368] on app-date-cell at bounding box center [864, 434] width 211 height 191
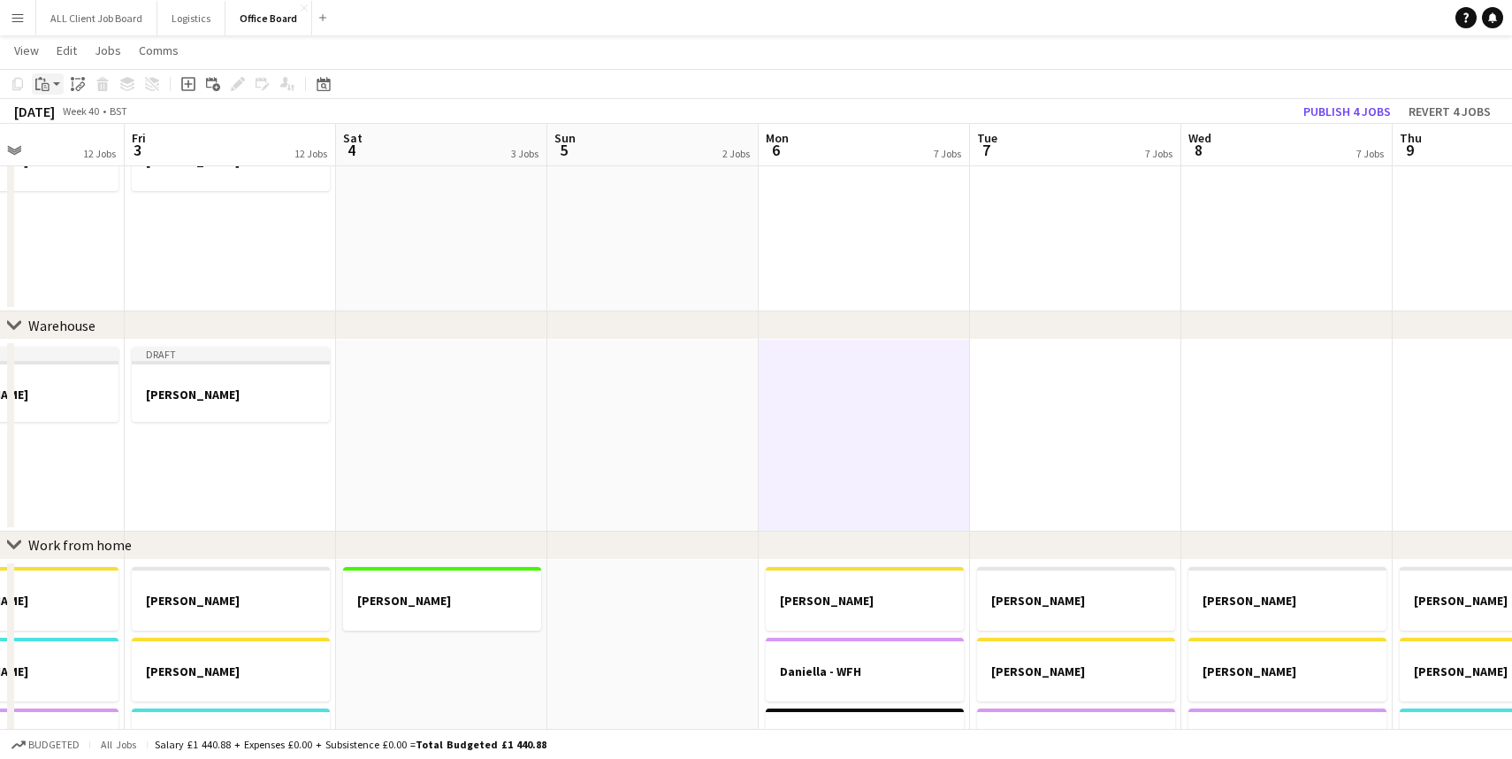
click at [56, 80] on app-action-btn "Paste" at bounding box center [48, 83] width 32 height 21
click at [87, 146] on link "Paste with crew Command Shift V" at bounding box center [117, 148] width 140 height 16
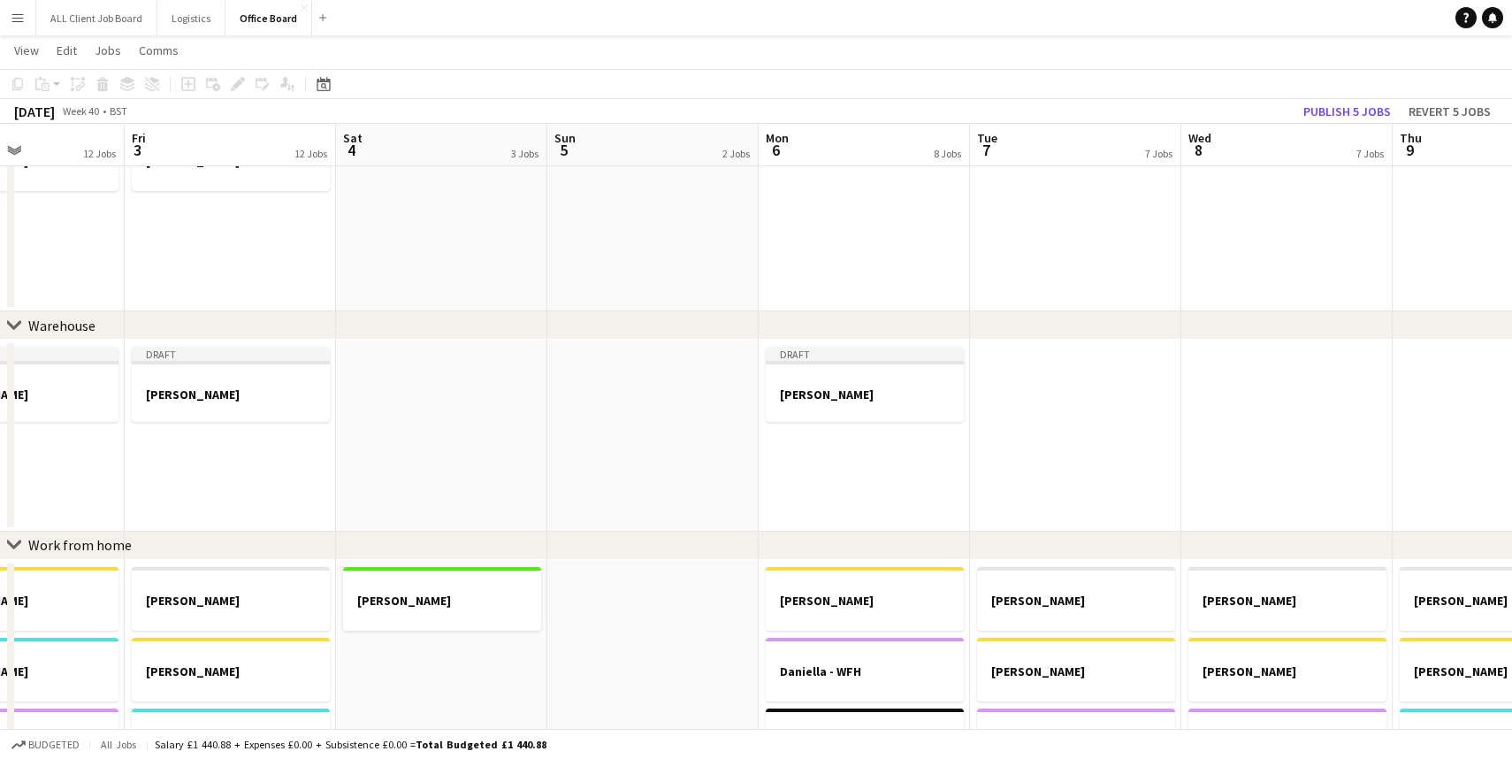
click at [1078, 351] on app-date-cell at bounding box center [1075, 434] width 211 height 191
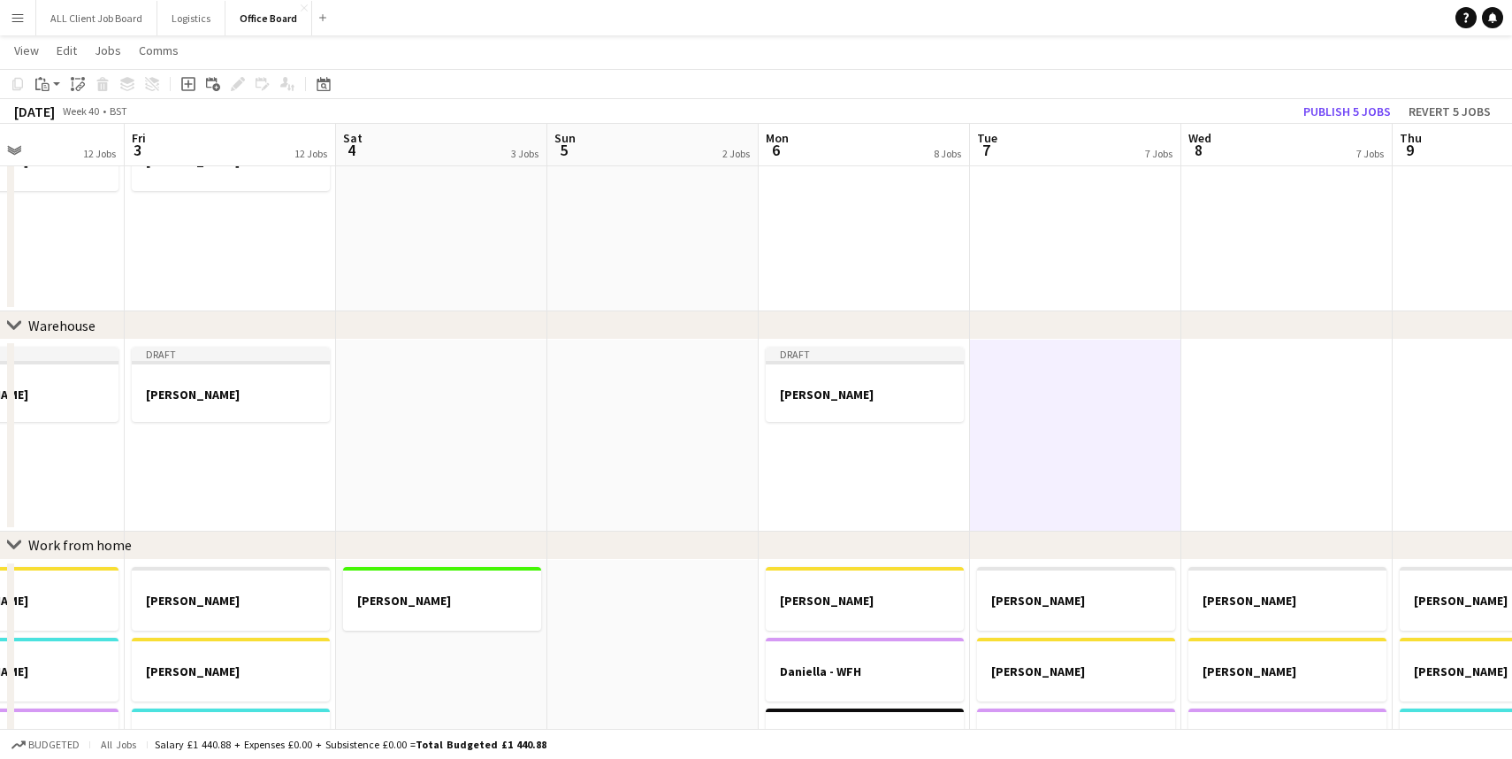
scroll to position [434, 0]
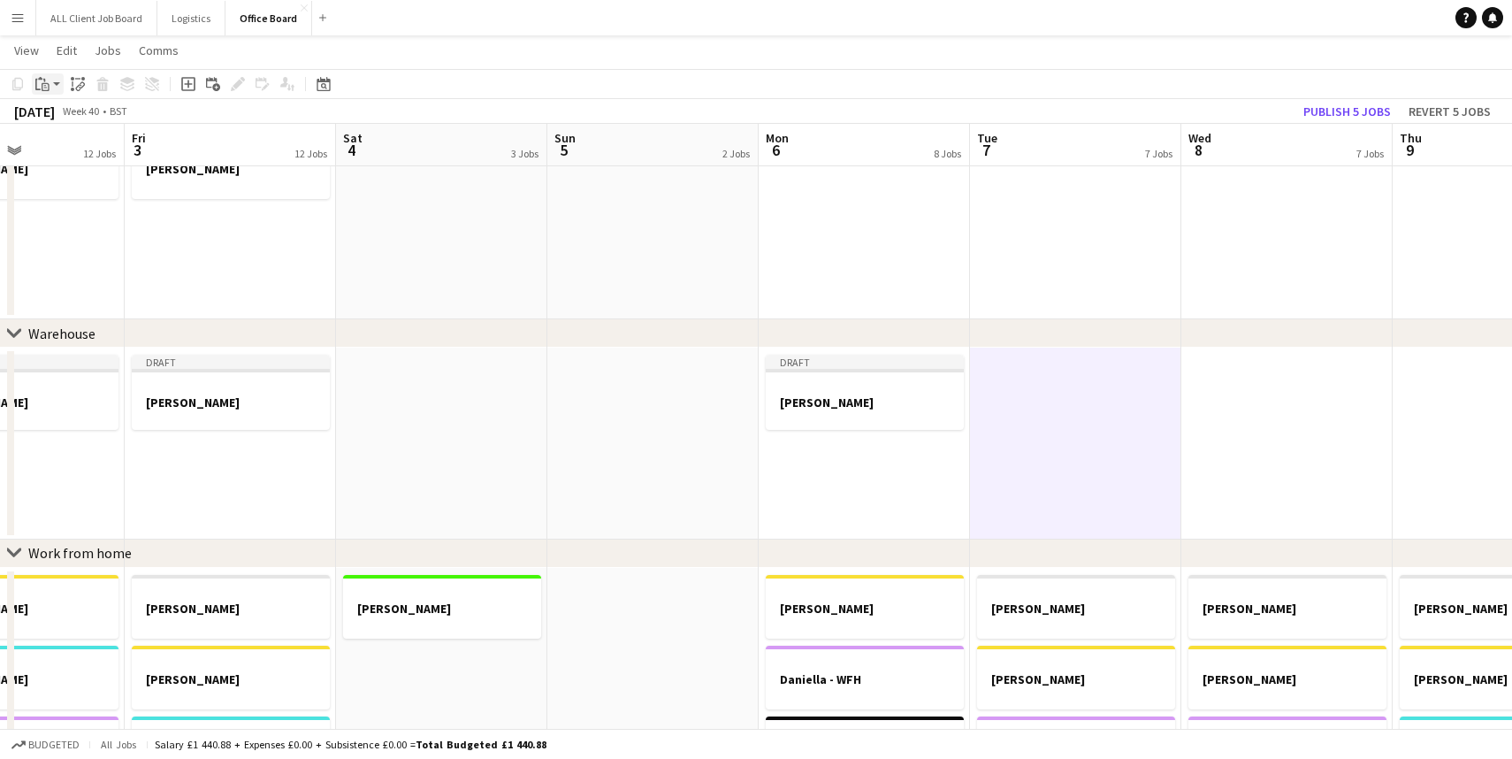
click at [56, 80] on app-action-btn "Paste" at bounding box center [48, 83] width 32 height 21
click at [77, 143] on link "Paste with crew Command Shift V" at bounding box center [117, 148] width 140 height 16
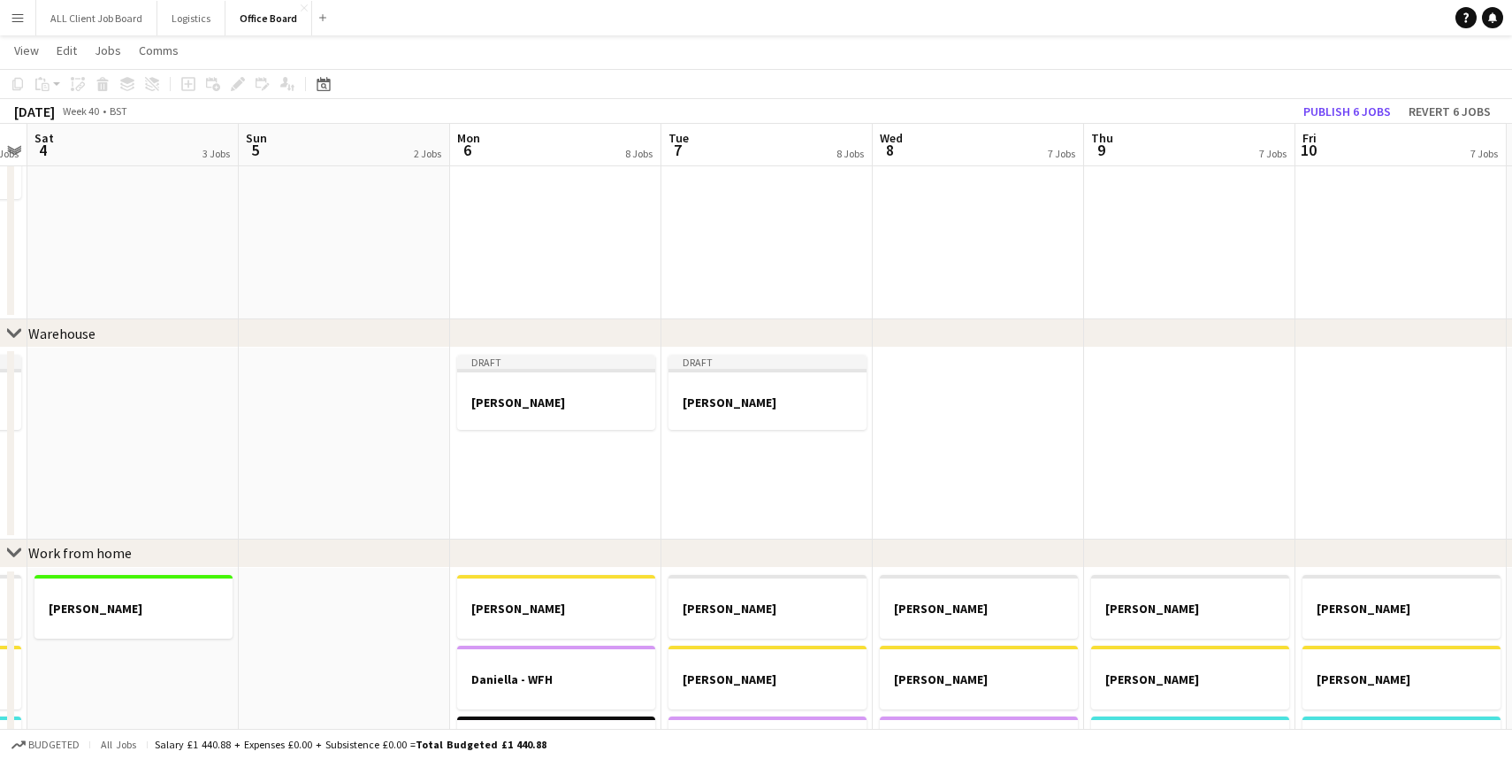
scroll to position [0, 846]
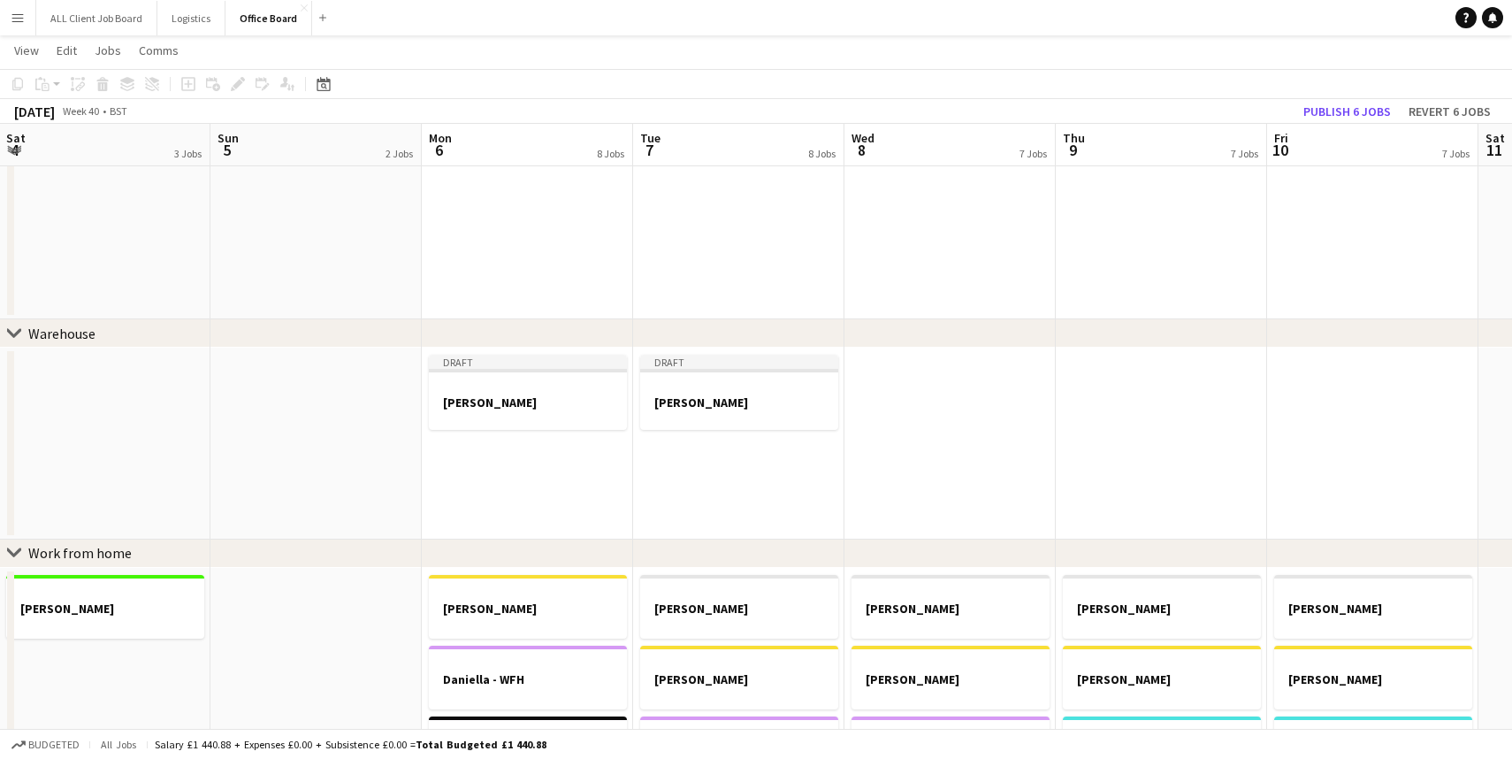
click at [995, 408] on app-date-cell at bounding box center [949, 442] width 211 height 191
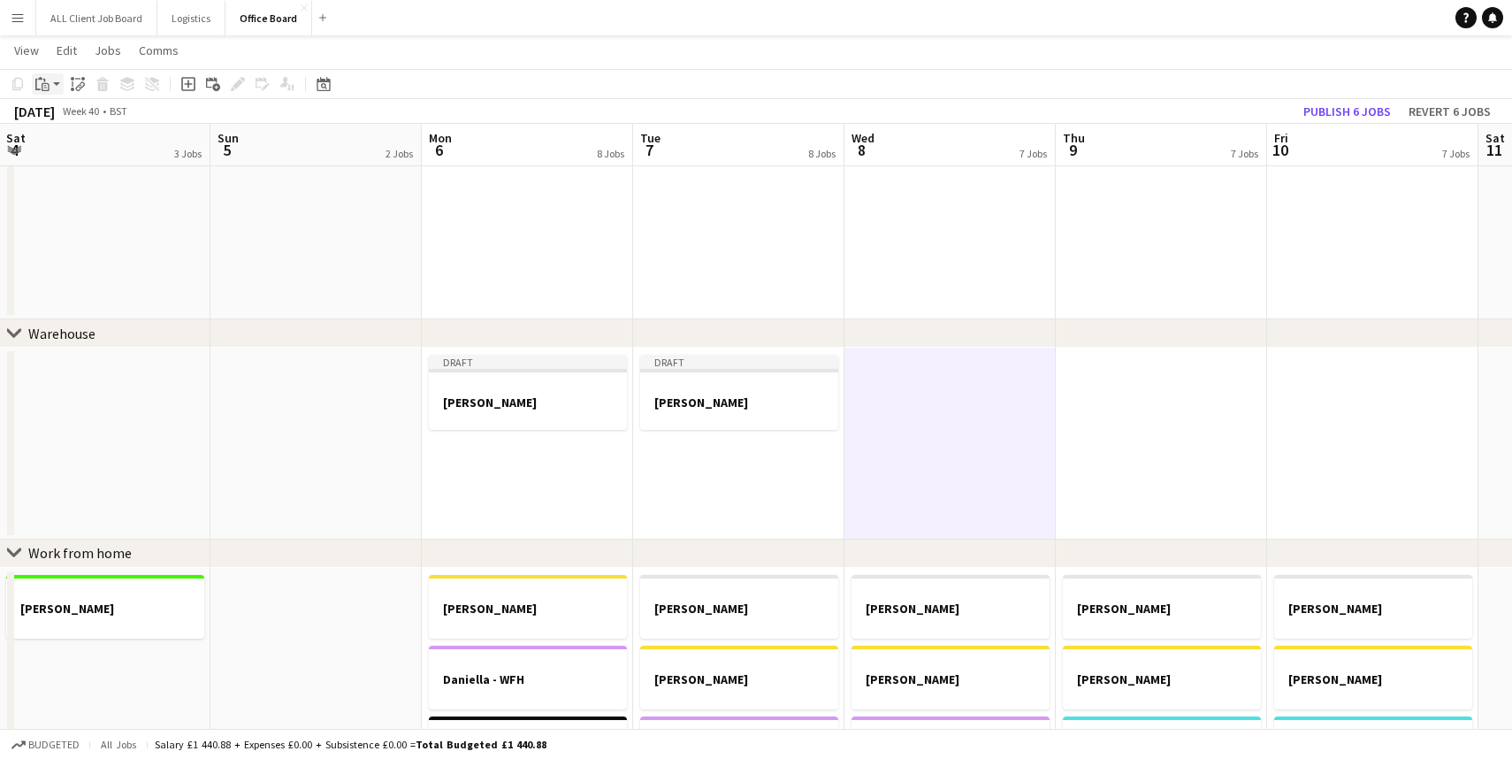
click at [61, 84] on app-action-btn "Paste" at bounding box center [48, 83] width 32 height 21
click at [85, 149] on link "Paste with crew Command Shift V" at bounding box center [117, 148] width 140 height 16
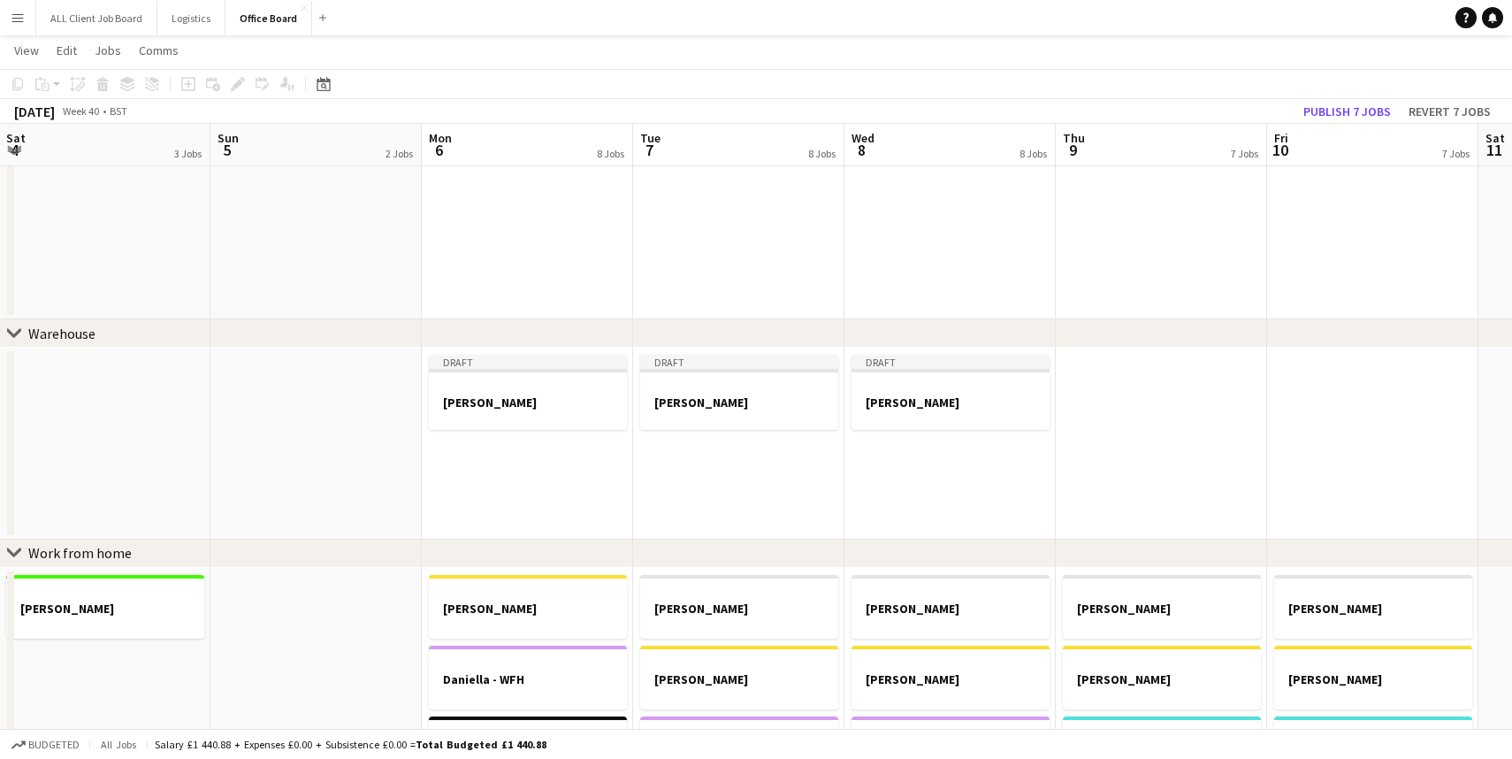
click at [1152, 439] on app-date-cell at bounding box center [1161, 442] width 211 height 191
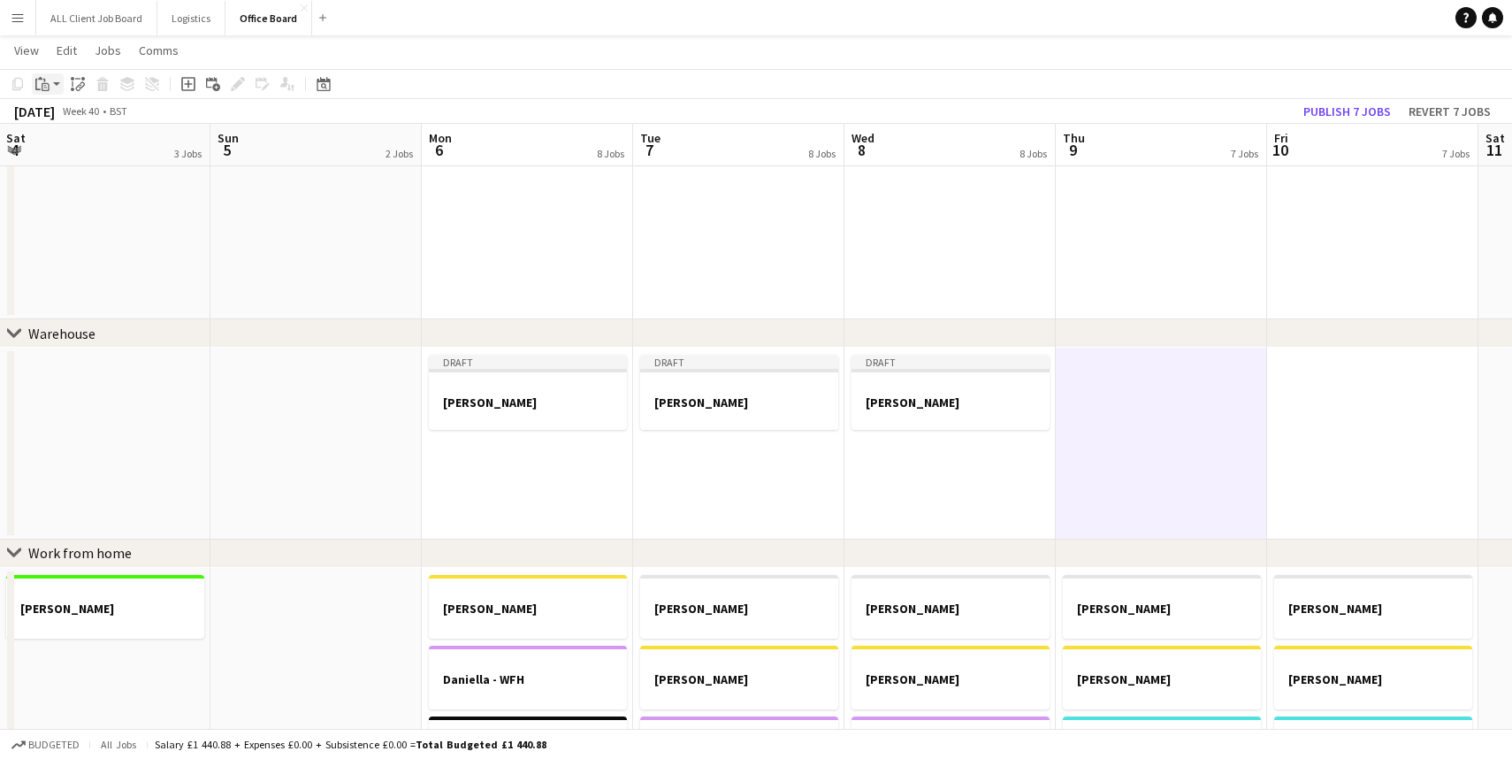
click at [57, 85] on app-action-btn "Paste" at bounding box center [48, 83] width 32 height 21
click at [84, 148] on link "Paste with crew Command Shift V" at bounding box center [117, 148] width 140 height 16
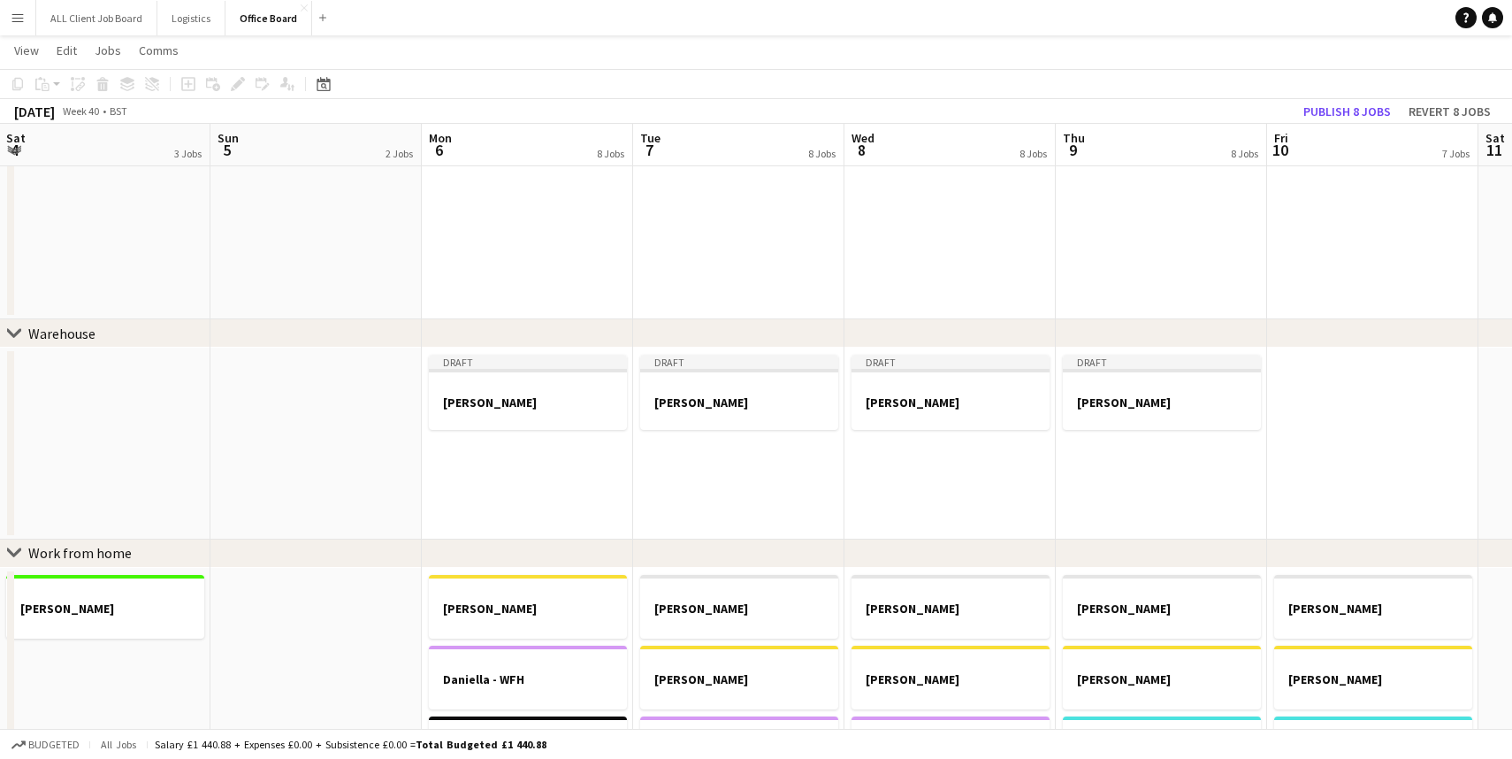
click at [1328, 405] on app-date-cell at bounding box center [1372, 442] width 211 height 191
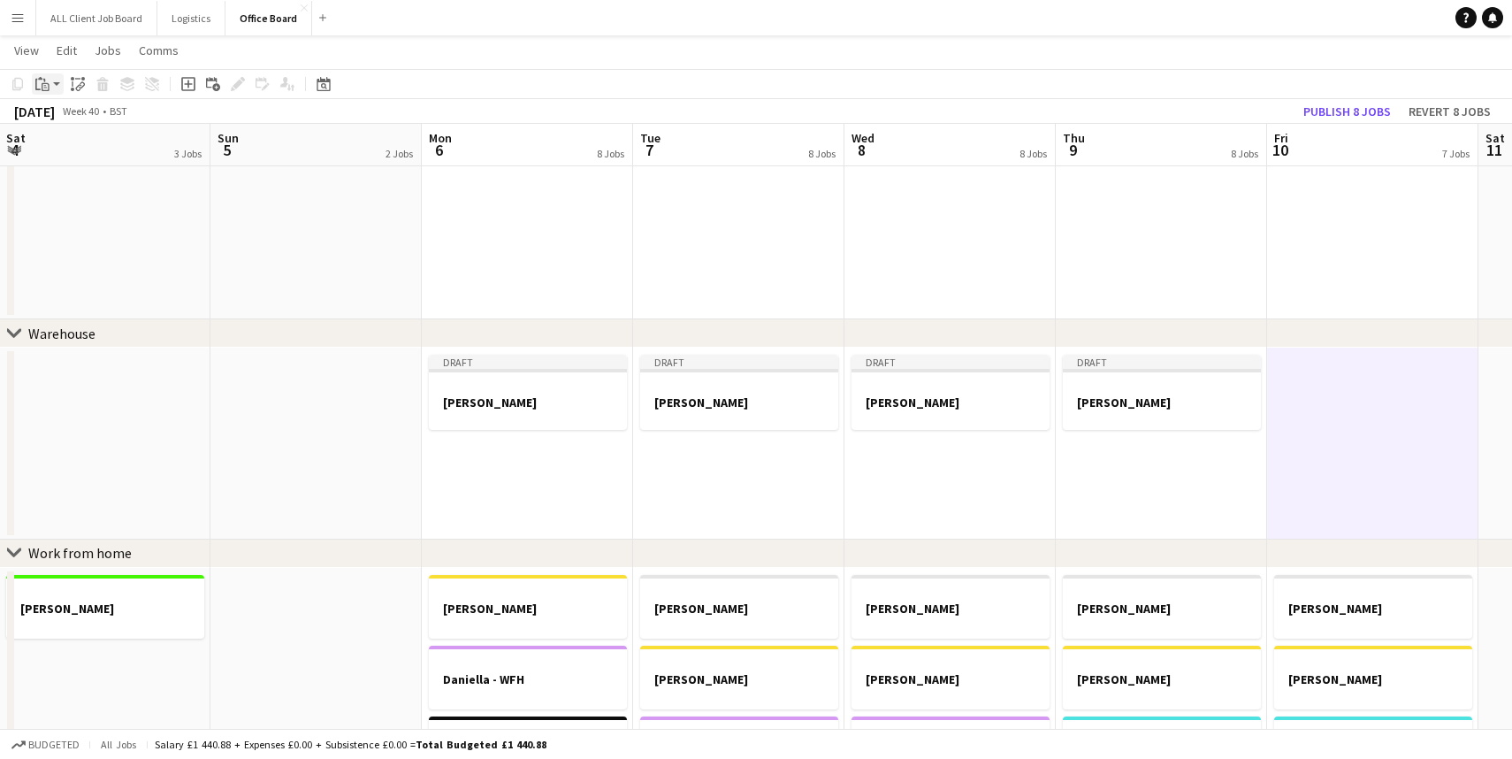
click at [59, 78] on app-action-btn "Paste" at bounding box center [48, 83] width 32 height 21
click at [80, 154] on link "Paste with crew Command Shift V" at bounding box center [117, 148] width 140 height 16
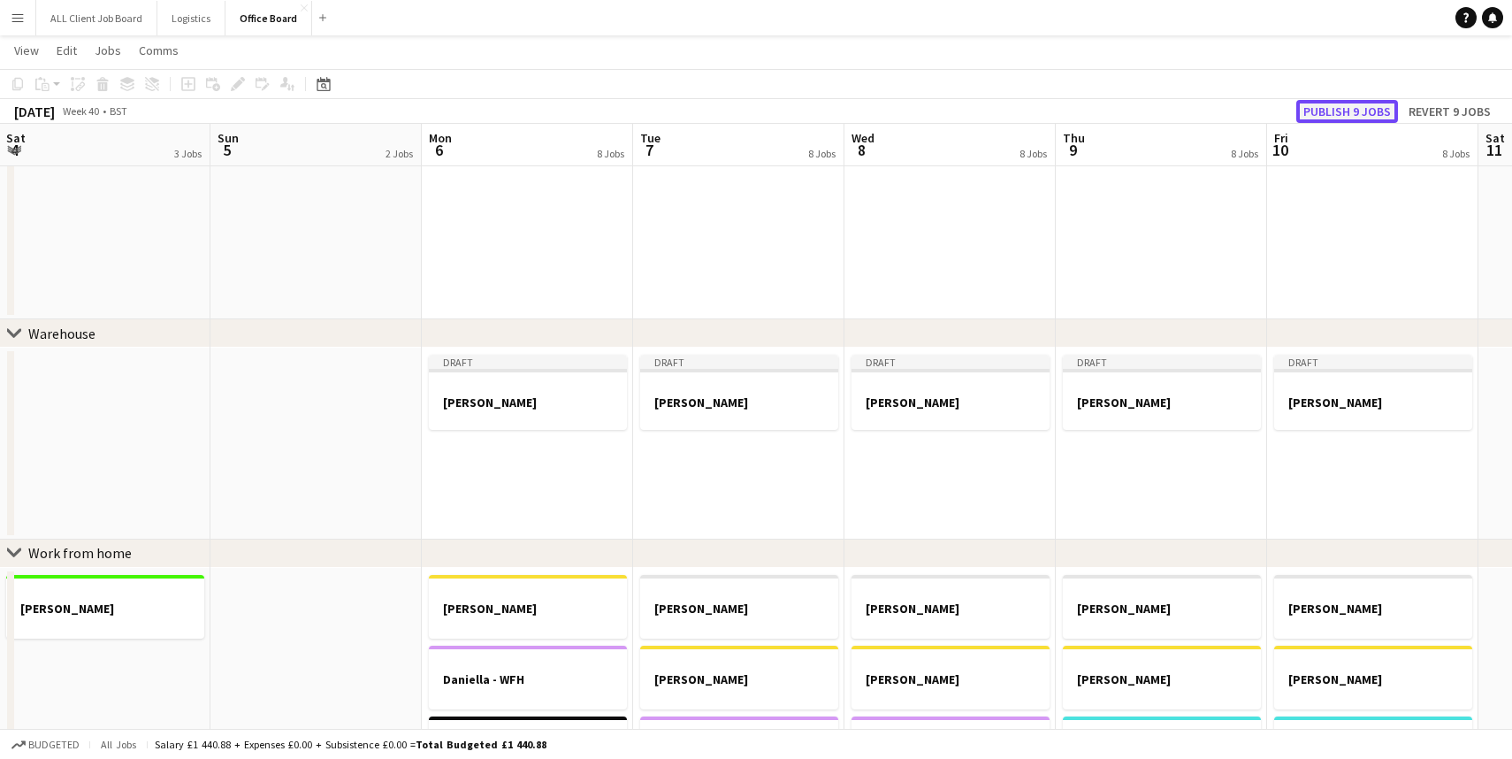
click at [1353, 112] on button "Publish 9 jobs" at bounding box center [1347, 111] width 102 height 23
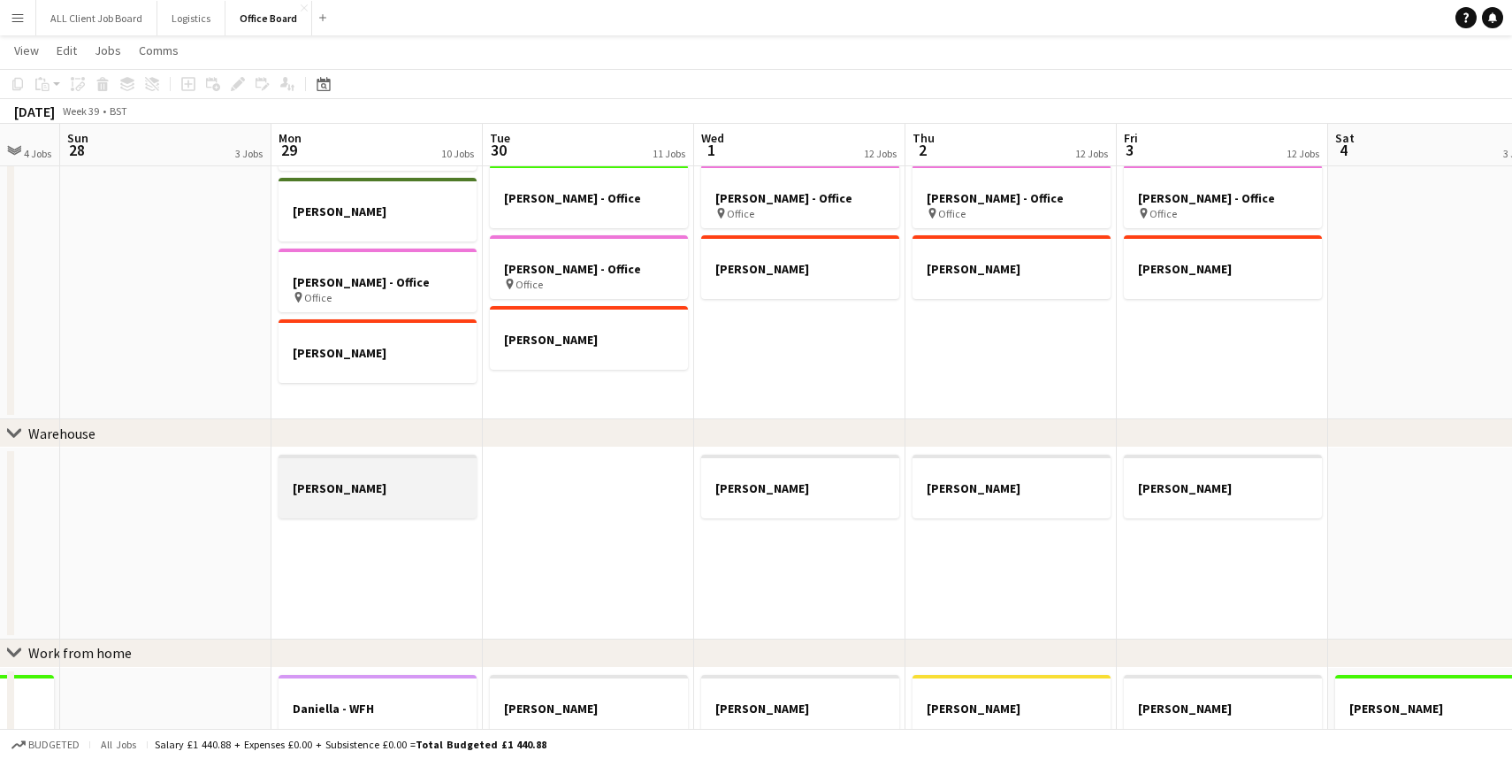
scroll to position [0, 786]
click at [459, 482] on h3 "[PERSON_NAME]" at bounding box center [377, 488] width 198 height 16
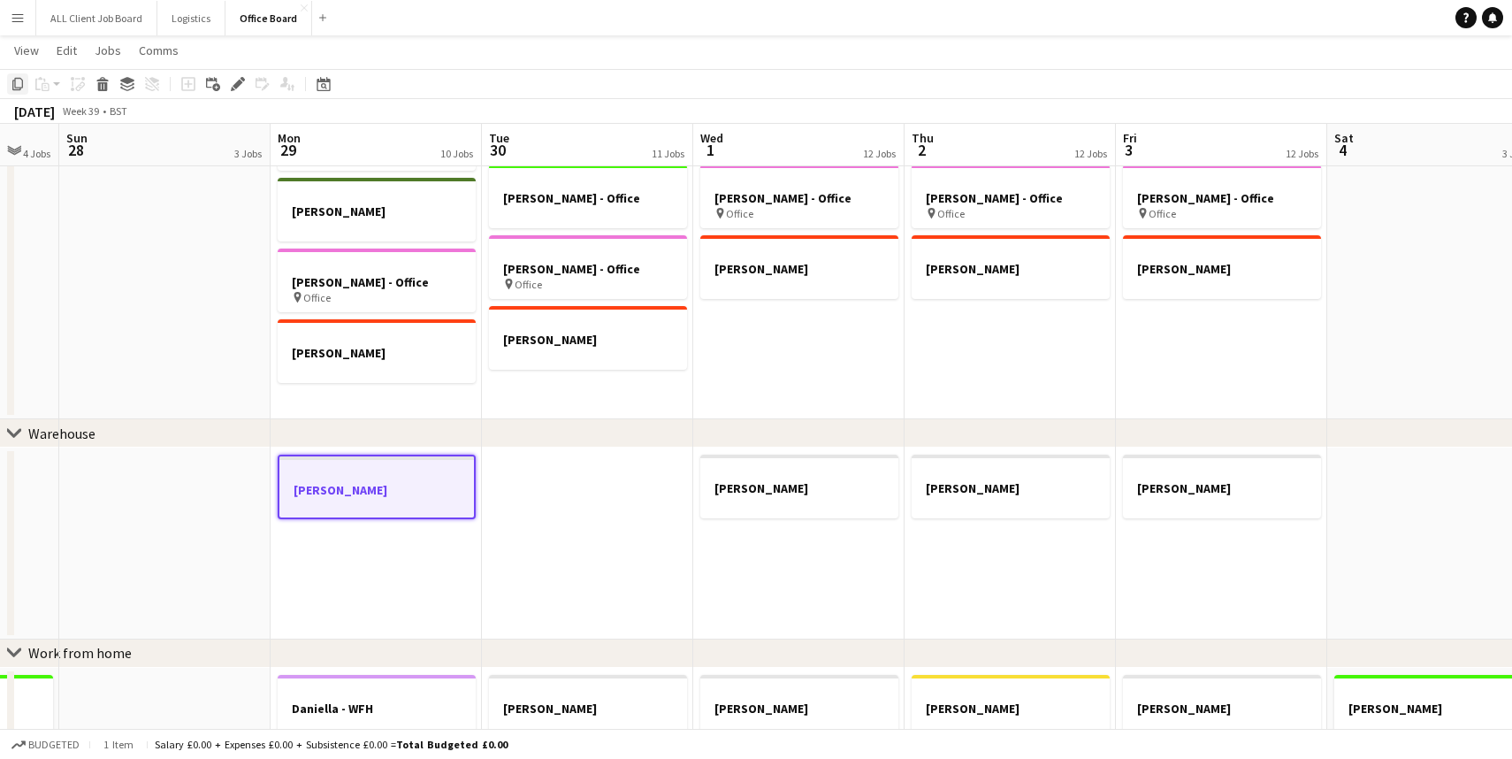
click at [19, 85] on icon "Copy" at bounding box center [18, 84] width 14 height 14
click at [564, 396] on app-date-cell "Claire - Office Jacob - Office [PERSON_NAME] [PERSON_NAME] - Office [PERSON_NAM…" at bounding box center [587, 182] width 211 height 474
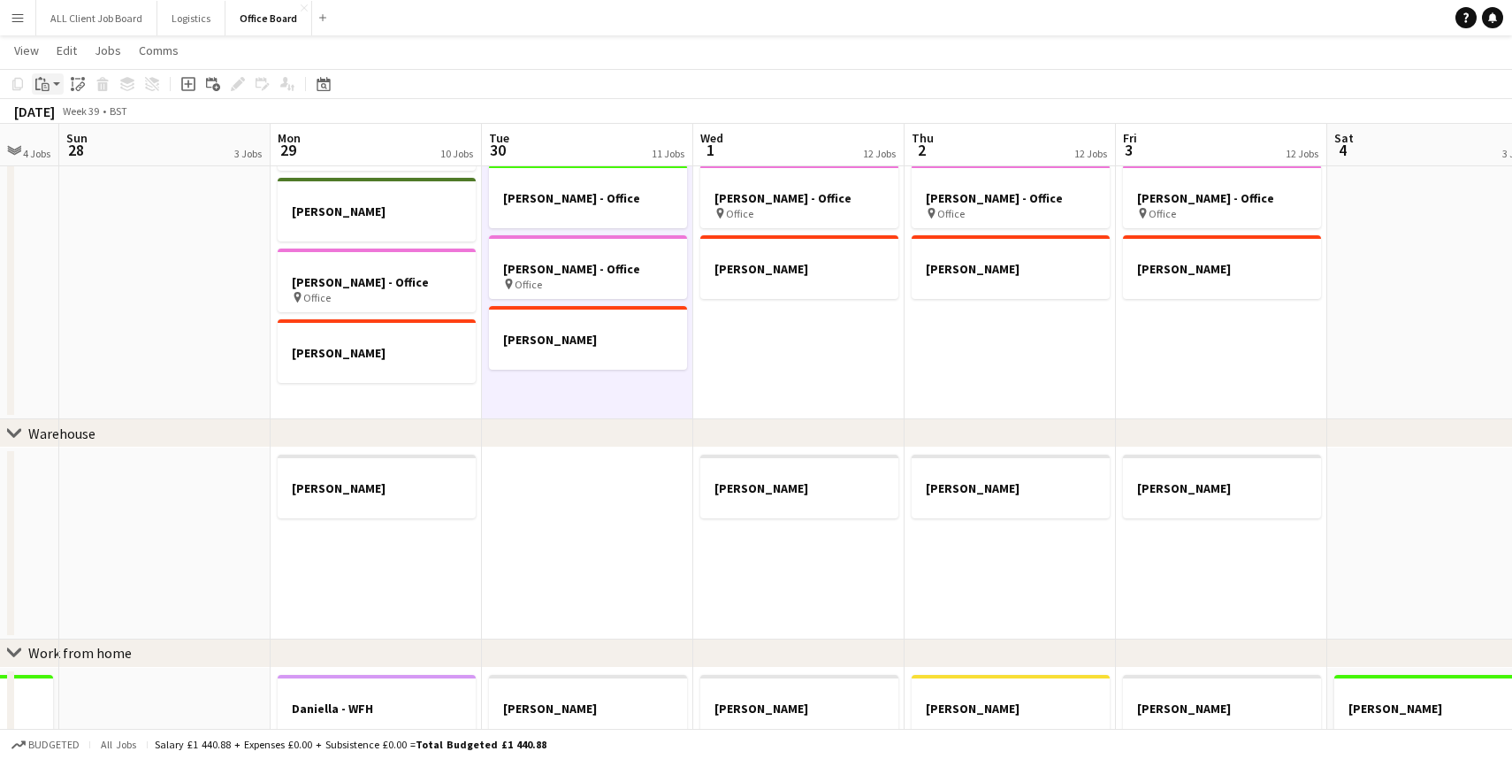
click at [61, 86] on app-action-btn "Paste" at bounding box center [48, 83] width 32 height 21
click at [72, 148] on link "Paste with crew Command Shift V" at bounding box center [117, 148] width 140 height 16
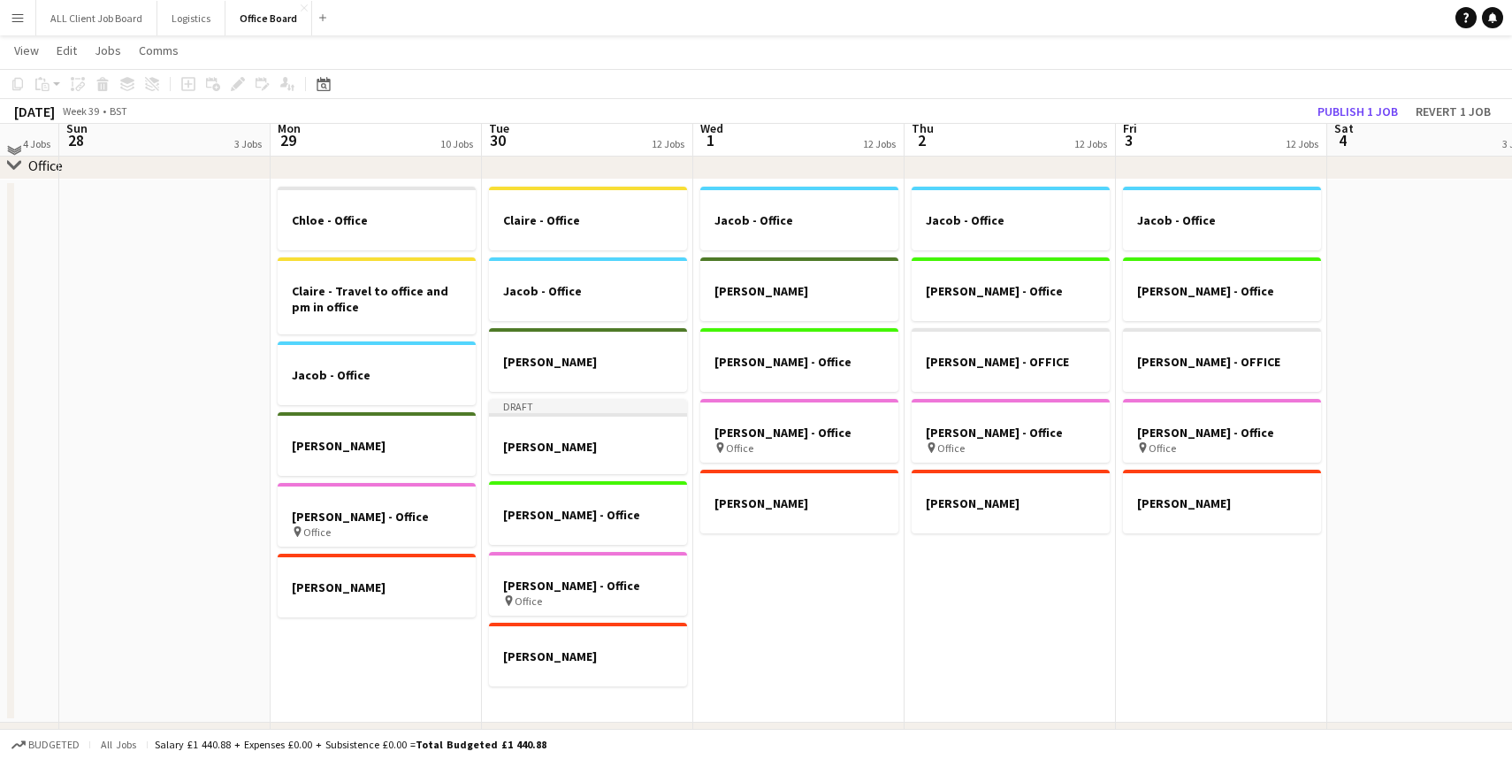
scroll to position [105, 0]
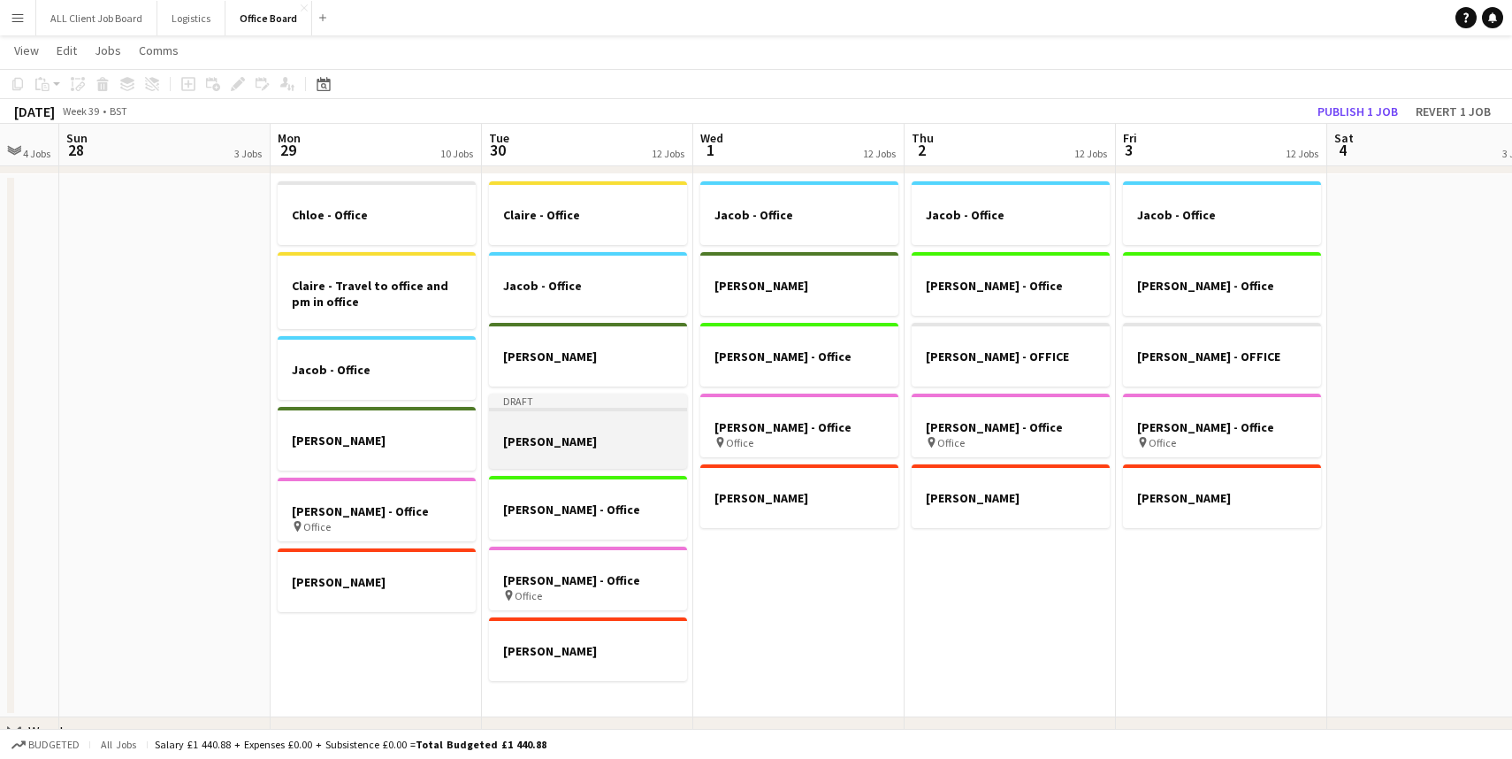
click at [596, 439] on h3 "[PERSON_NAME]" at bounding box center [588, 441] width 198 height 16
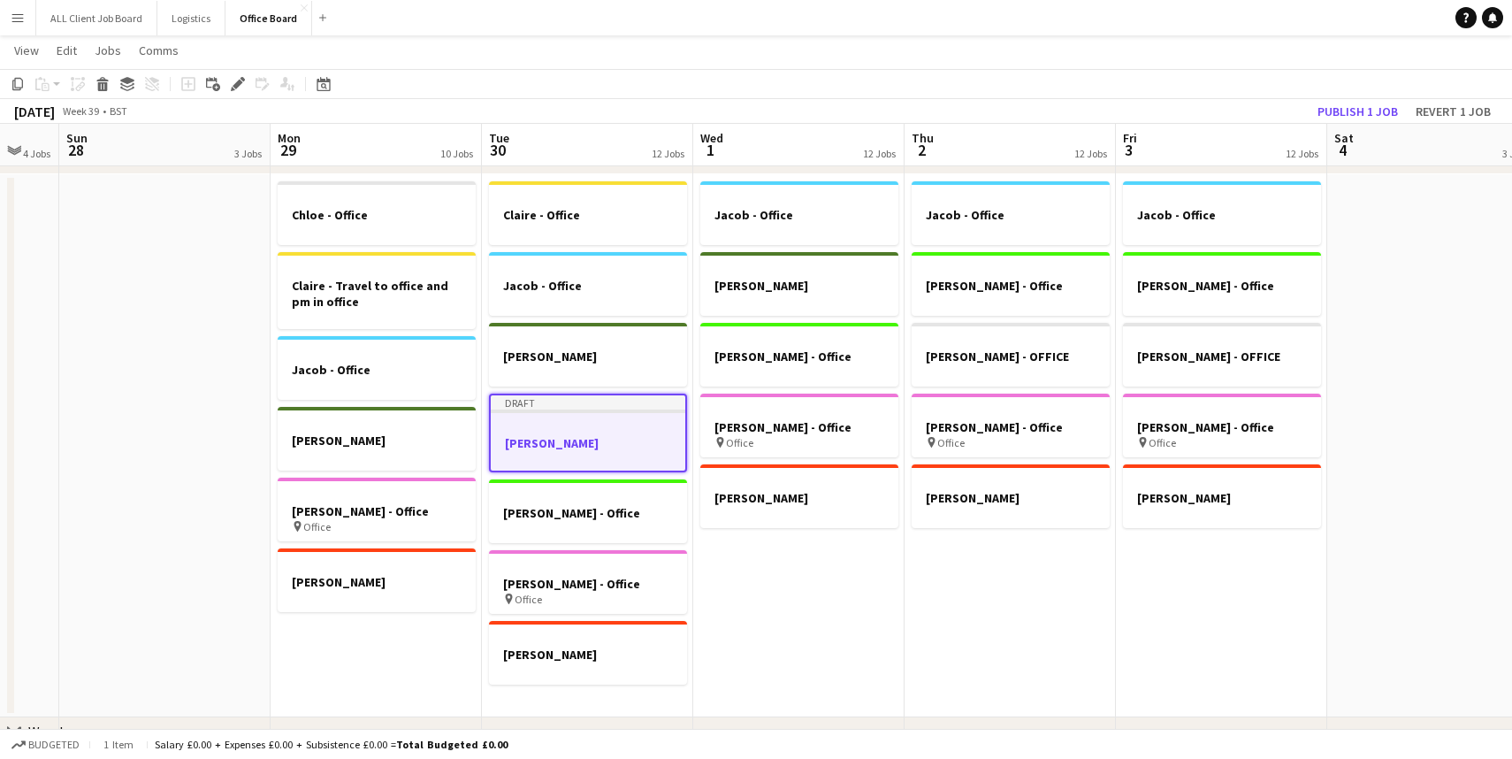
click at [596, 439] on h3 "[PERSON_NAME]" at bounding box center [588, 443] width 195 height 16
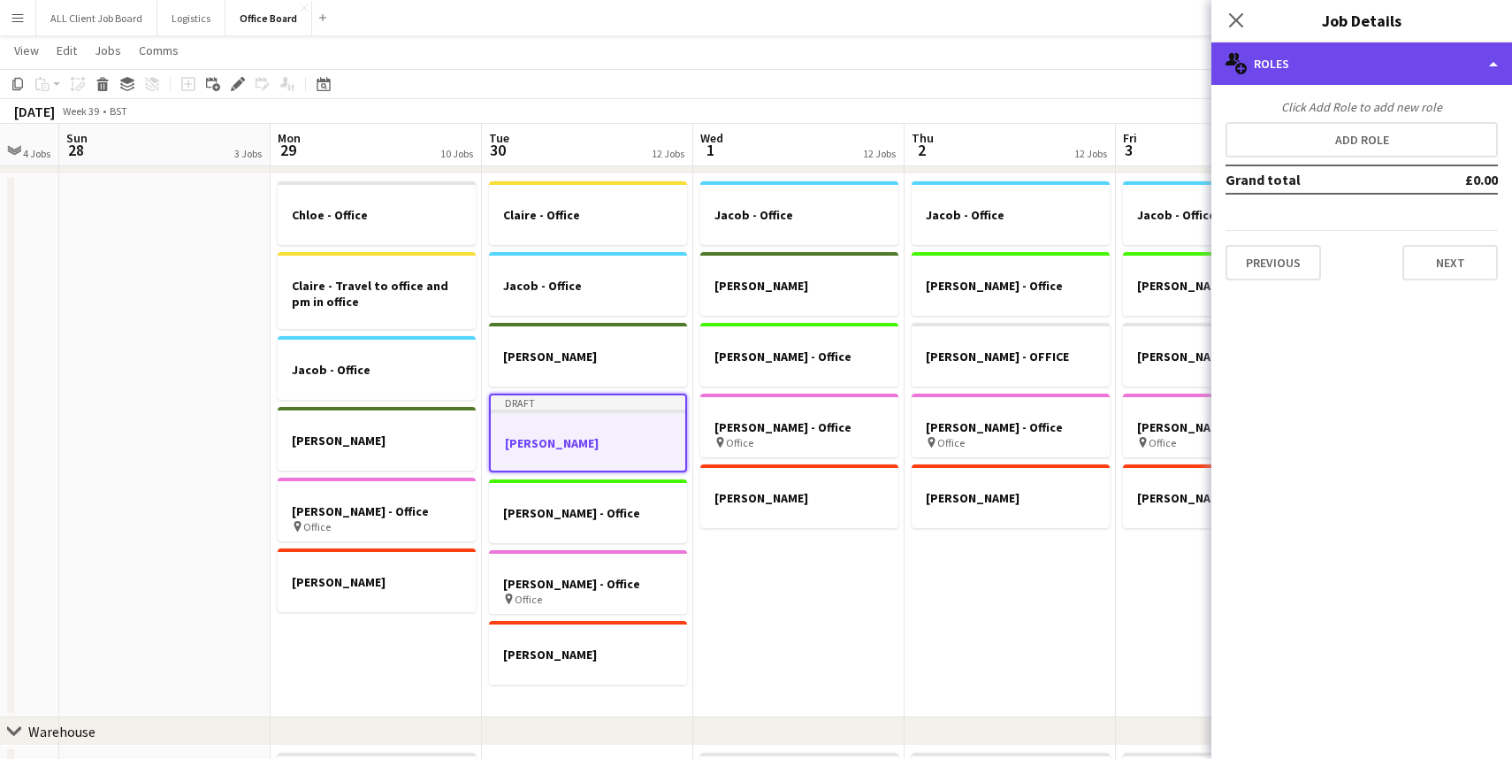
click at [1500, 64] on div "multiple-users-add Roles" at bounding box center [1361, 63] width 301 height 42
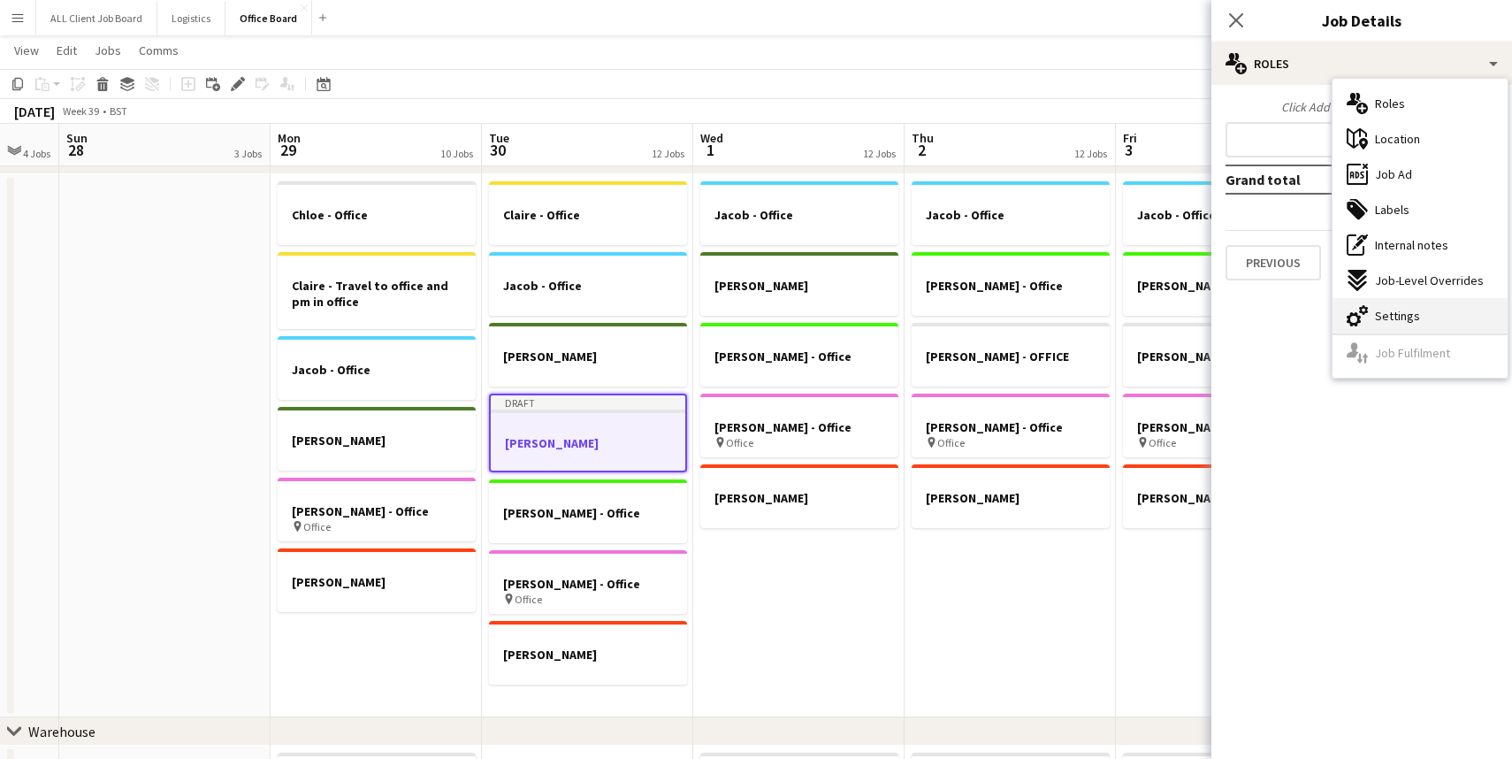
click at [1425, 308] on div "cog-double-3 Settings" at bounding box center [1419, 315] width 175 height 35
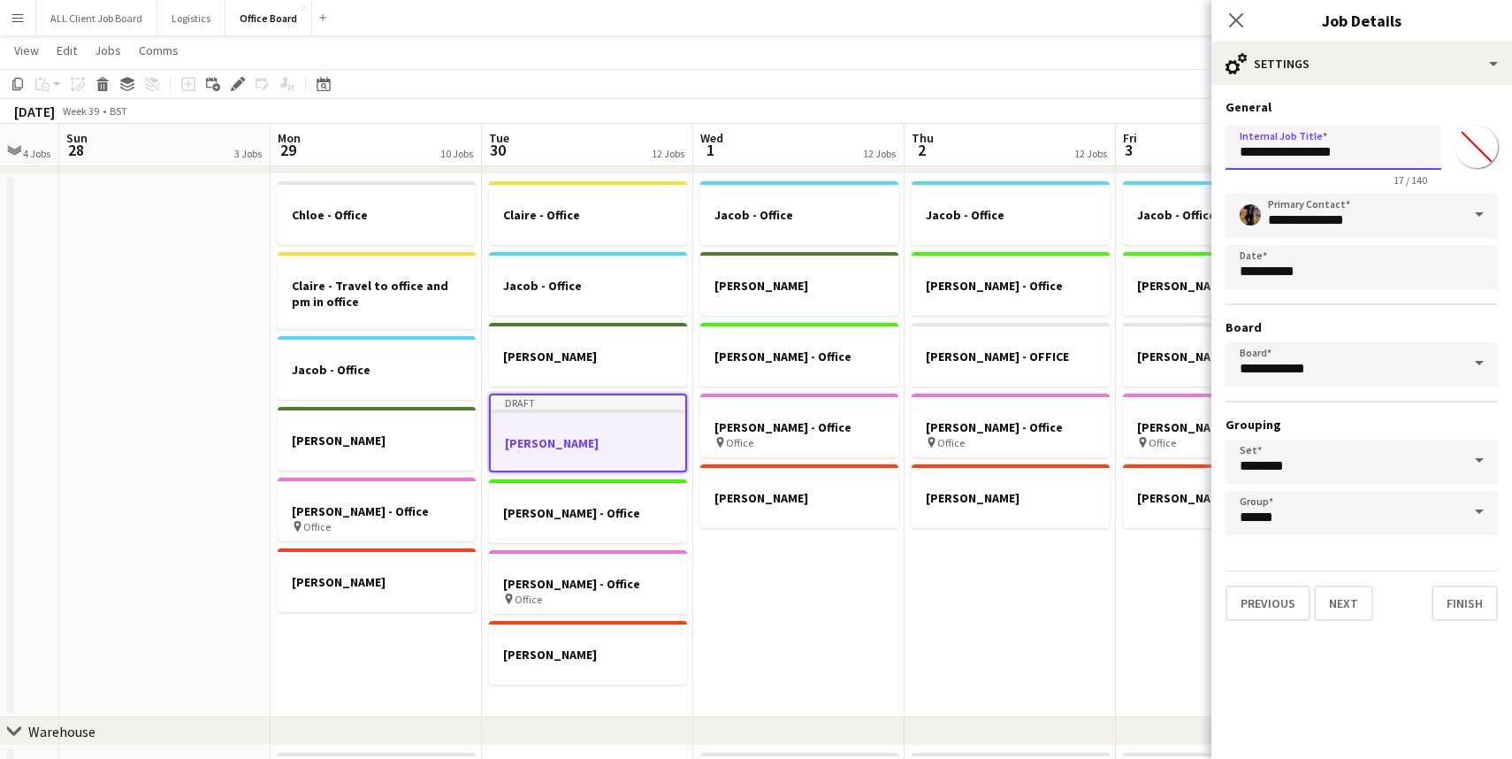
drag, startPoint x: 1347, startPoint y: 152, endPoint x: 1376, endPoint y: 156, distance: 28.6
click at [1283, 149] on input "**********" at bounding box center [1333, 148] width 216 height 44
type input "**********"
click at [1241, 20] on icon "Close pop-in" at bounding box center [1235, 19] width 17 height 17
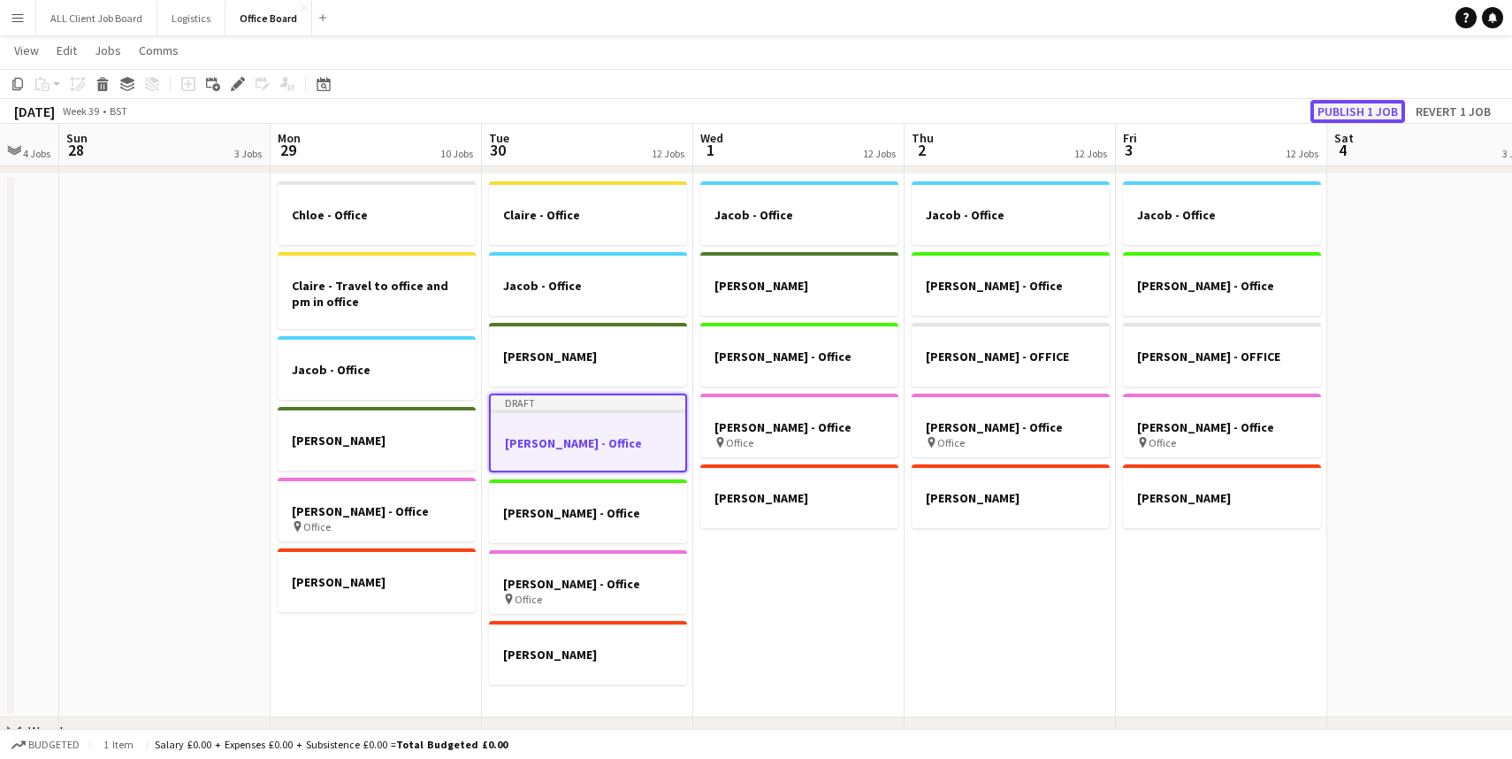
click at [1373, 109] on button "Publish 1 job" at bounding box center [1357, 111] width 95 height 23
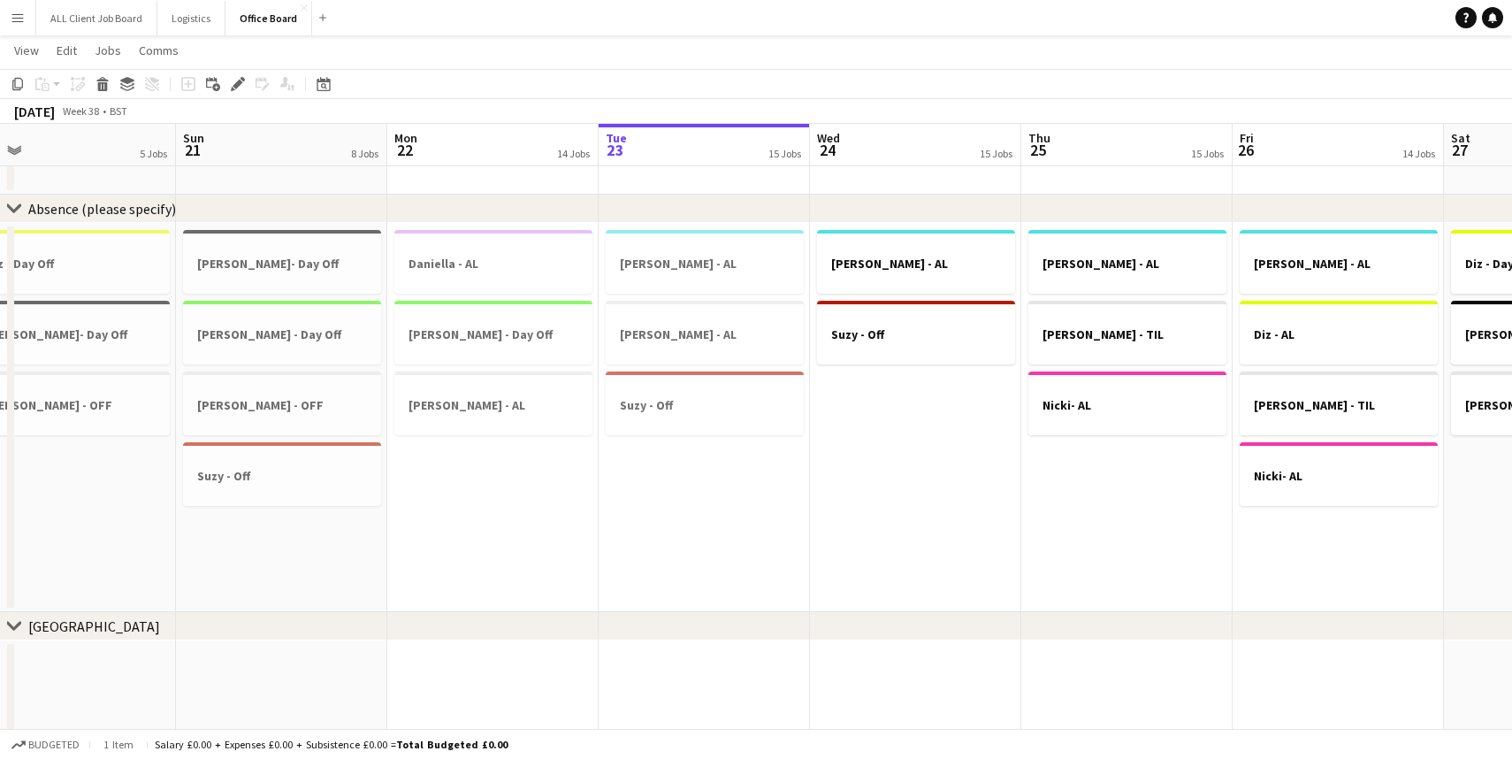
scroll to position [0, 667]
